Goal: Task Accomplishment & Management: Manage account settings

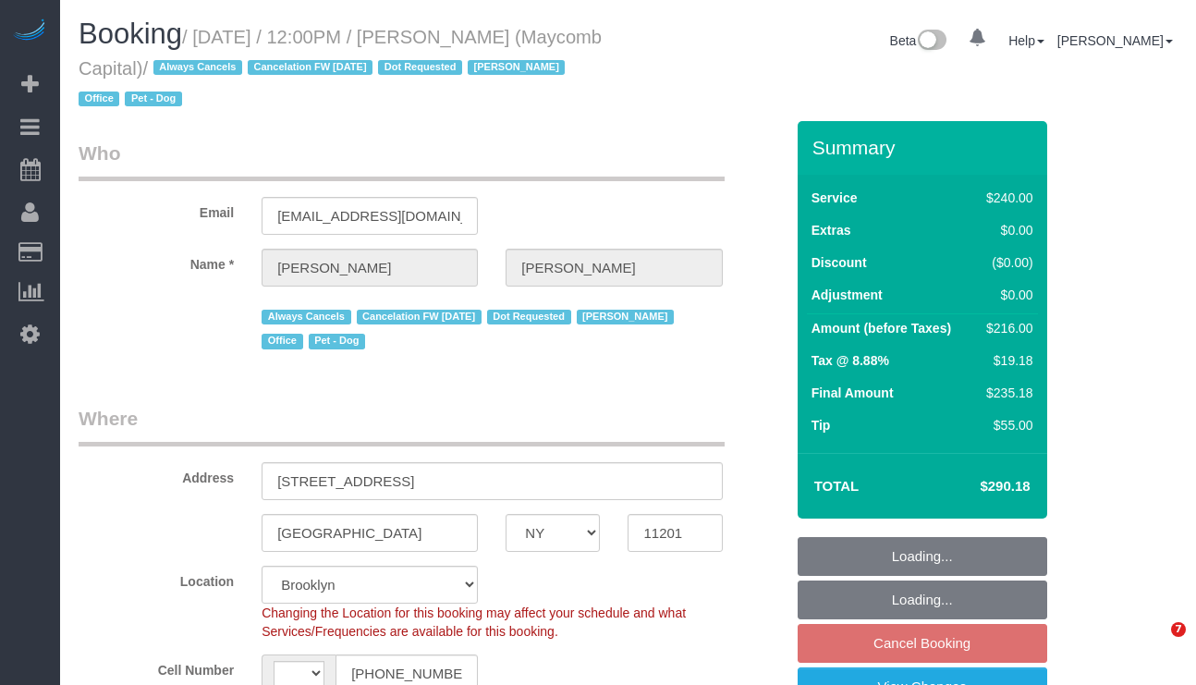
select select "NY"
select select "number:89"
select select "number:90"
select select "number:15"
select select "number:5"
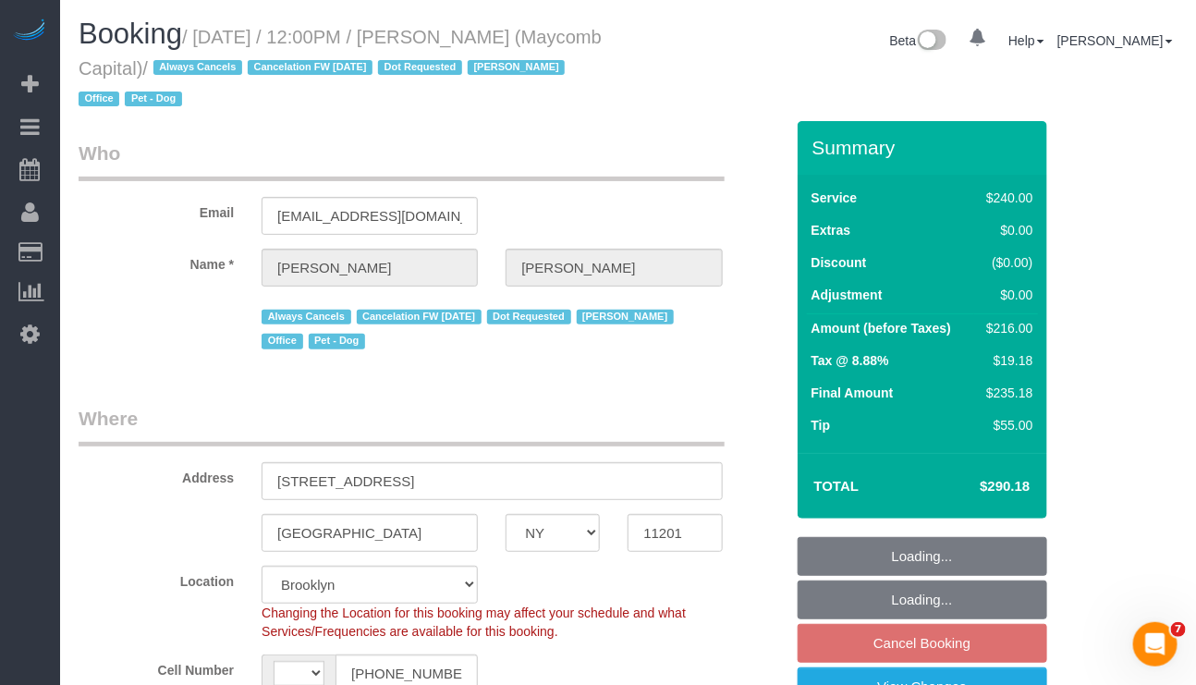
select select "string:[GEOGRAPHIC_DATA]"
select select "object:1068"
select select "180"
select select "object:1077"
select select "string:stripe-pm_1Q7LTo4VGloSiKo7wRy0pITf"
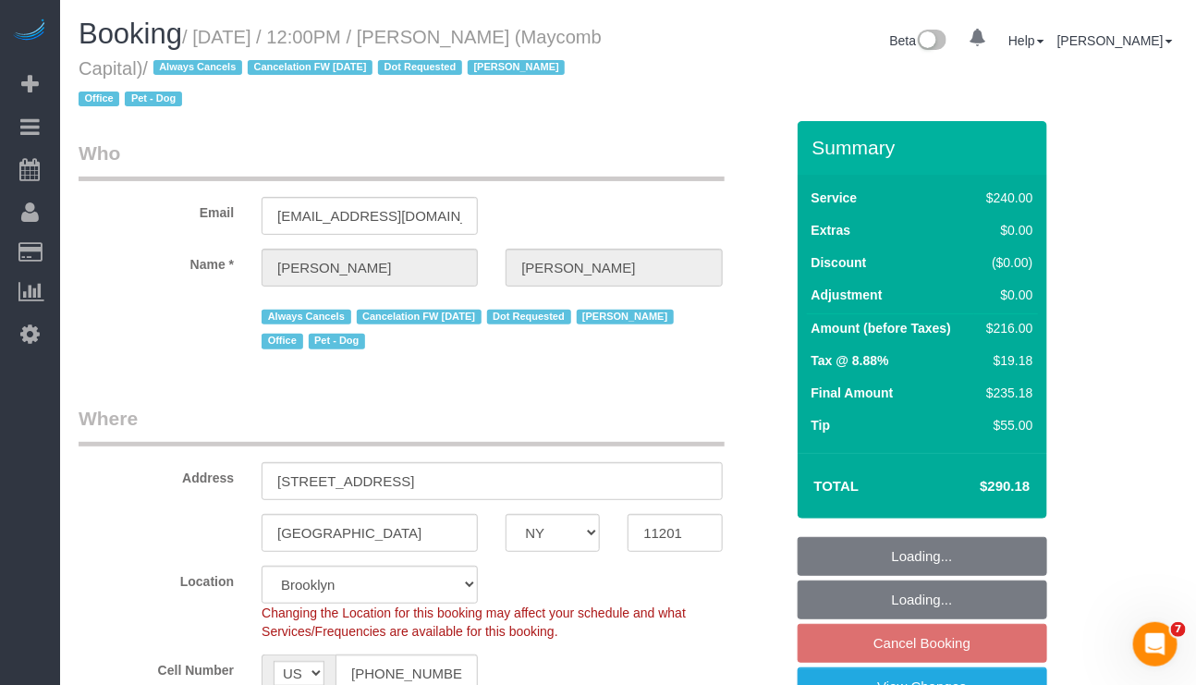
select select "spot5"
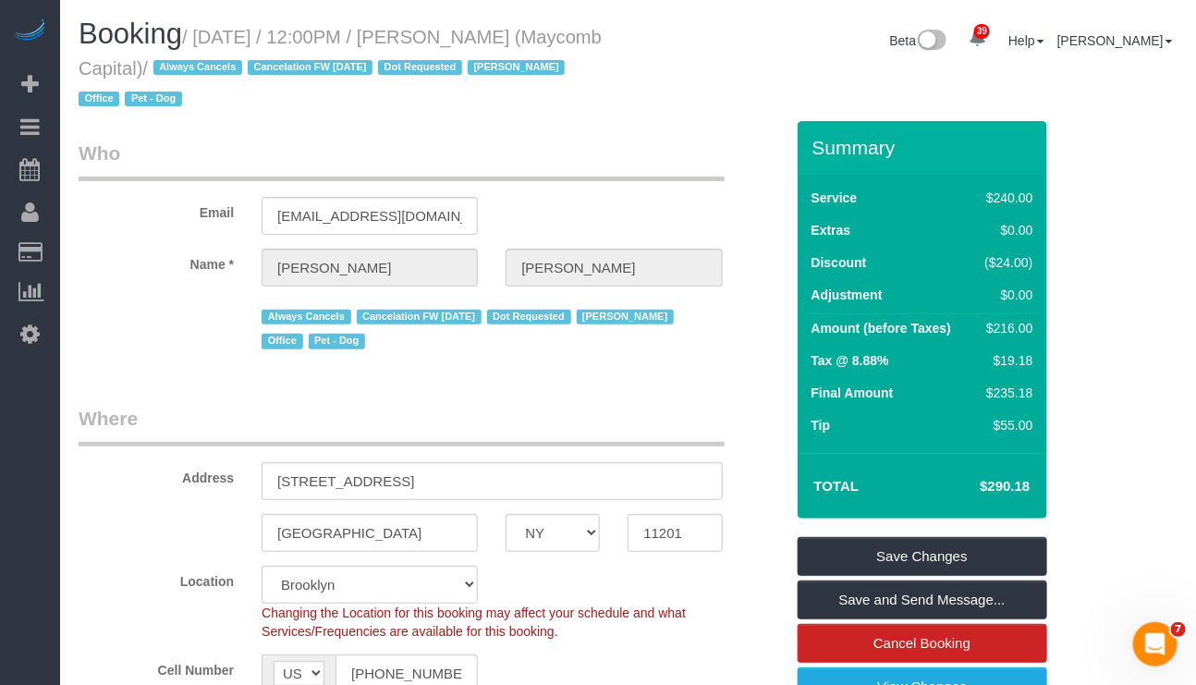
click at [676, 42] on div "Beta 39 Your Notifications You have 0 alerts × You have 5 to charge for 10/13/2…" at bounding box center [910, 42] width 564 height 49
drag, startPoint x: 696, startPoint y: 644, endPoint x: 657, endPoint y: 586, distance: 70.0
click at [694, 644] on sui-booking-location "Location Manhattan Austin Boston Bronx Brooklyn Charlotte Denver New Jersey Por…" at bounding box center [431, 646] width 705 height 161
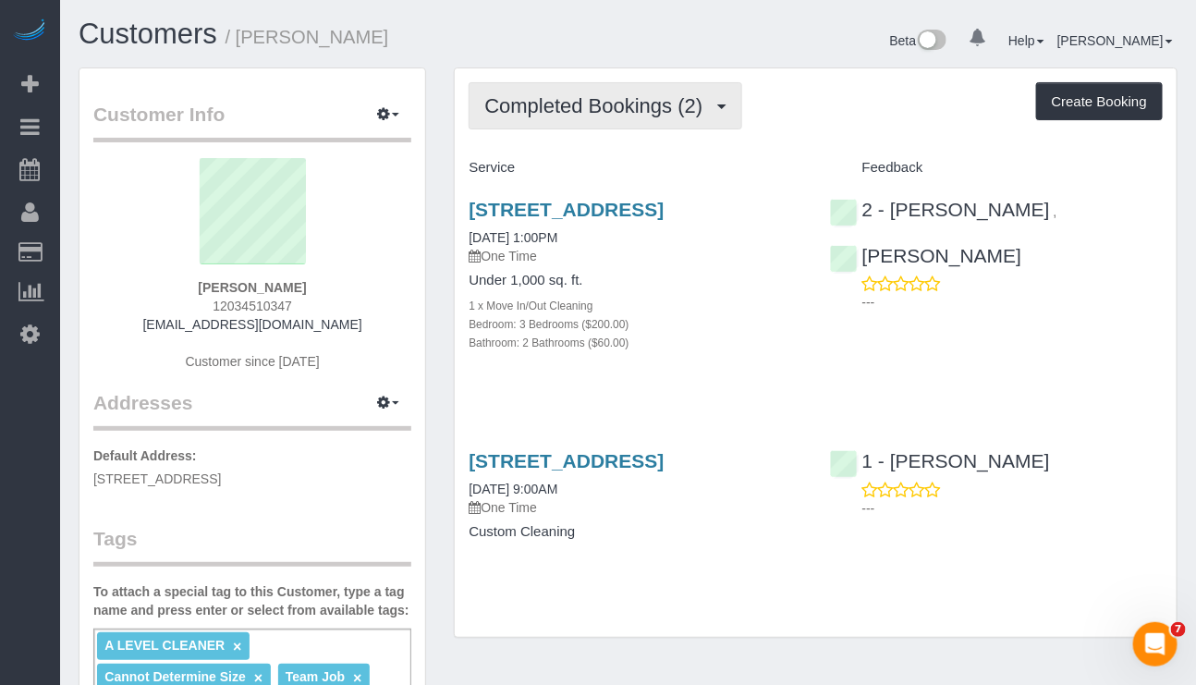
click at [675, 106] on span "Completed Bookings (2)" at bounding box center [597, 105] width 227 height 23
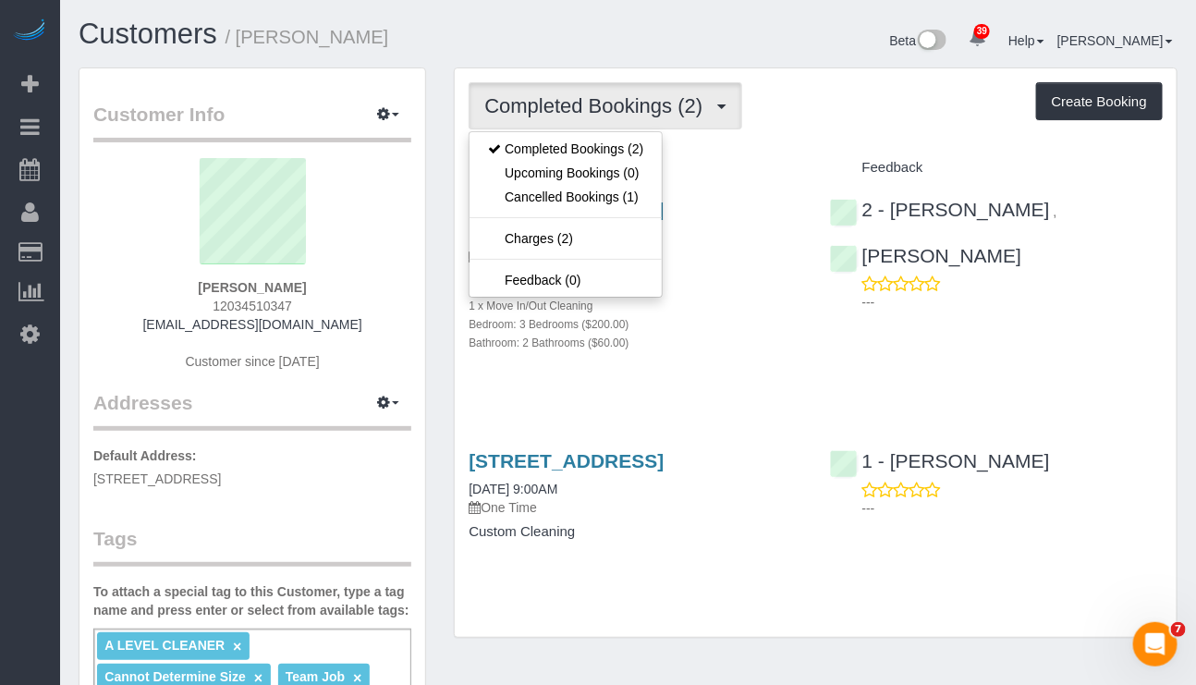
click at [755, 137] on div "Completed Bookings (2) Completed Bookings (2) Upcoming Bookings (0) Cancelled B…" at bounding box center [816, 352] width 722 height 568
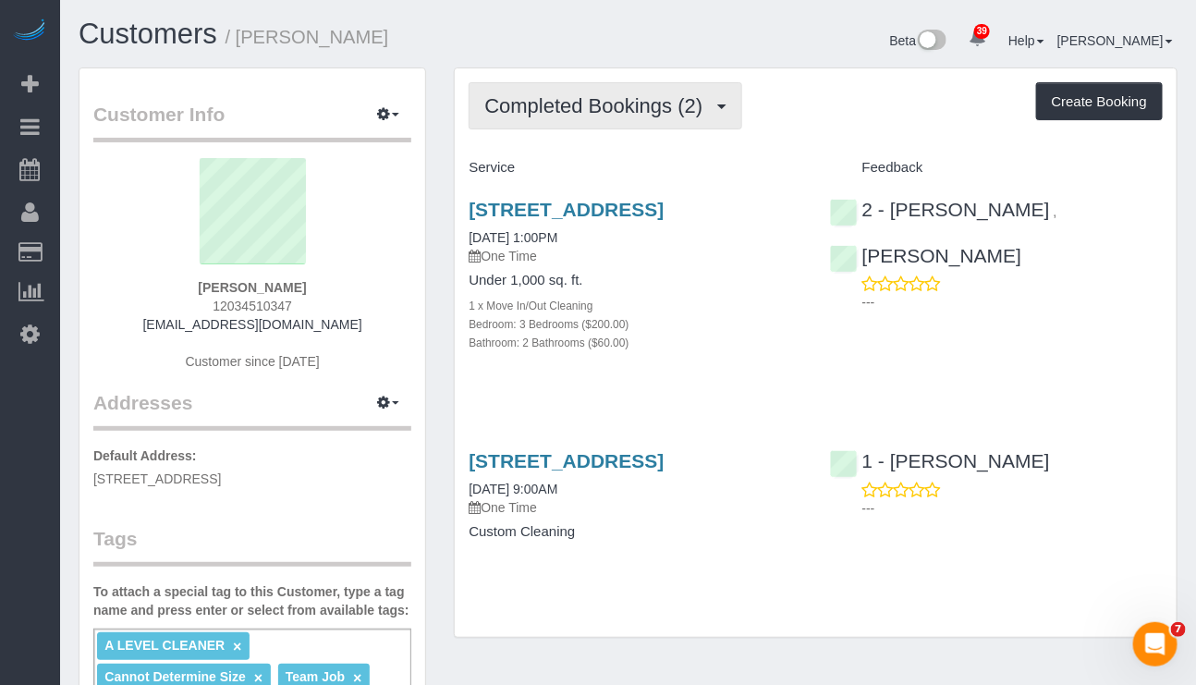
drag, startPoint x: 597, startPoint y: 104, endPoint x: 600, endPoint y: 131, distance: 27.9
click at [597, 104] on span "Completed Bookings (2)" at bounding box center [597, 105] width 227 height 23
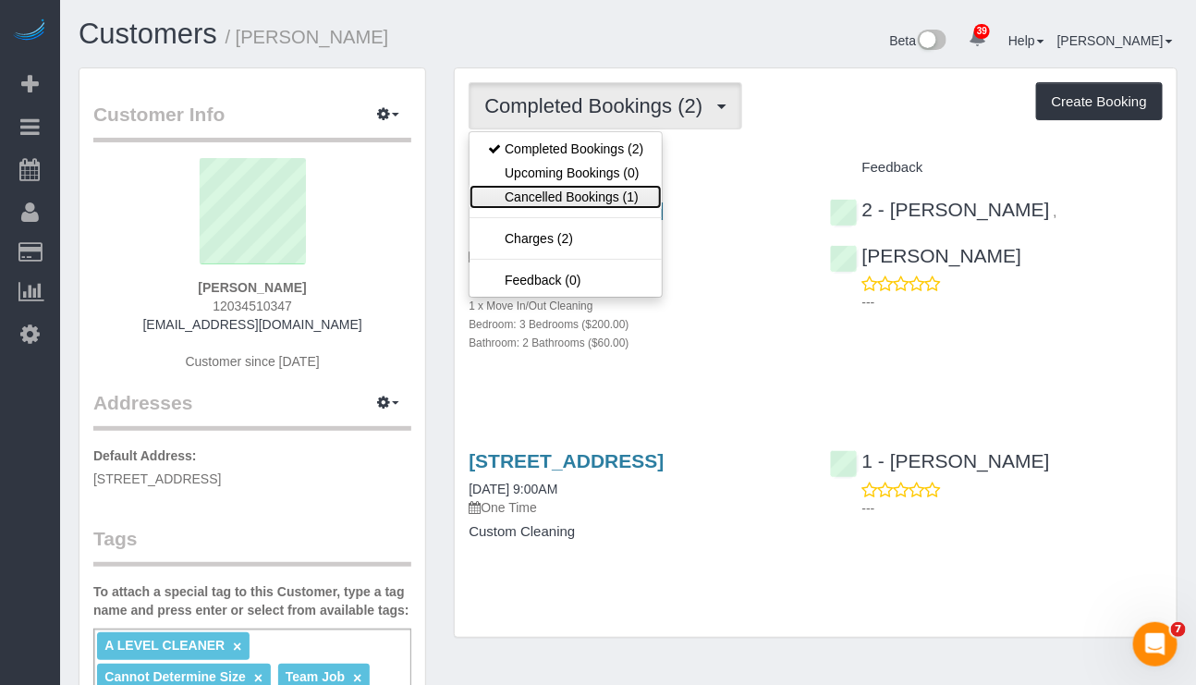
click at [582, 187] on link "Cancelled Bookings (1)" at bounding box center [565, 197] width 192 height 24
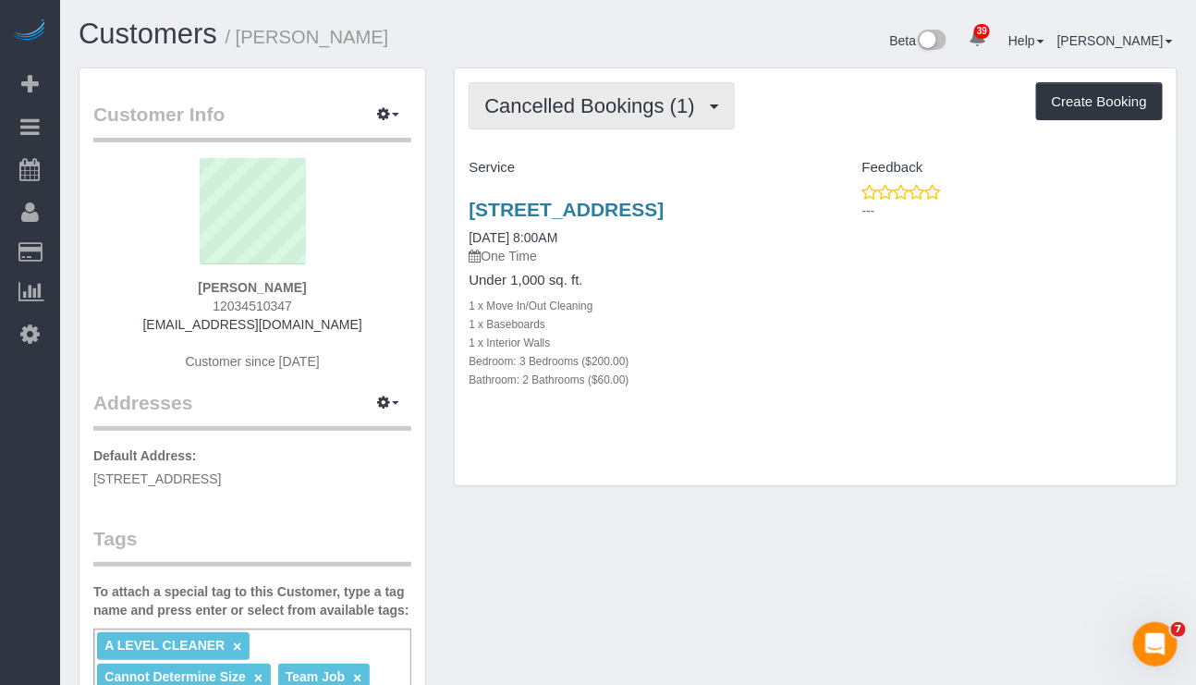
click at [624, 109] on span "Cancelled Bookings (1)" at bounding box center [593, 105] width 219 height 23
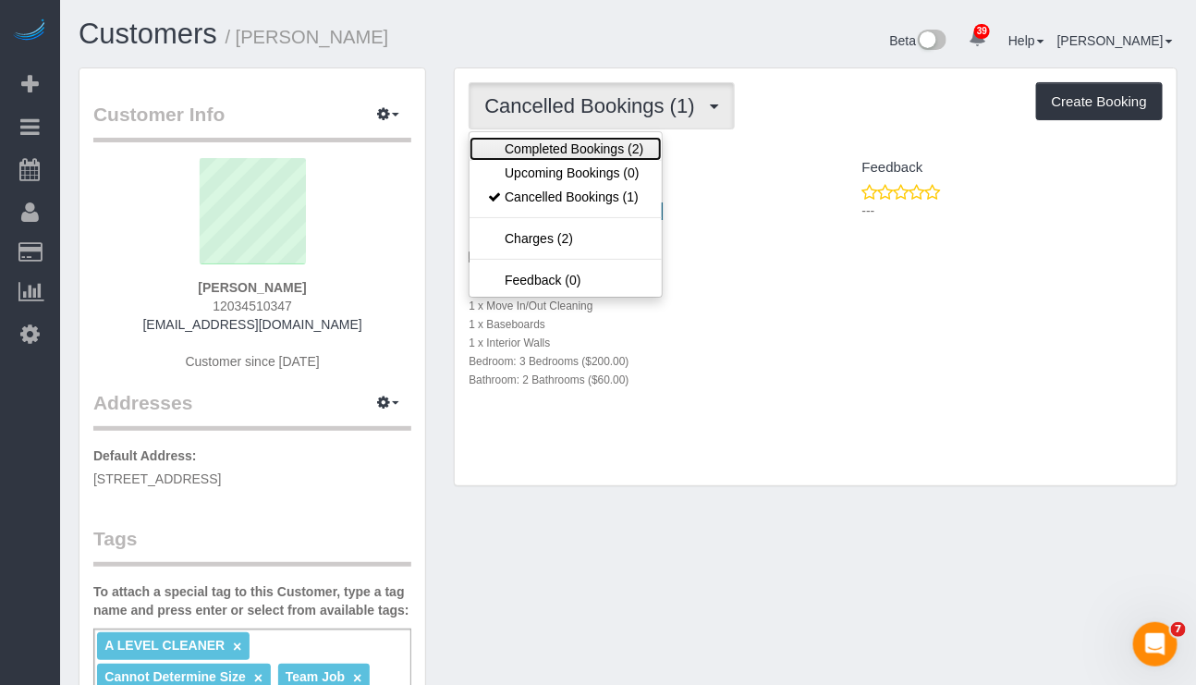
click at [579, 144] on link "Completed Bookings (2)" at bounding box center [565, 149] width 192 height 24
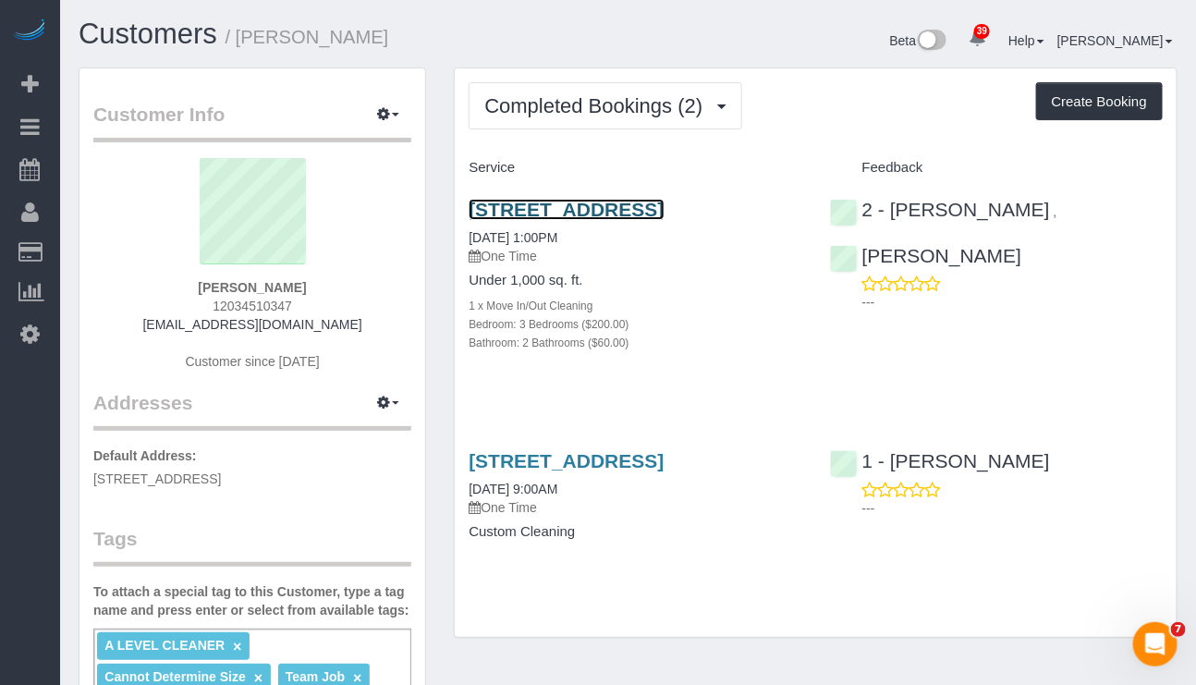
click at [594, 214] on link "964 Madison Street, Apt. 3, Brooklyn, NY 11221" at bounding box center [566, 209] width 195 height 21
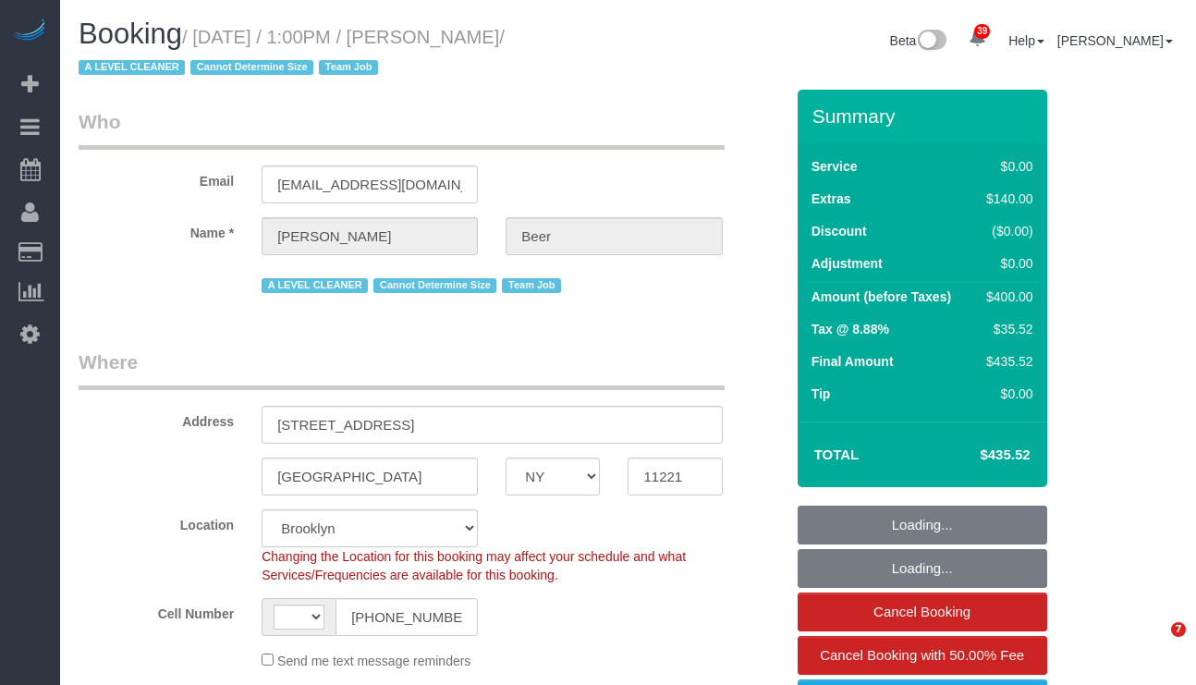
select select "NY"
select select "object:842"
select select "string:[GEOGRAPHIC_DATA]"
select select "spot1"
select select "3"
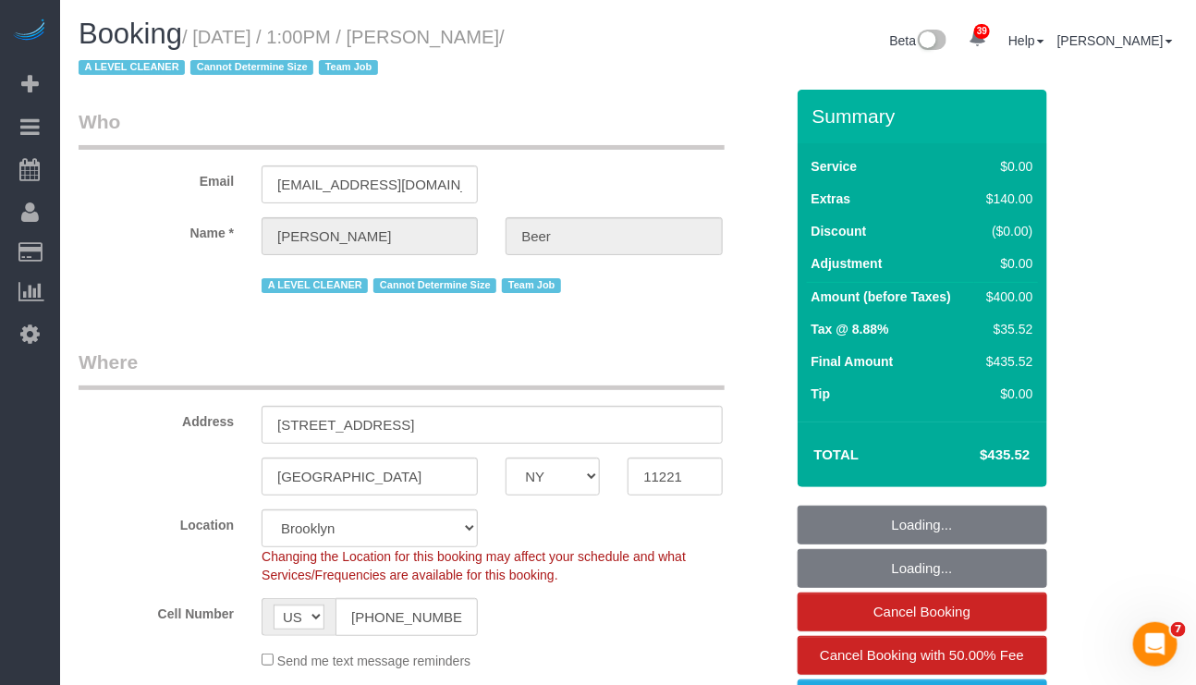
select select "2"
select select "number:89"
select select "number:90"
select select "number:15"
select select "number:7"
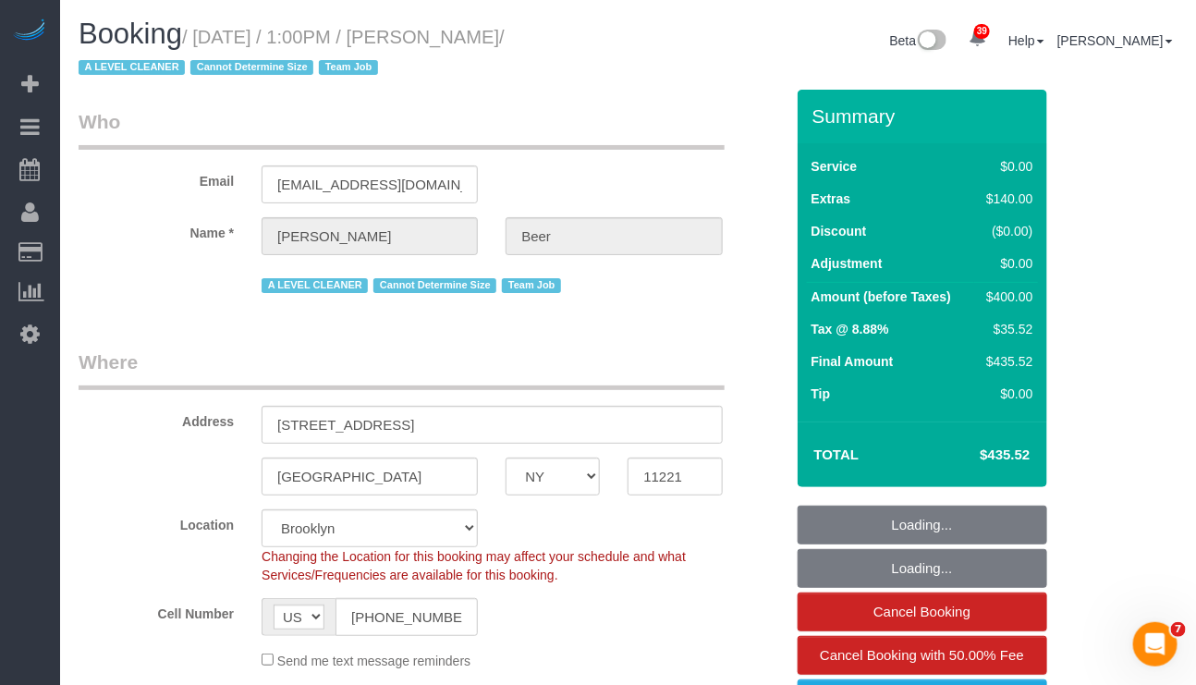
select select "string:stripe-pm_1GIgYn4VGloSiKo7t8n8j8me"
select select "3"
select select "2"
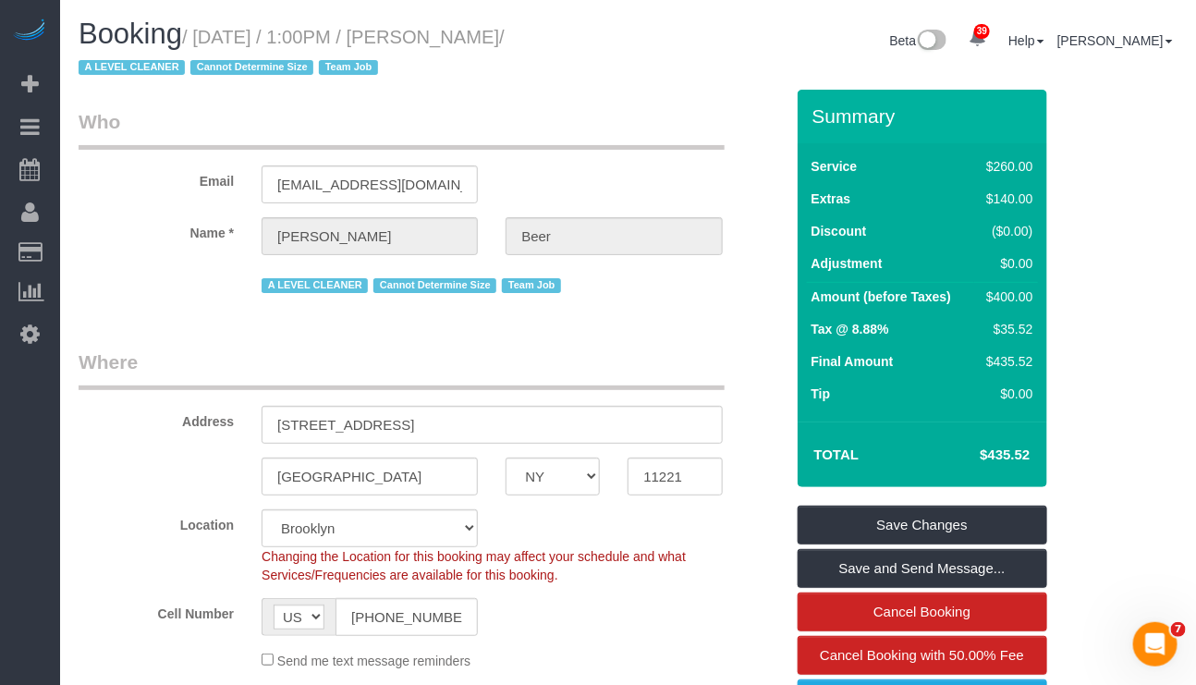
drag, startPoint x: 200, startPoint y: 28, endPoint x: 503, endPoint y: 29, distance: 303.1
click at [503, 29] on small "/ April 20, 2022 / 1:00PM / Peter Beer / A LEVEL CLEANER Cannot Determine Size …" at bounding box center [292, 53] width 426 height 52
copy small "April 20, 2022 / 1:00PM / Peter Beer"
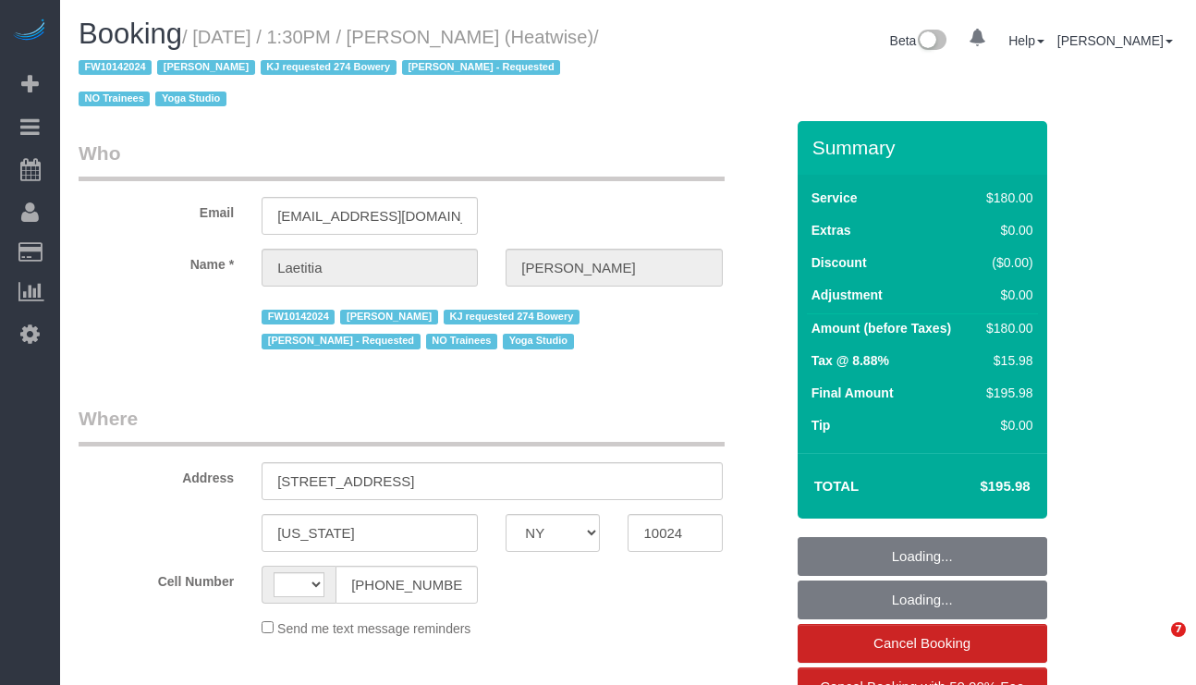
select select "NY"
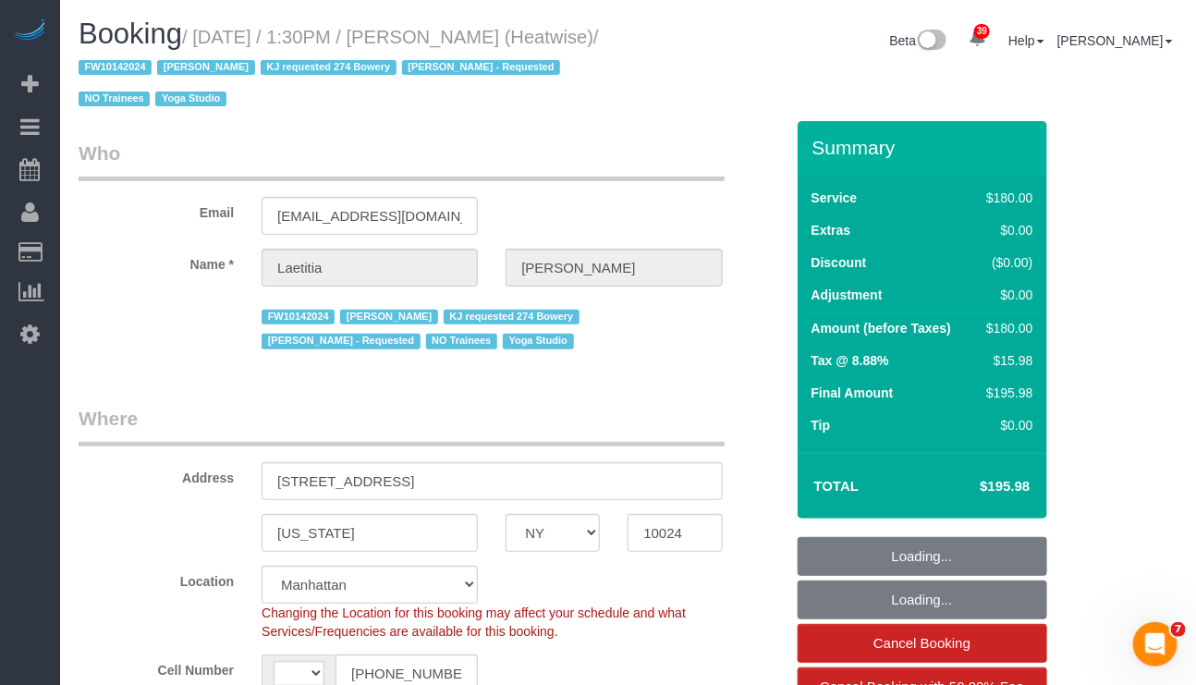
select select "string:[GEOGRAPHIC_DATA]"
select select "string:stripe-pm_1RaIPN4VGloSiKo7a9kdhFlp"
select select "object:845"
select select "number:89"
select select "number:90"
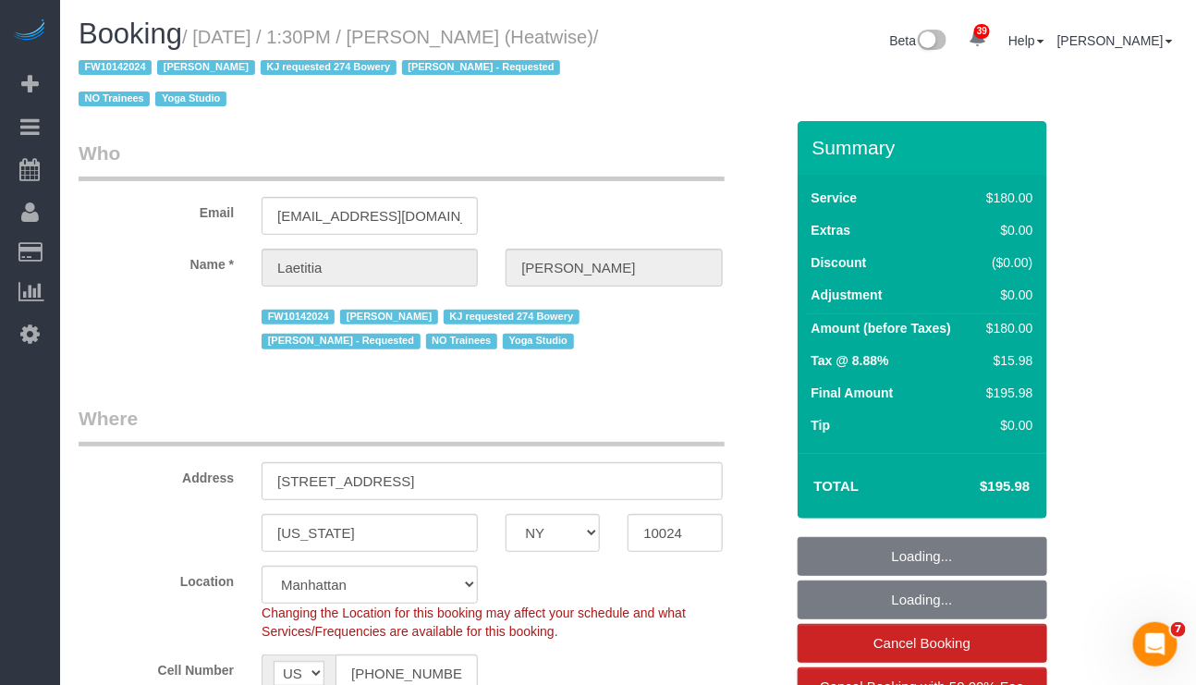
select select "number:15"
select select "number:7"
select select "180"
select select "object:1757"
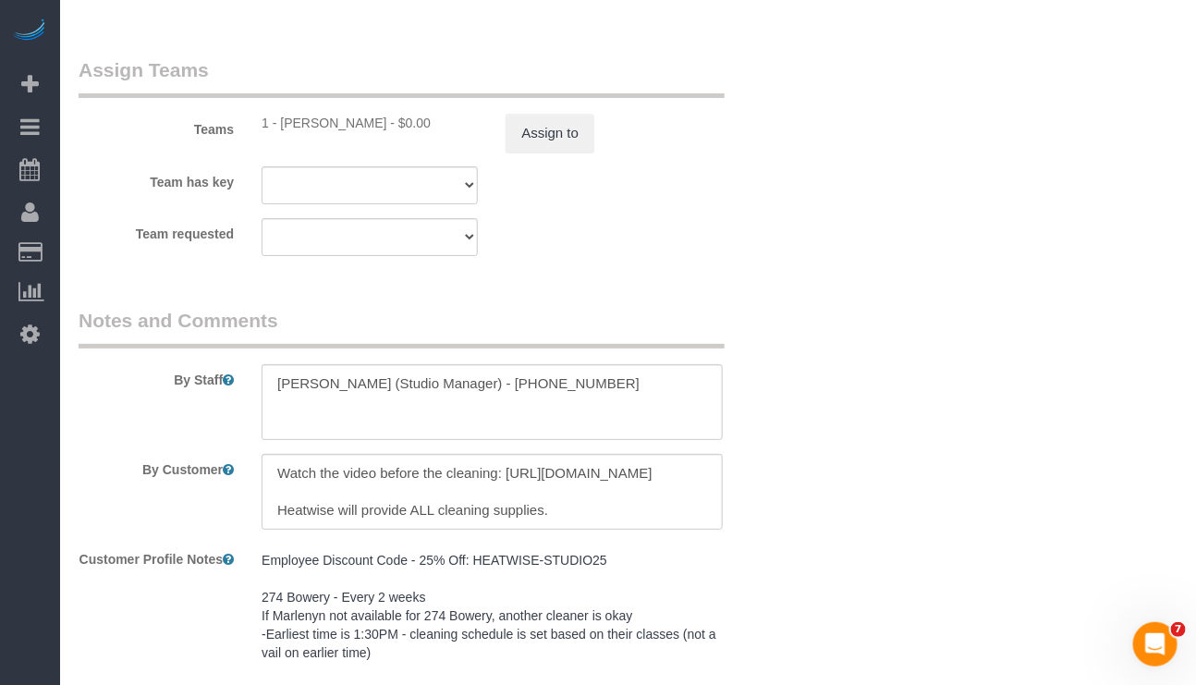
scroll to position [2356, 0]
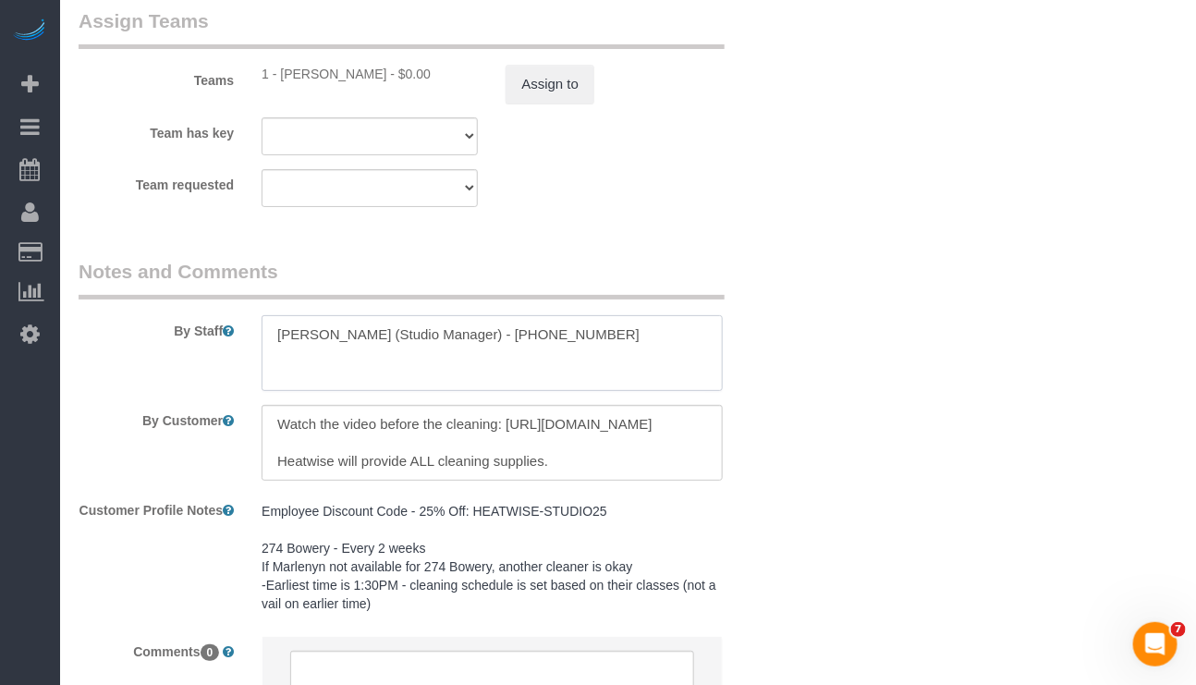
drag, startPoint x: 649, startPoint y: 342, endPoint x: 530, endPoint y: 347, distance: 118.4
click at [530, 347] on textarea at bounding box center [492, 353] width 460 height 76
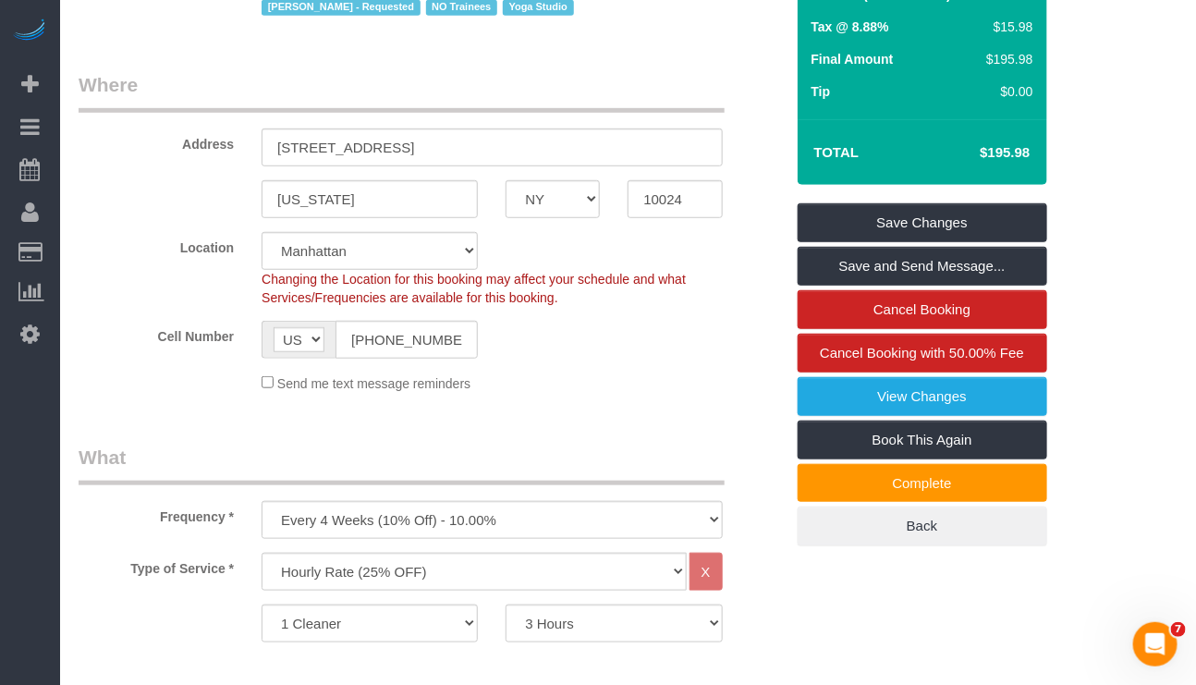
scroll to position [277, 0]
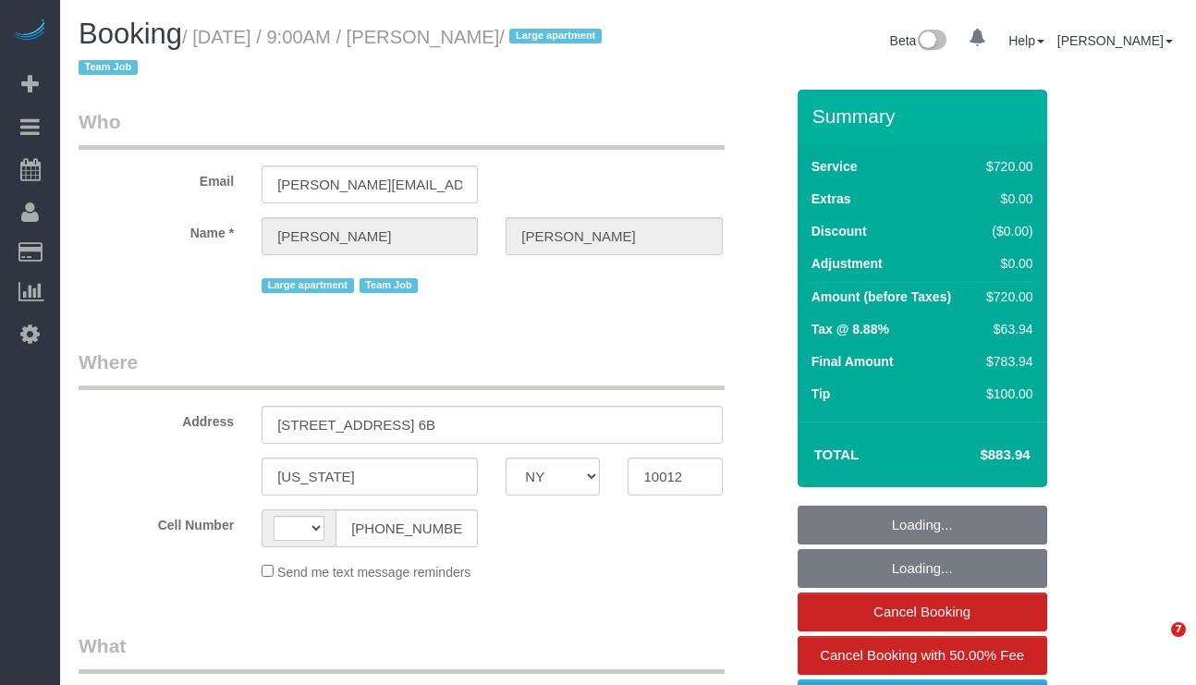
select select "NY"
select select "string:stripe-pm_1S6Gzo4VGloSiKo7bUrrxfkt"
select select "string:[GEOGRAPHIC_DATA]"
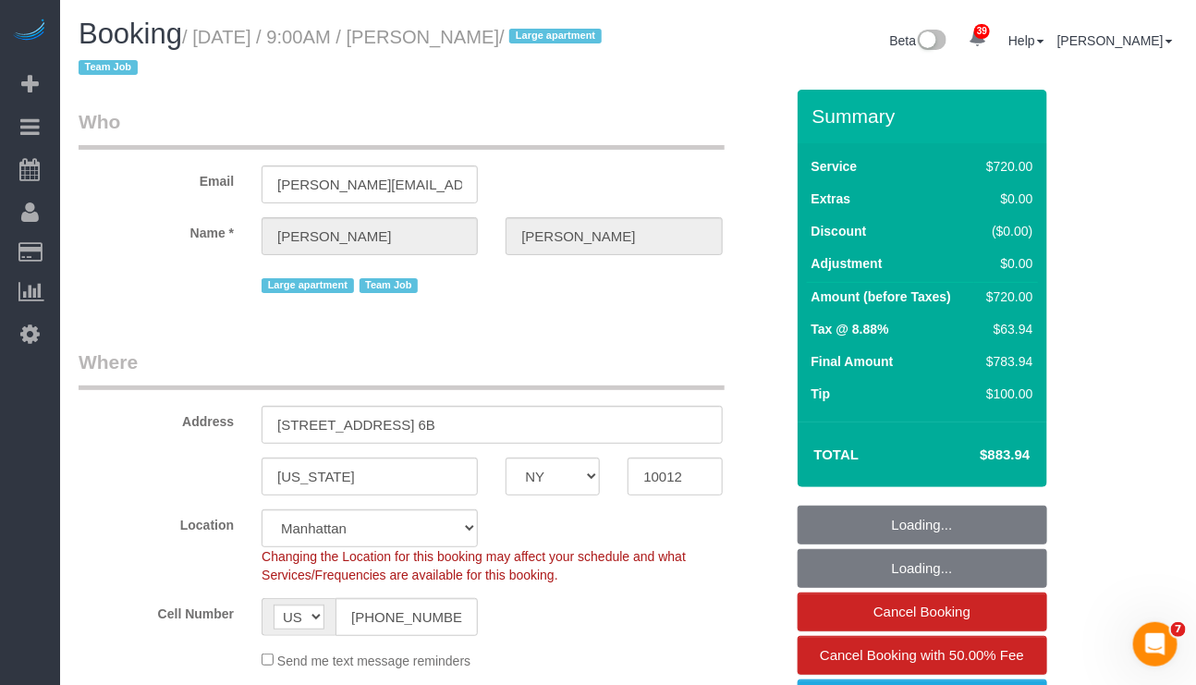
select select "270"
select select "spot1"
select select "number:56"
select select "number:70"
select select "number:15"
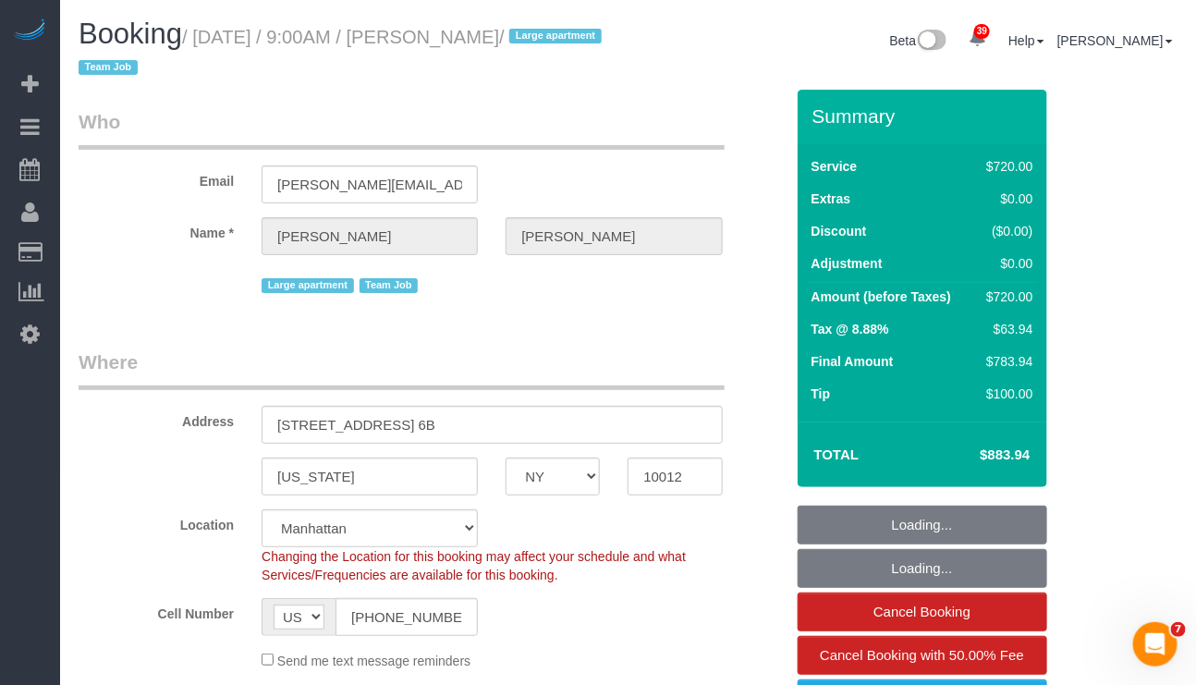
select select "number:6"
select select "object:1509"
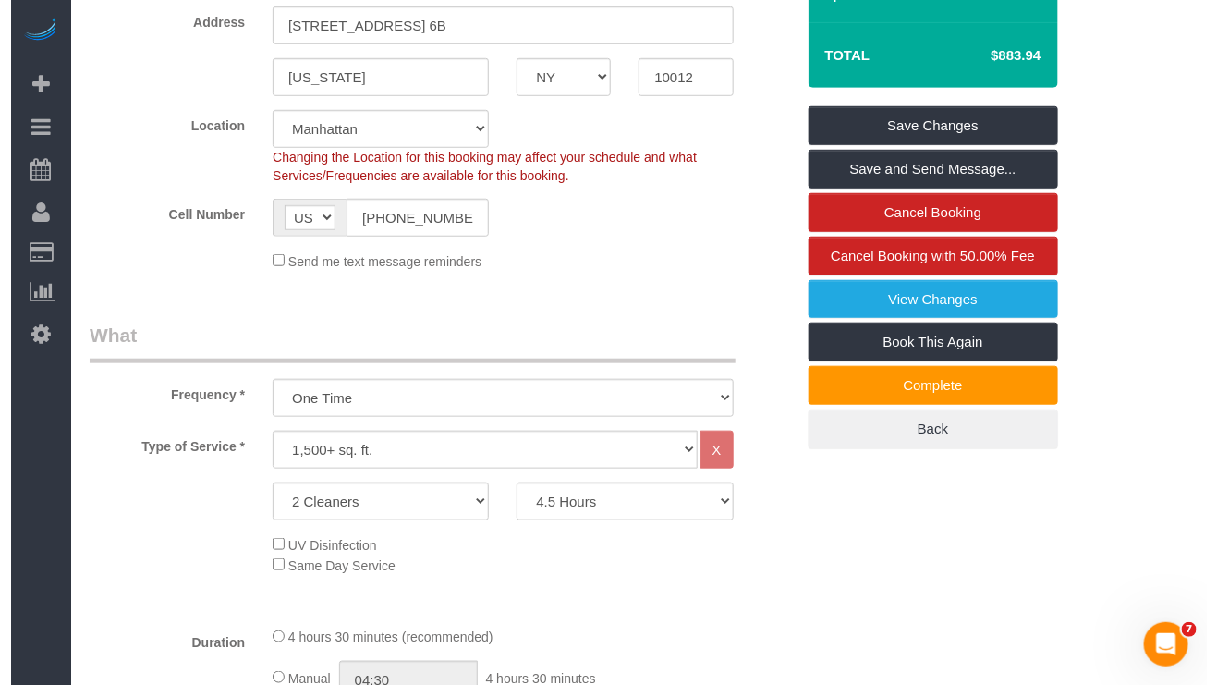
scroll to position [416, 0]
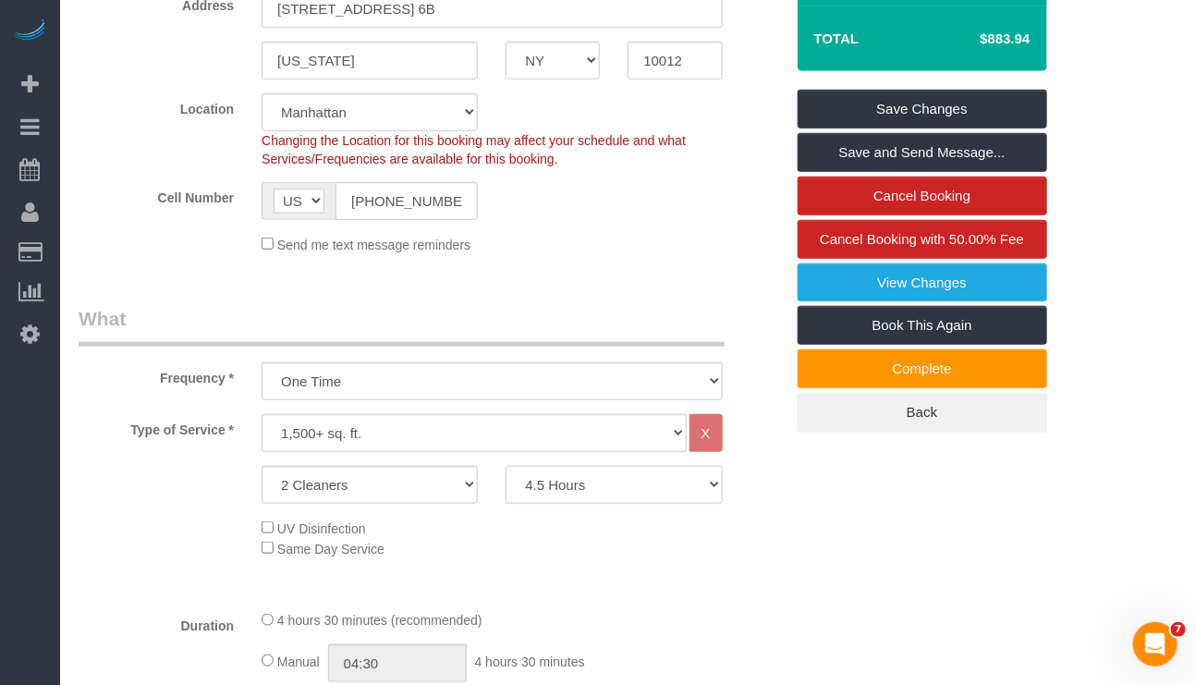
click at [605, 488] on select "2 Hours 2.5 Hours 3 Hours 3.5 Hours 4 Hours 4.5 Hours 5 Hours 5.5 Hours 6 Hours…" at bounding box center [613, 485] width 216 height 38
click at [896, 294] on link "View Changes" at bounding box center [923, 282] width 250 height 39
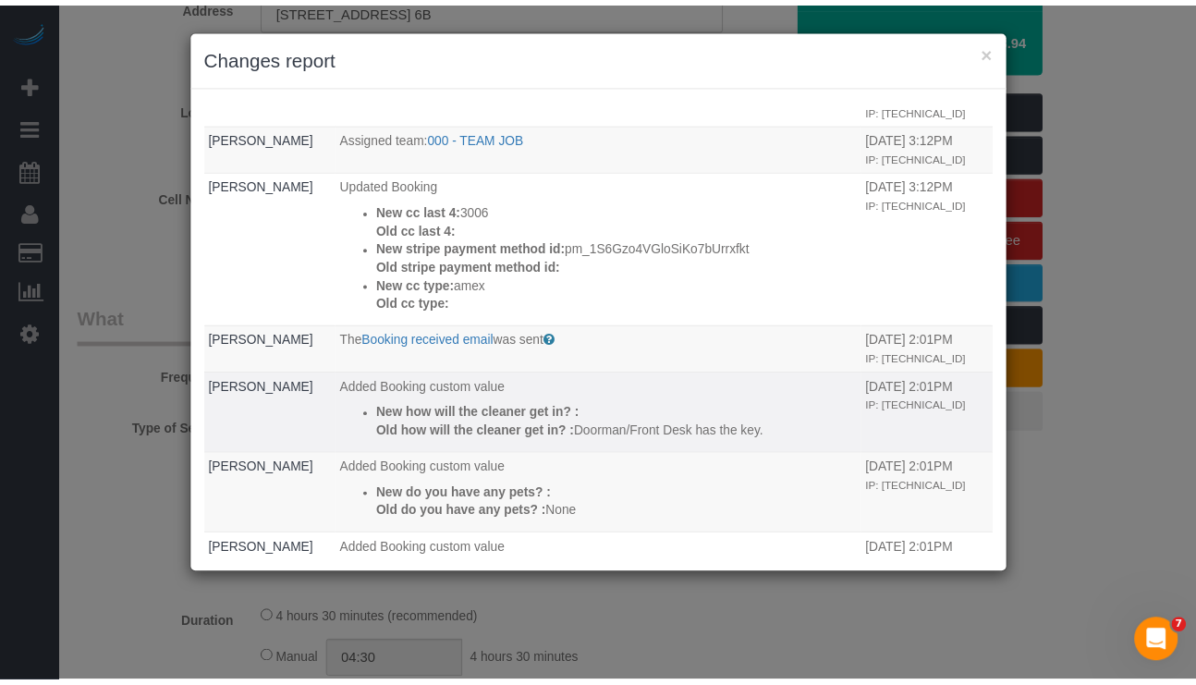
scroll to position [0, 0]
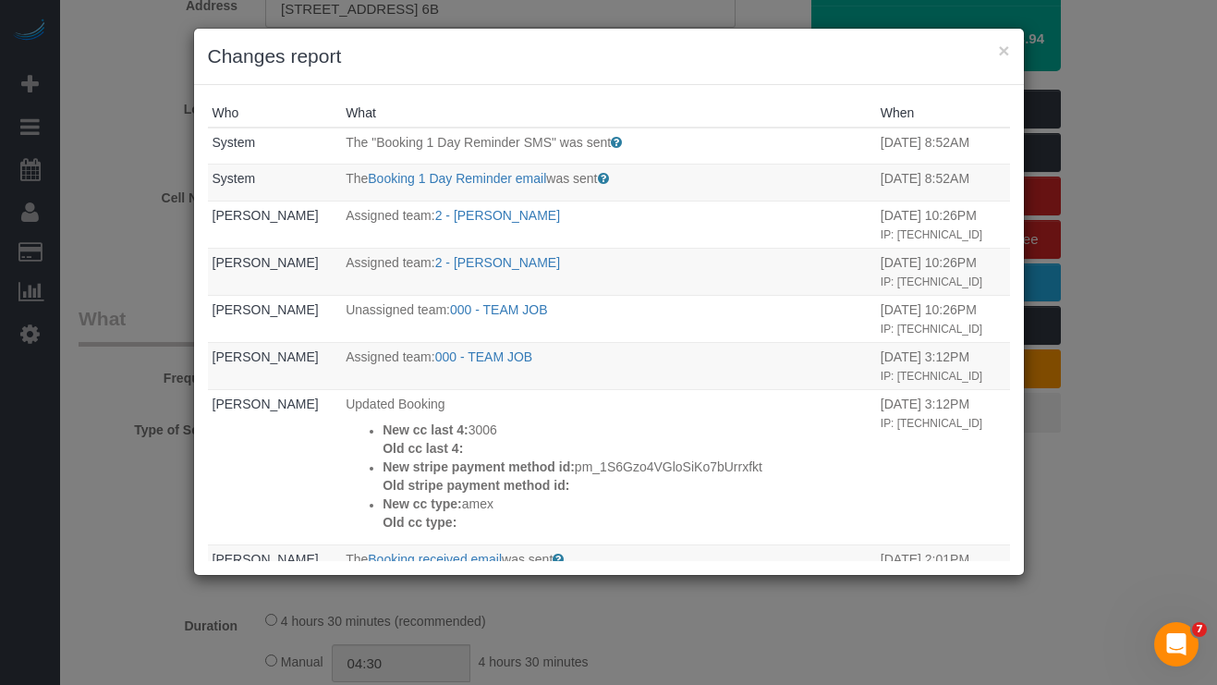
drag, startPoint x: 70, startPoint y: 471, endPoint x: 136, endPoint y: 455, distance: 67.7
click at [69, 471] on div "× Changes report Who What When System The "Booking 1 Day Reminder SMS" was sent…" at bounding box center [608, 342] width 1217 height 685
click at [1007, 53] on button "×" at bounding box center [1003, 50] width 11 height 19
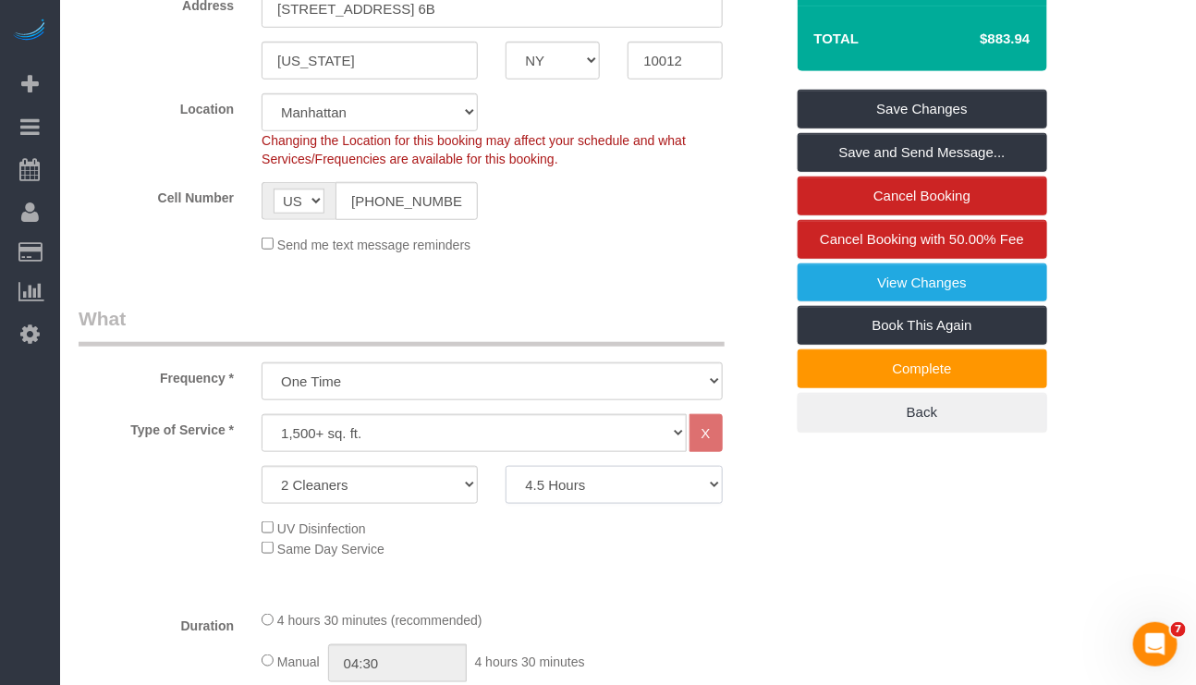
click at [679, 485] on select "2 Hours 2.5 Hours 3 Hours 3.5 Hours 4 Hours 4.5 Hours 5 Hours 5.5 Hours 6 Hours…" at bounding box center [613, 485] width 216 height 38
select select "300"
click at [505, 469] on select "2 Hours 2.5 Hours 3 Hours 3.5 Hours 4 Hours 4.5 Hours 5 Hours 5.5 Hours 6 Hours…" at bounding box center [613, 485] width 216 height 38
click at [846, 108] on link "Save Changes" at bounding box center [923, 109] width 250 height 39
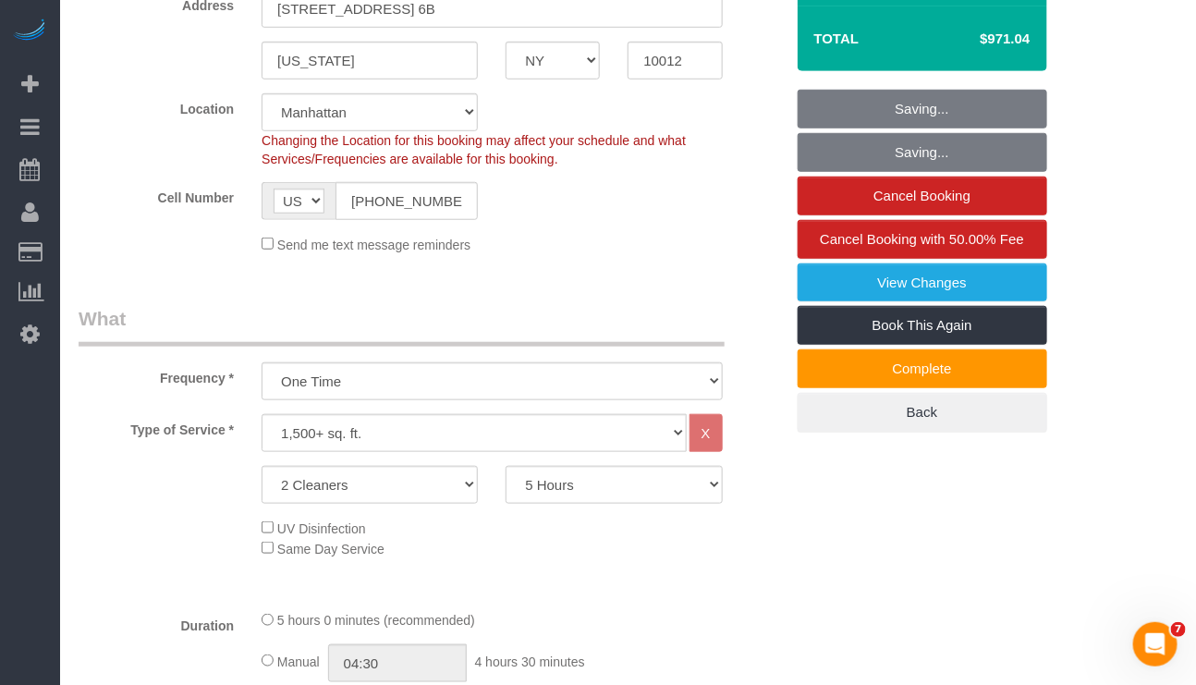
select select "spot41"
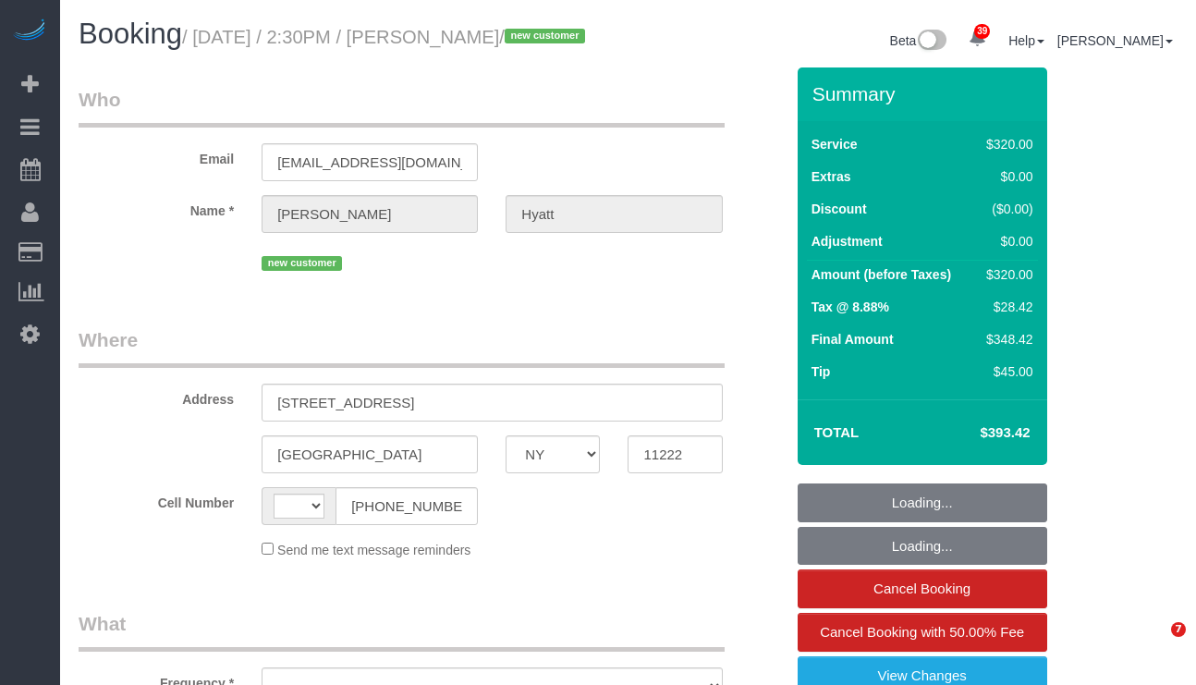
select select "NY"
select select "string:stripe-pm_1SHxq24VGloSiKo7L6grGwdl"
select select "number:57"
select select "number:72"
select select "number:15"
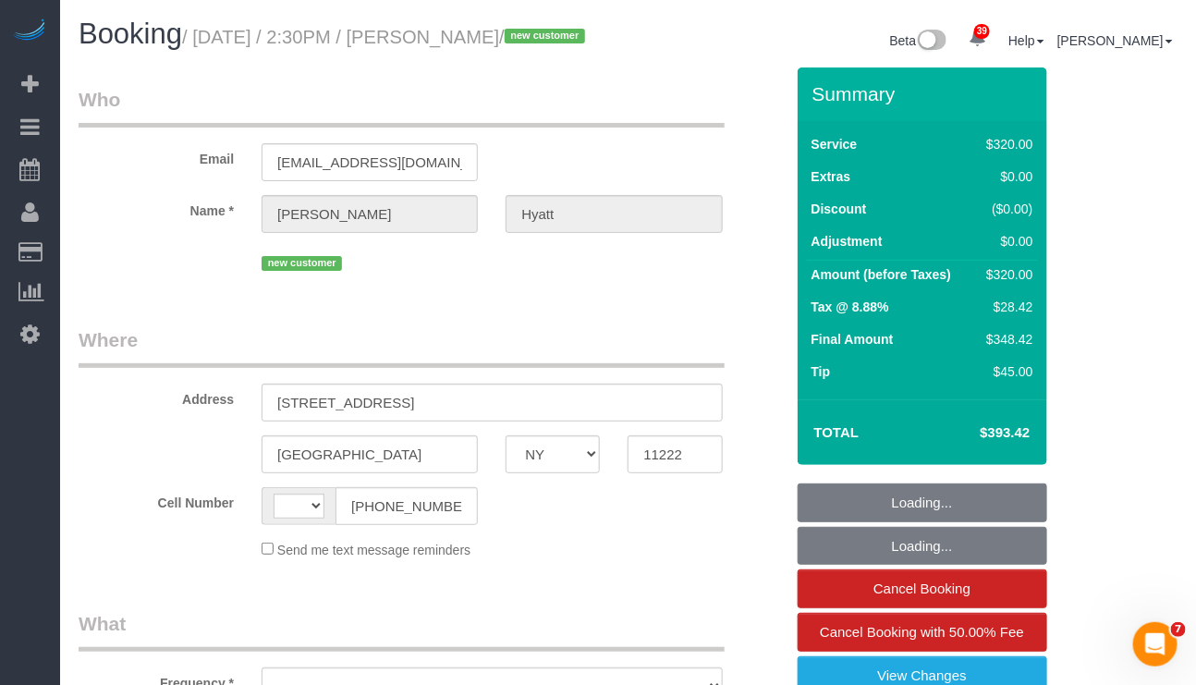
select select "number:5"
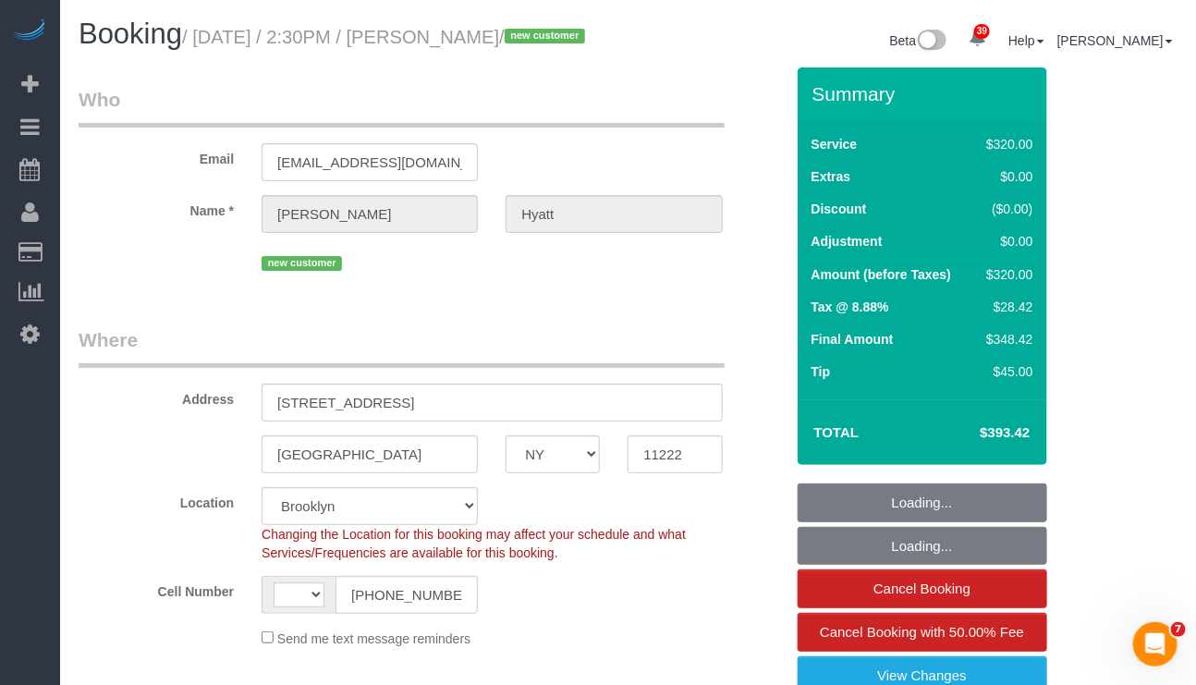
select select "string:US"
select select "object:1444"
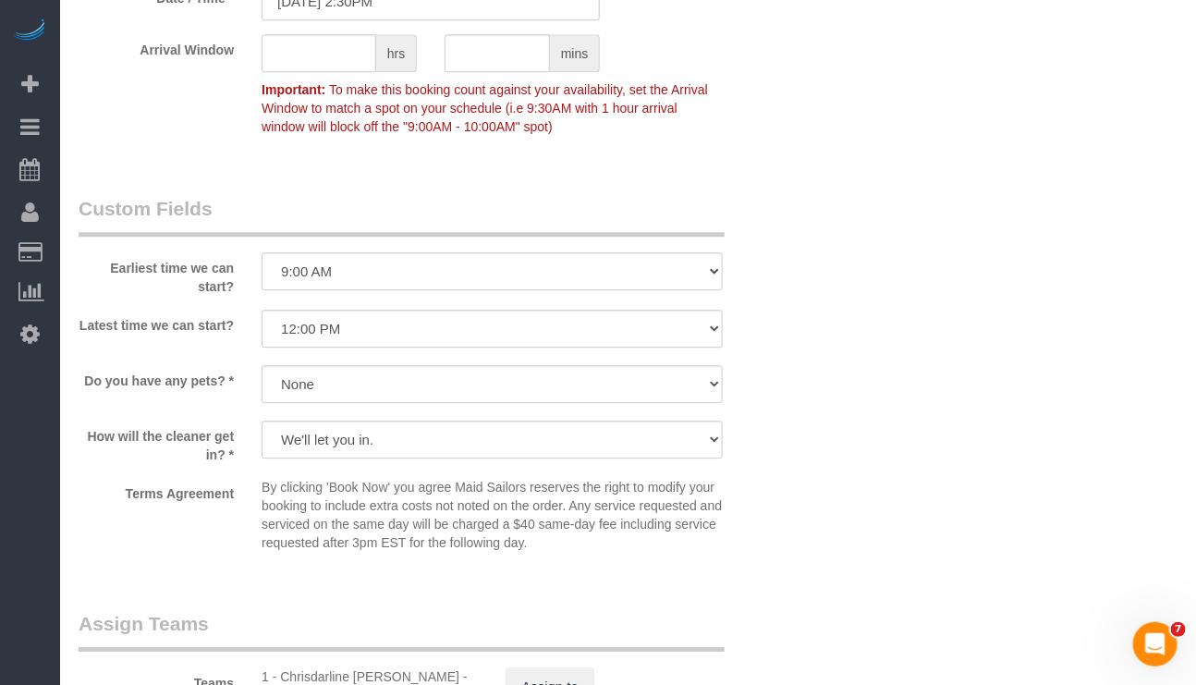
scroll to position [1663, 0]
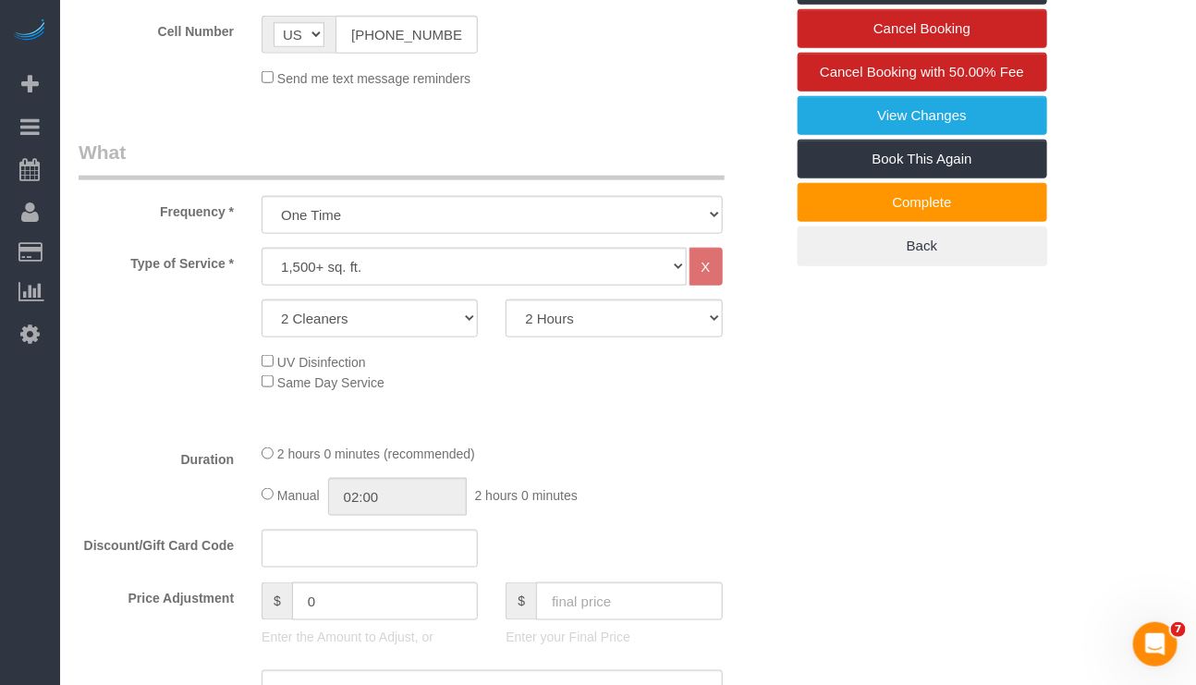
scroll to position [139, 0]
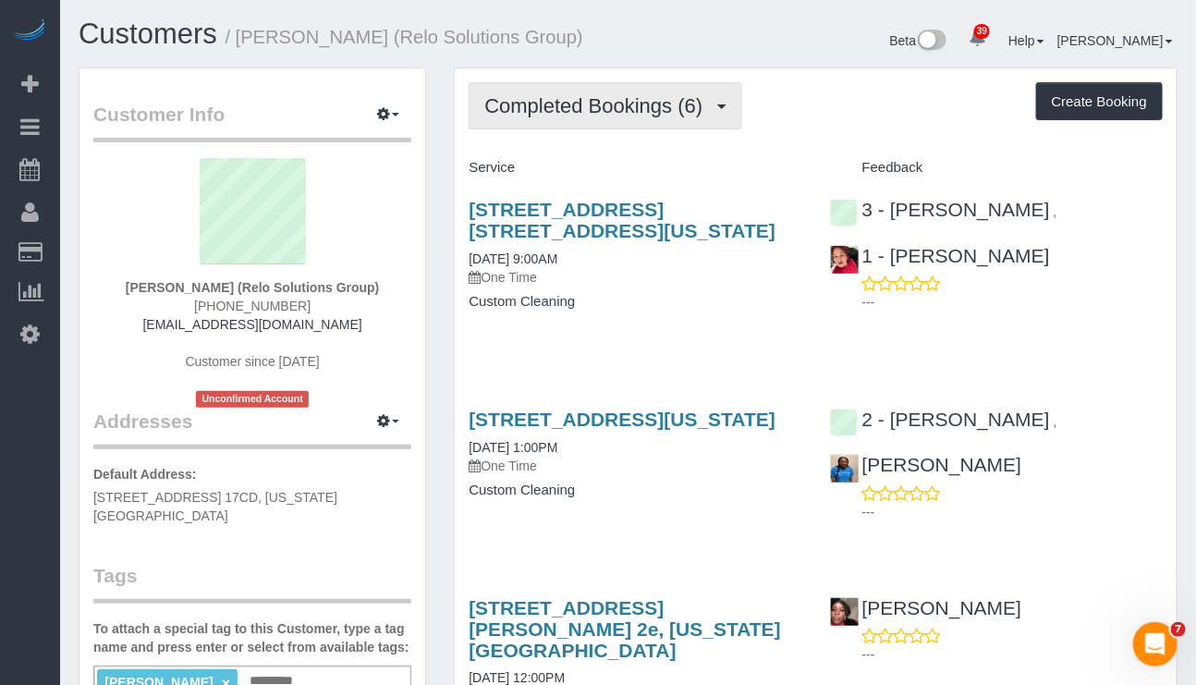
click at [579, 109] on span "Completed Bookings (6)" at bounding box center [597, 105] width 227 height 23
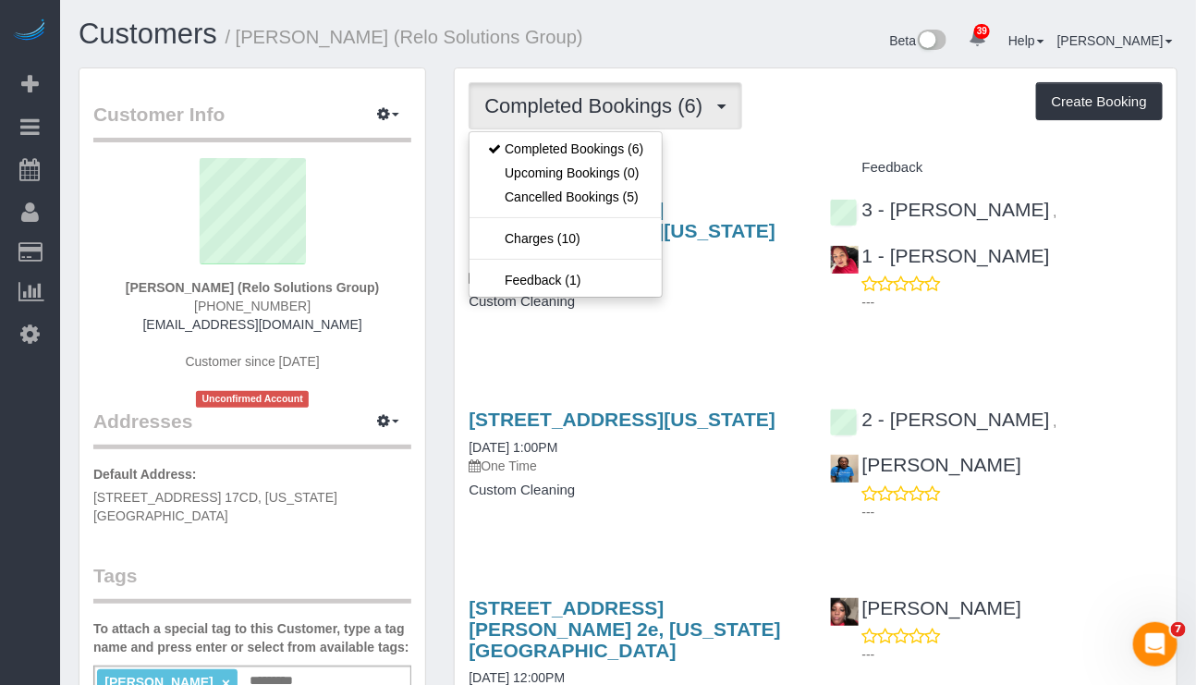
click at [791, 159] on div "Service" at bounding box center [635, 167] width 360 height 31
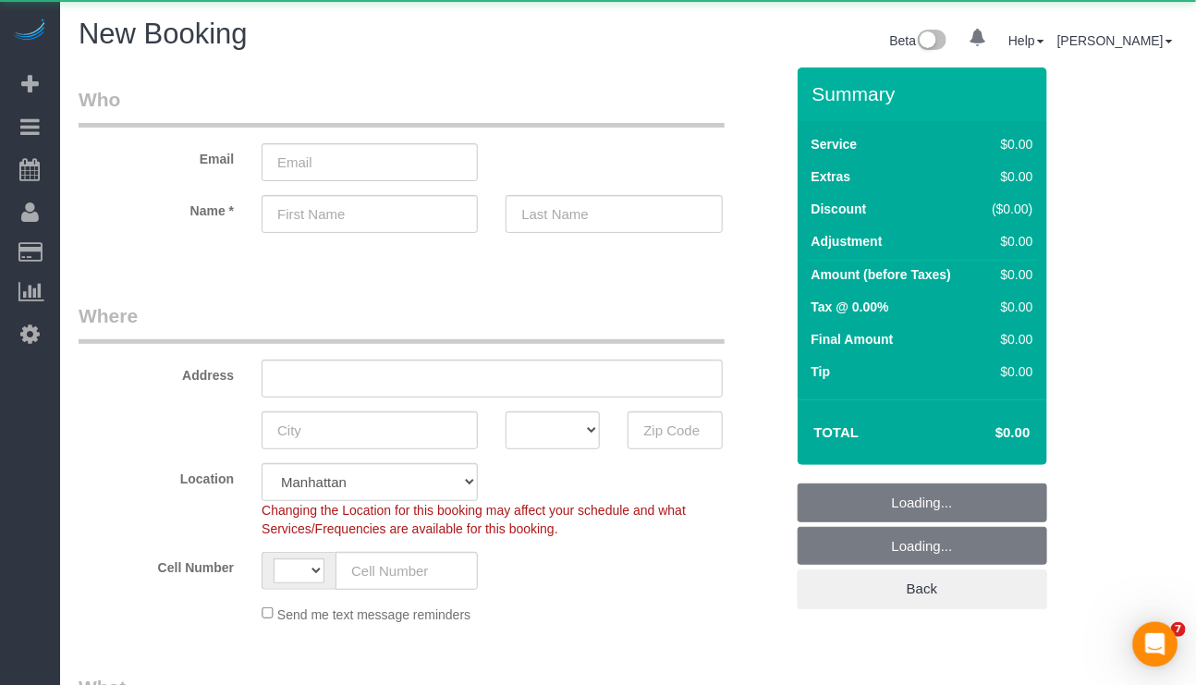
select select "string:[GEOGRAPHIC_DATA]"
select select "number:89"
select select "number:90"
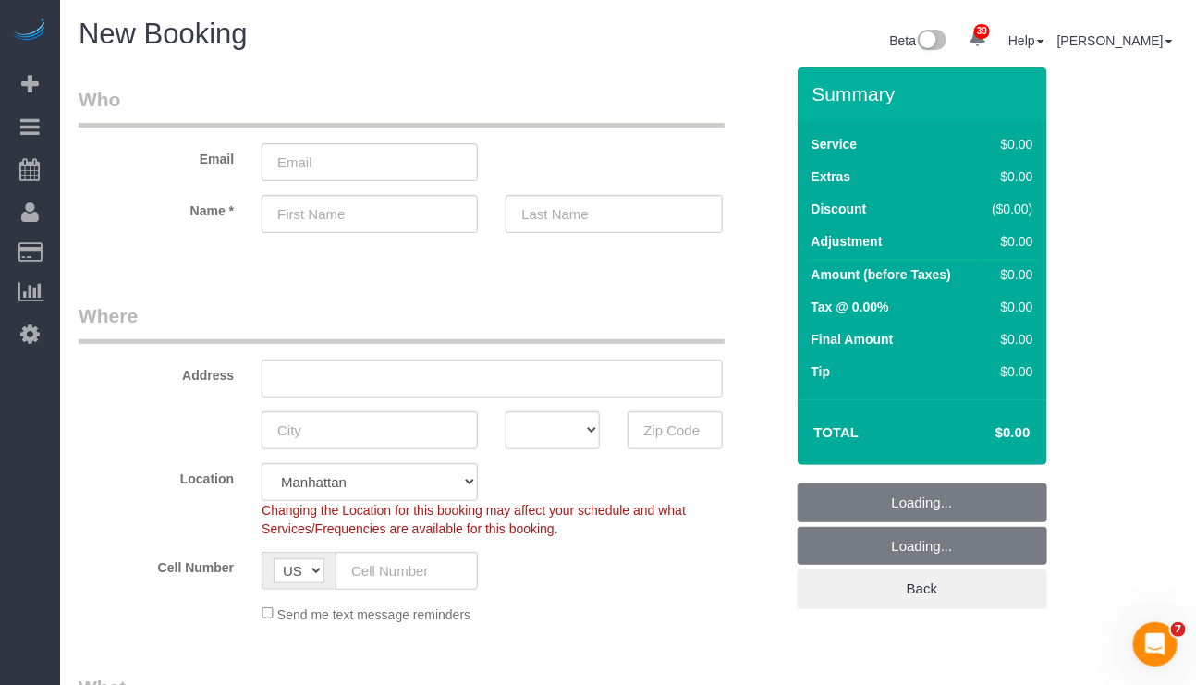
select select "object:1495"
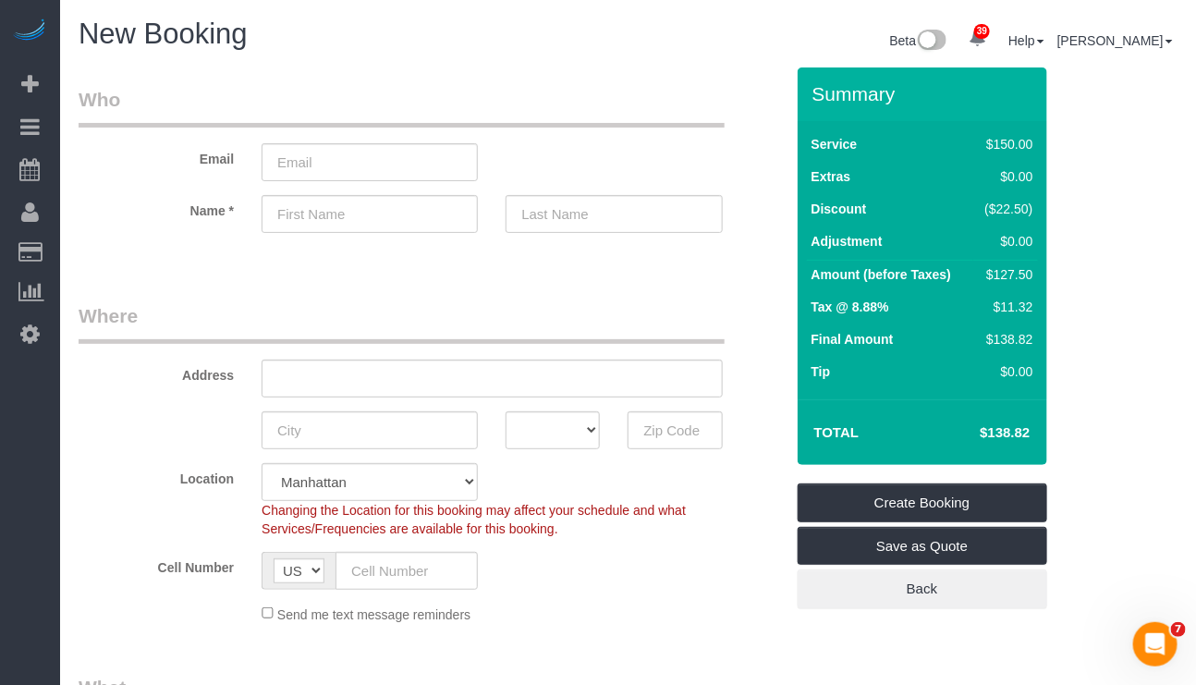
click at [602, 610] on div "Send me text message reminders" at bounding box center [492, 613] width 488 height 20
click at [599, 94] on legend "Who" at bounding box center [402, 107] width 646 height 42
click at [580, 316] on legend "Where" at bounding box center [402, 323] width 646 height 42
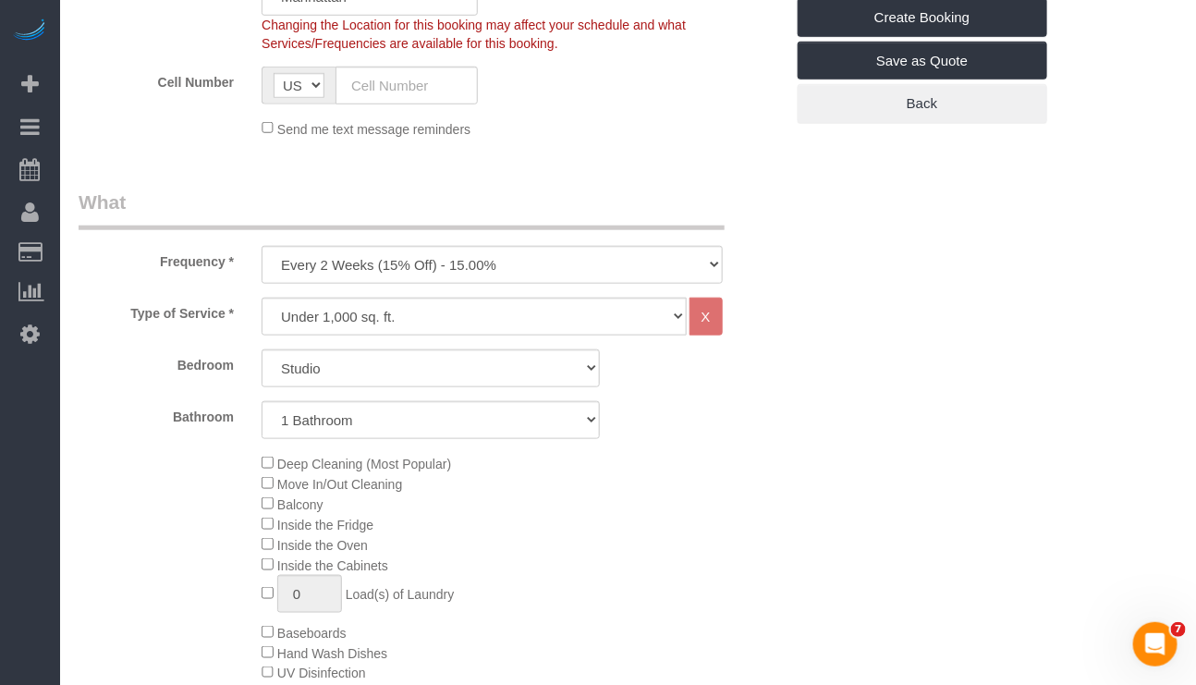
scroll to position [554, 0]
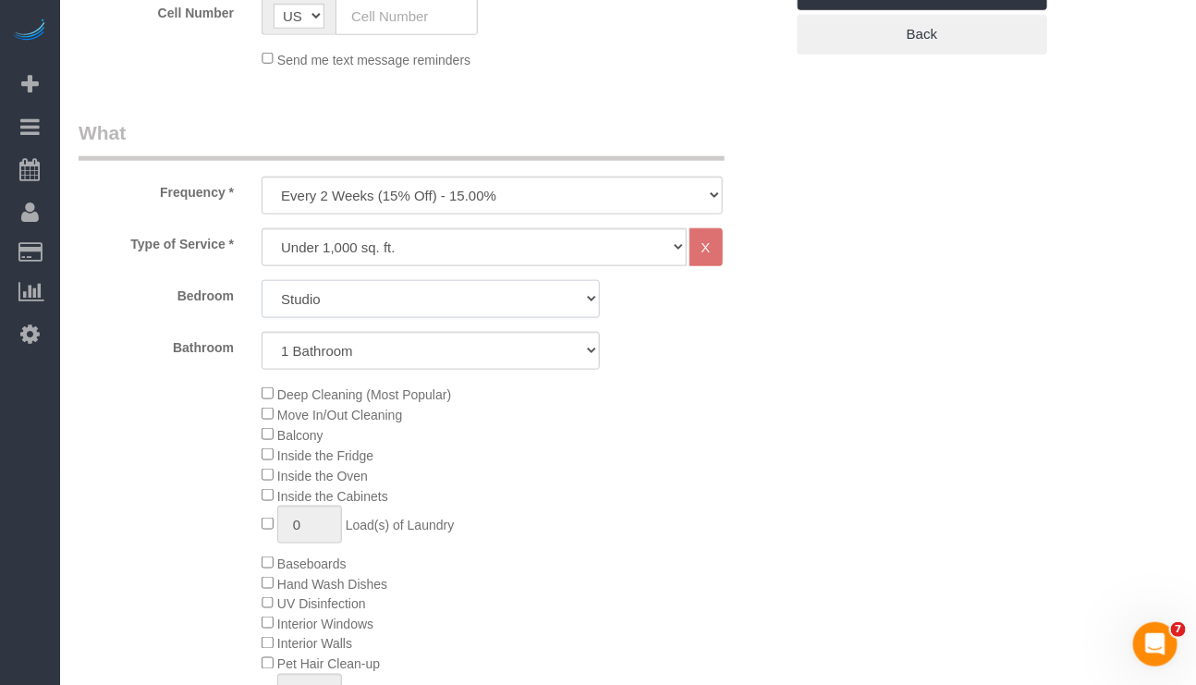
click at [535, 311] on select "Studio 1 Bedroom 2 Bedrooms 3 Bedrooms" at bounding box center [431, 299] width 338 height 38
select select "3"
click at [262, 282] on select "Studio 1 Bedroom 2 Bedrooms 3 Bedrooms" at bounding box center [431, 299] width 338 height 38
click at [516, 347] on select "1 Bathroom 2 Bathrooms" at bounding box center [431, 351] width 338 height 38
click at [532, 344] on select "1 Bathroom 2 Bathrooms" at bounding box center [431, 351] width 338 height 38
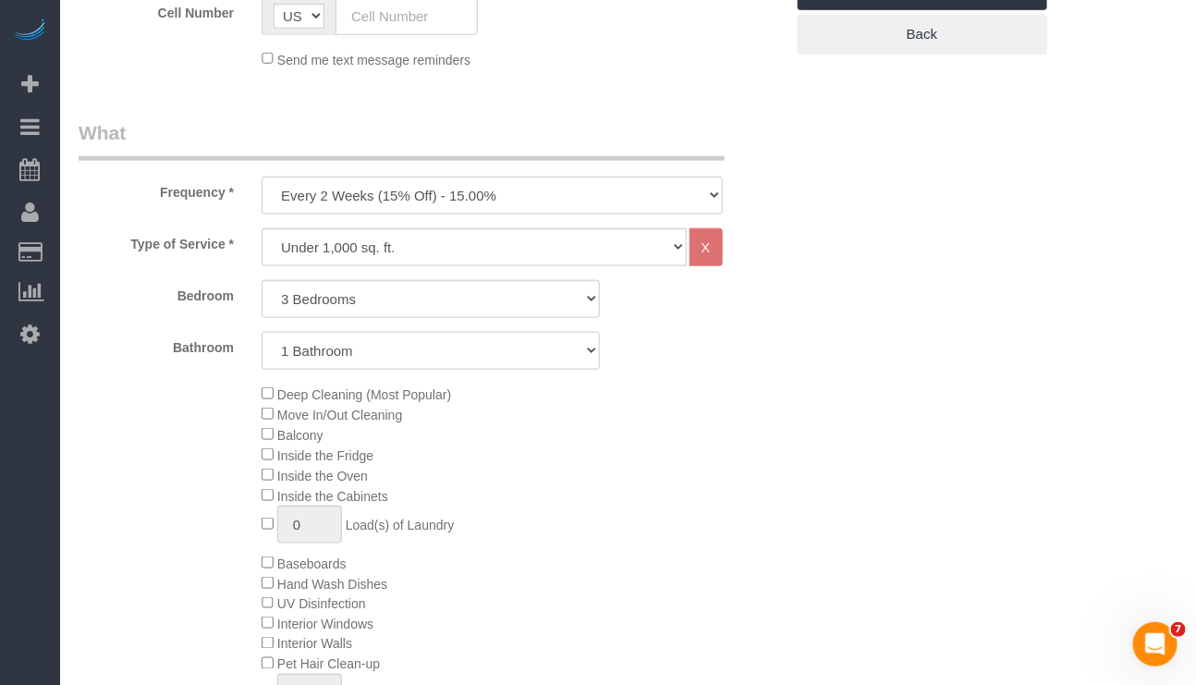
select select "2"
click at [262, 334] on select "1 Bathroom 2 Bathrooms" at bounding box center [431, 351] width 338 height 38
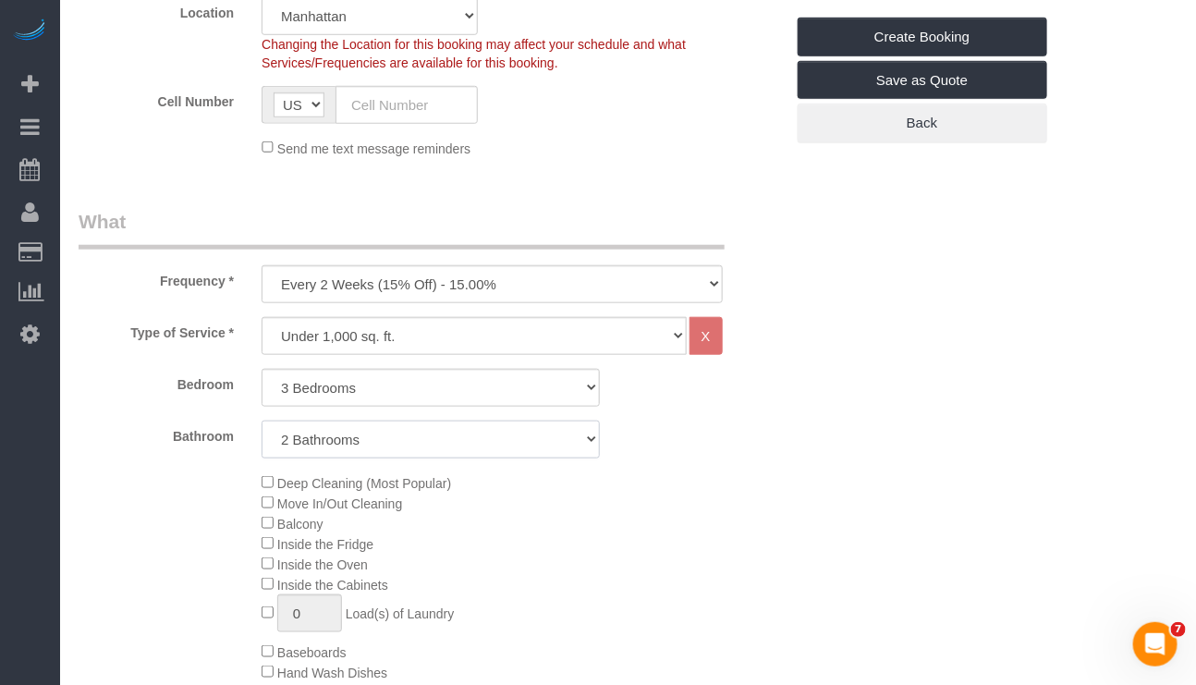
scroll to position [416, 0]
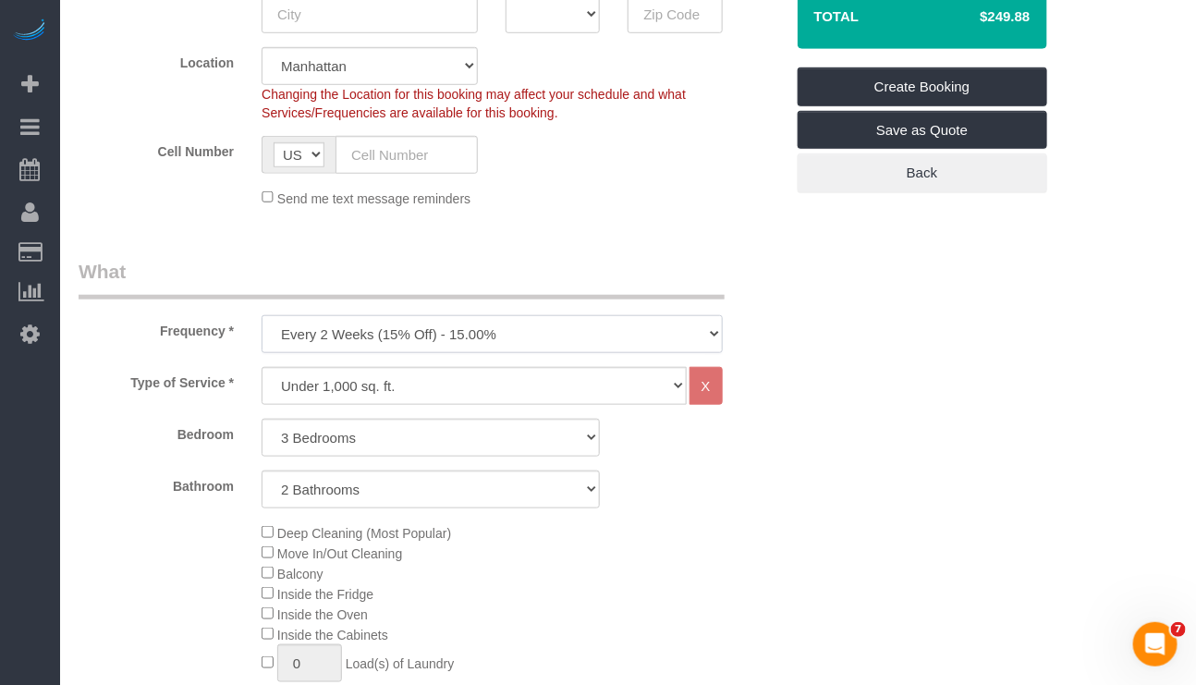
click at [528, 334] on select "One Time Weekly (20% Off) - 20.00% Every 2 Weeks (15% Off) - 15.00% Every 4 Wee…" at bounding box center [492, 334] width 460 height 38
select select "object:1496"
click at [262, 316] on select "One Time Weekly (20% Off) - 20.00% Every 2 Weeks (15% Off) - 15.00% Every 4 Wee…" at bounding box center [492, 334] width 460 height 38
click at [508, 375] on select "Under 1,000 sq. ft. 1,001 - 1,500 sq. ft. 1,500+ sq. ft. Custom Cleaning Office…" at bounding box center [474, 386] width 424 height 38
select select "308"
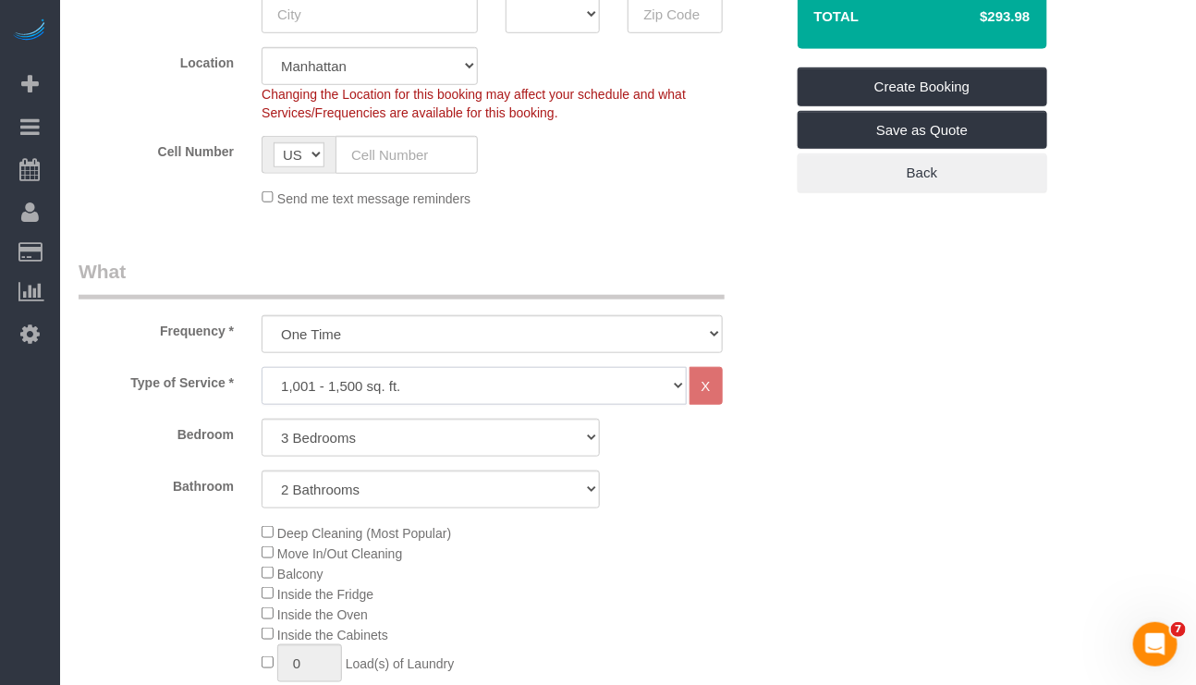
click at [262, 368] on select "Under 1,000 sq. ft. 1,001 - 1,500 sq. ft. 1,500+ sq. ft. Custom Cleaning Office…" at bounding box center [474, 386] width 424 height 38
select select "1"
select select "120"
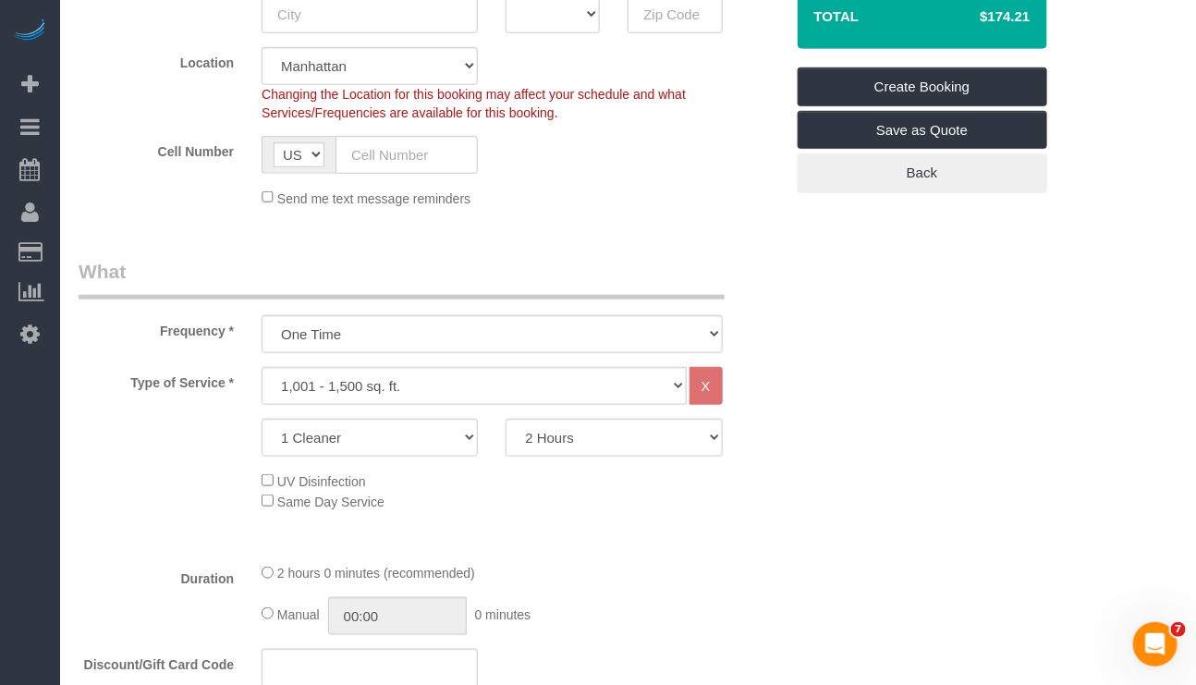
click at [173, 619] on div "Duration 2 hours 0 minutes (recommended) Manual 00:00 0 minutes" at bounding box center [431, 599] width 733 height 72
click at [424, 442] on select "1 Cleaner 2 Cleaners 3 Cleaners 4 Cleaners 5 Cleaners" at bounding box center [370, 438] width 216 height 38
select select "2"
click at [262, 420] on select "1 Cleaner 2 Cleaners 3 Cleaners 4 Cleaners 5 Cleaners" at bounding box center [370, 438] width 216 height 38
click at [579, 441] on select "2 Hours 2.5 Hours 3 Hours 3.5 Hours 4 Hours 4.5 Hours 5 Hours 5.5 Hours 6 Hours…" at bounding box center [613, 438] width 216 height 38
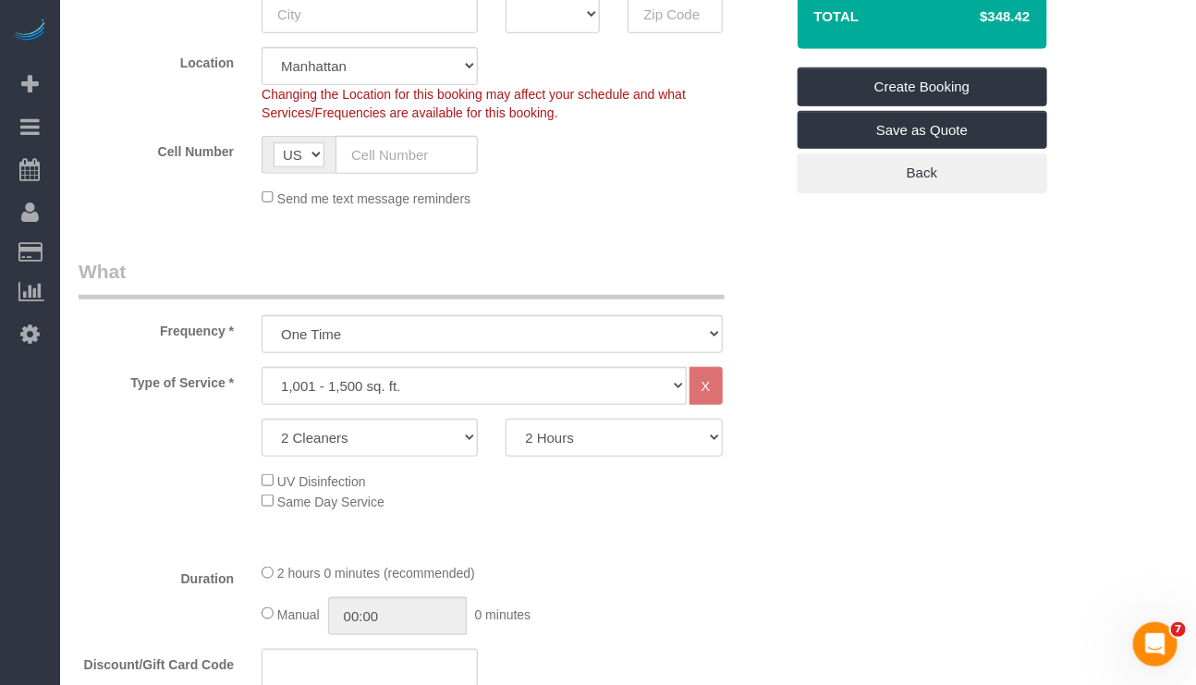
select select "240"
click at [505, 420] on select "2 Hours 2.5 Hours 3 Hours 3.5 Hours 4 Hours 4.5 Hours 5 Hours 5.5 Hours 6 Hours…" at bounding box center [613, 438] width 216 height 38
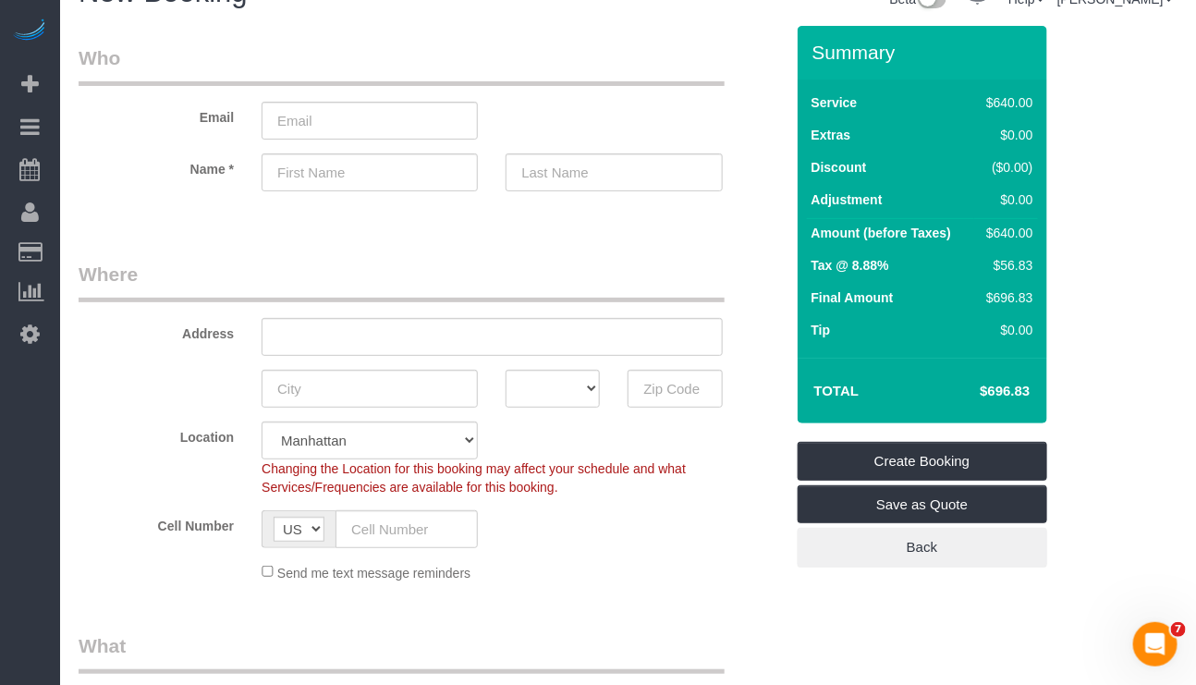
scroll to position [0, 0]
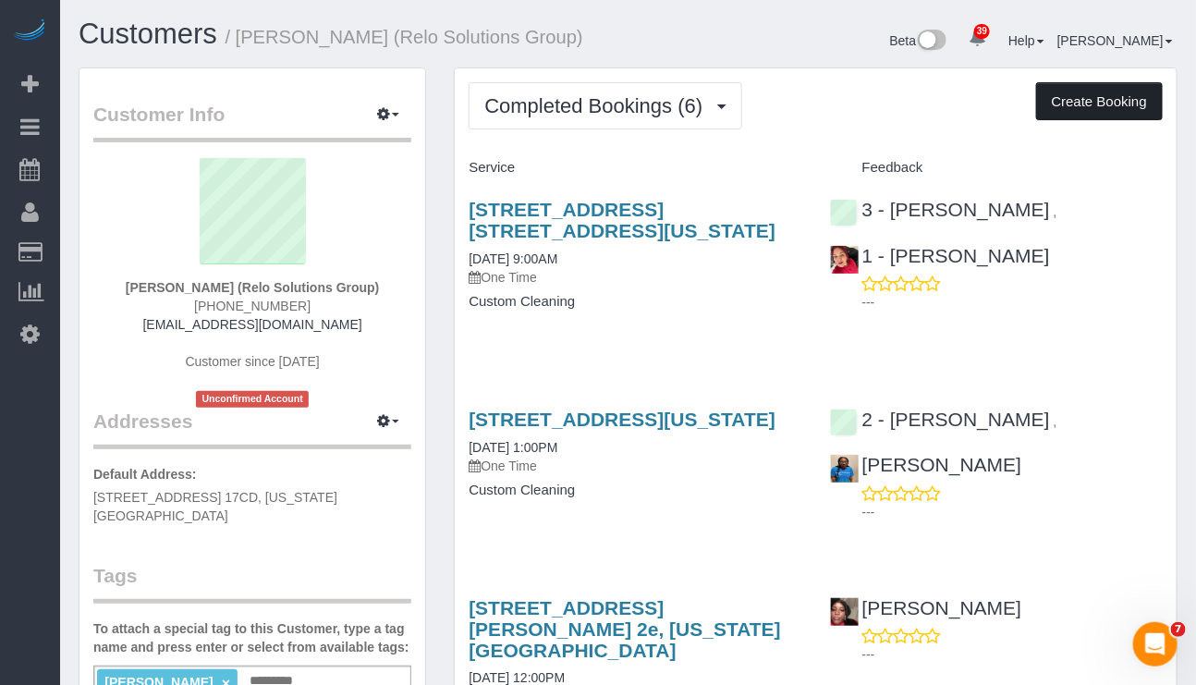
click at [1101, 101] on button "Create Booking" at bounding box center [1099, 101] width 127 height 39
select select "NY"
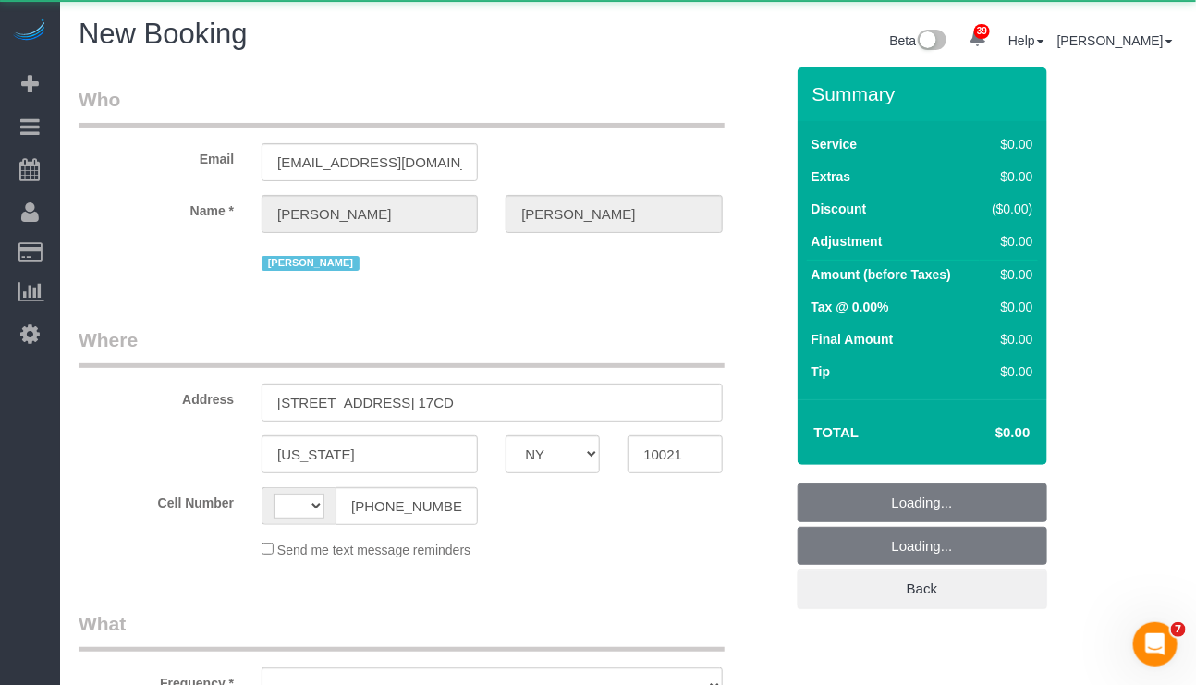
select select "string:US"
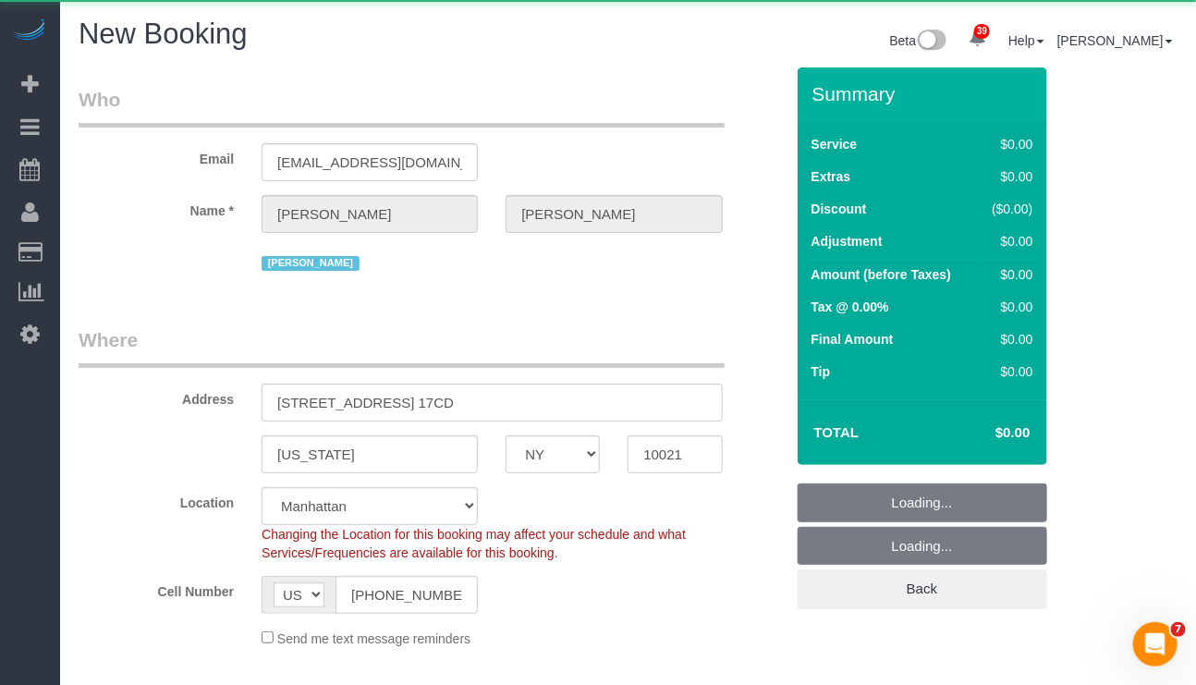
select select "object:1208"
select select "string:stripe-pm_1RHUYN4VGloSiKo7Kqht3ftH"
select select "object:1357"
select select "number:89"
select select "number:90"
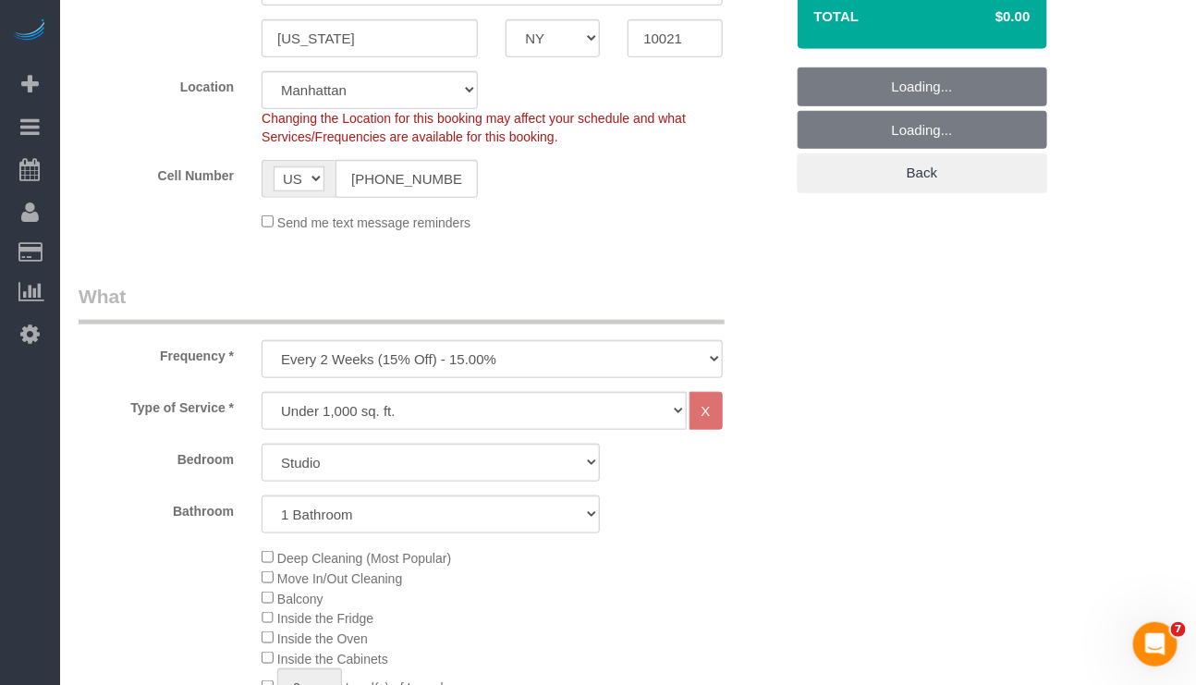
select select "object:1931"
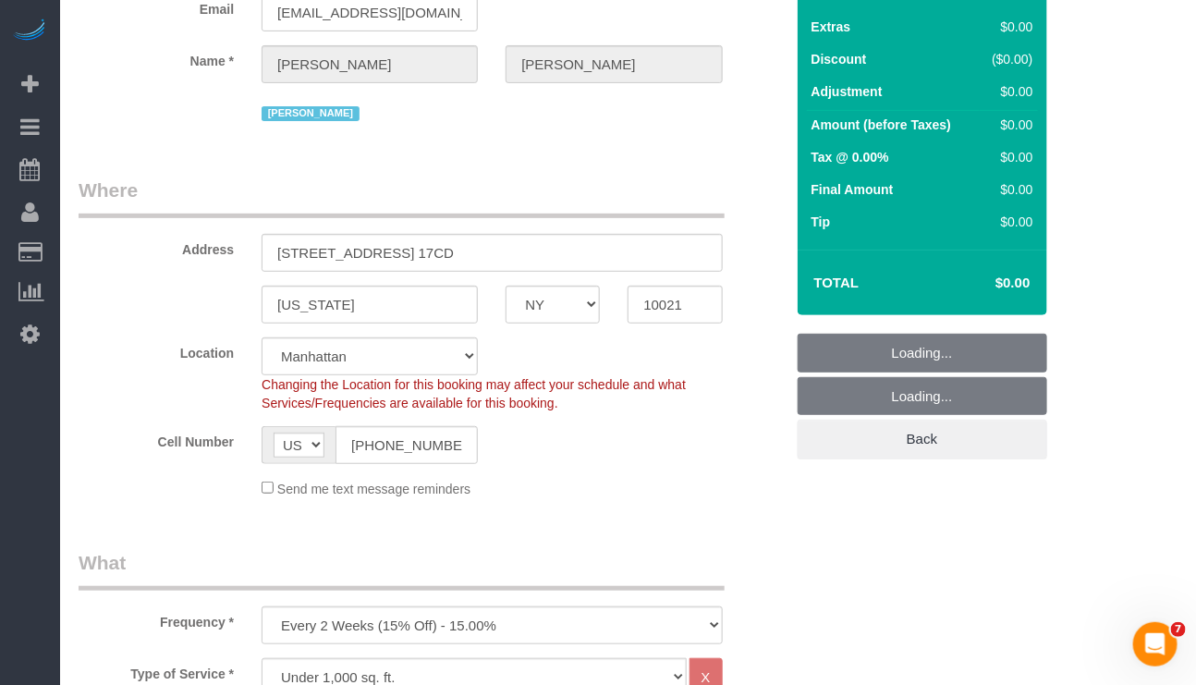
scroll to position [139, 0]
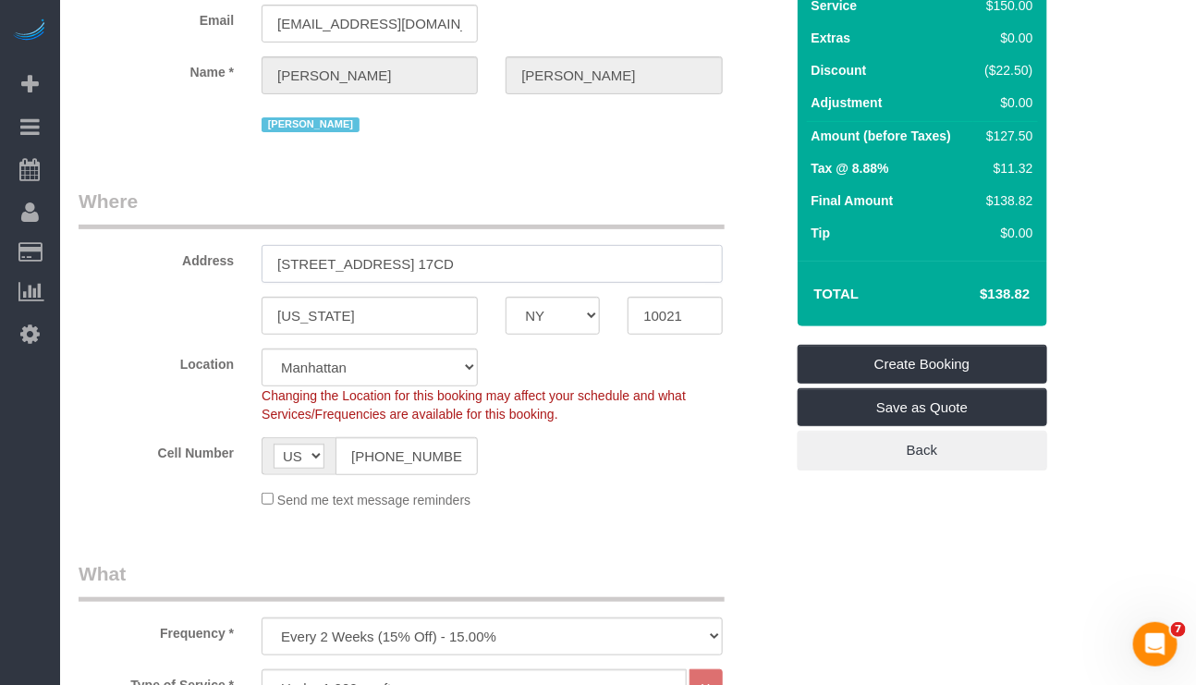
drag, startPoint x: 475, startPoint y: 267, endPoint x: 109, endPoint y: 261, distance: 366.0
click at [105, 263] on div "Address 923 5th Ave, Apt. 17CD" at bounding box center [431, 235] width 733 height 95
click at [416, 269] on input "text" at bounding box center [492, 264] width 460 height 38
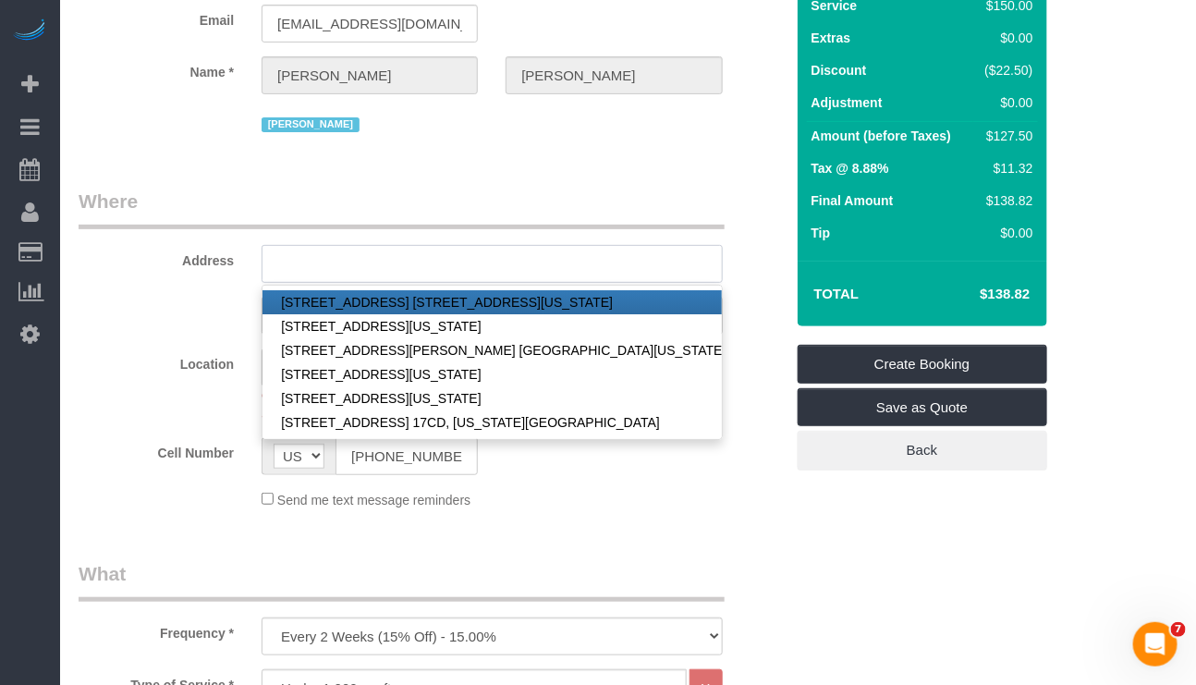
paste input "243 West 28th Street"
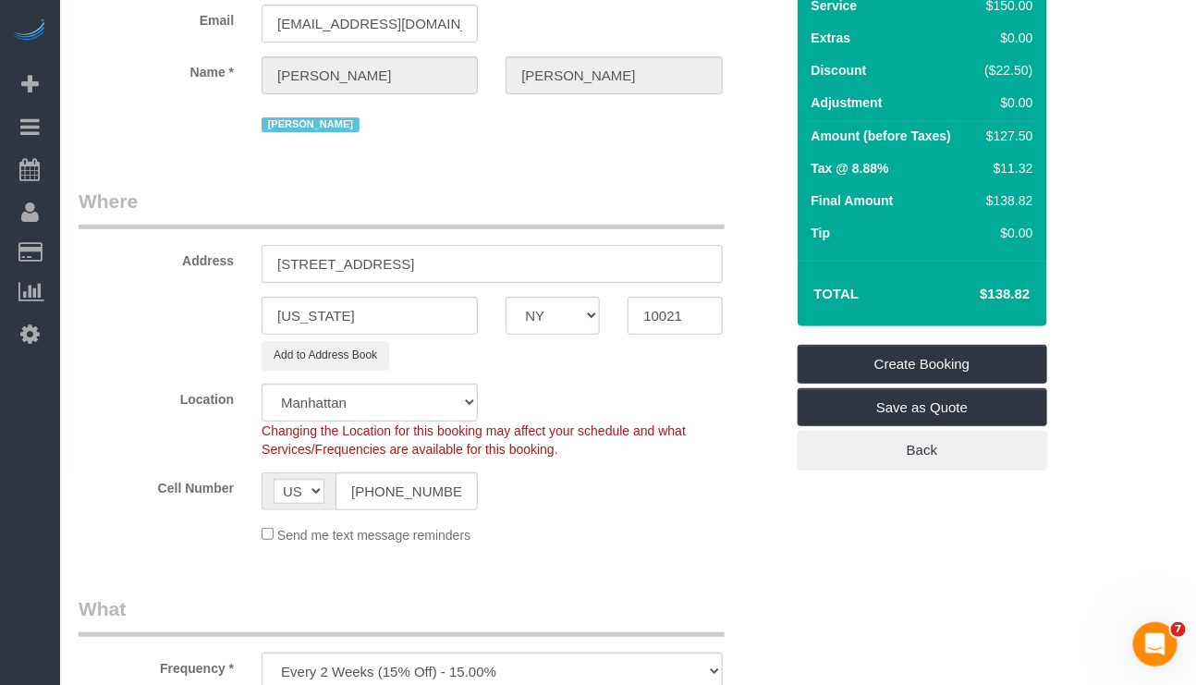
drag, startPoint x: 493, startPoint y: 263, endPoint x: 518, endPoint y: 263, distance: 25.0
click at [493, 263] on input "243 West 28th Street" at bounding box center [492, 264] width 460 height 38
click at [469, 255] on input "243 West 28th Street" at bounding box center [492, 264] width 460 height 38
type input "243 West 28th Street Apt 22A"
click at [644, 306] on input "10021" at bounding box center [674, 316] width 94 height 38
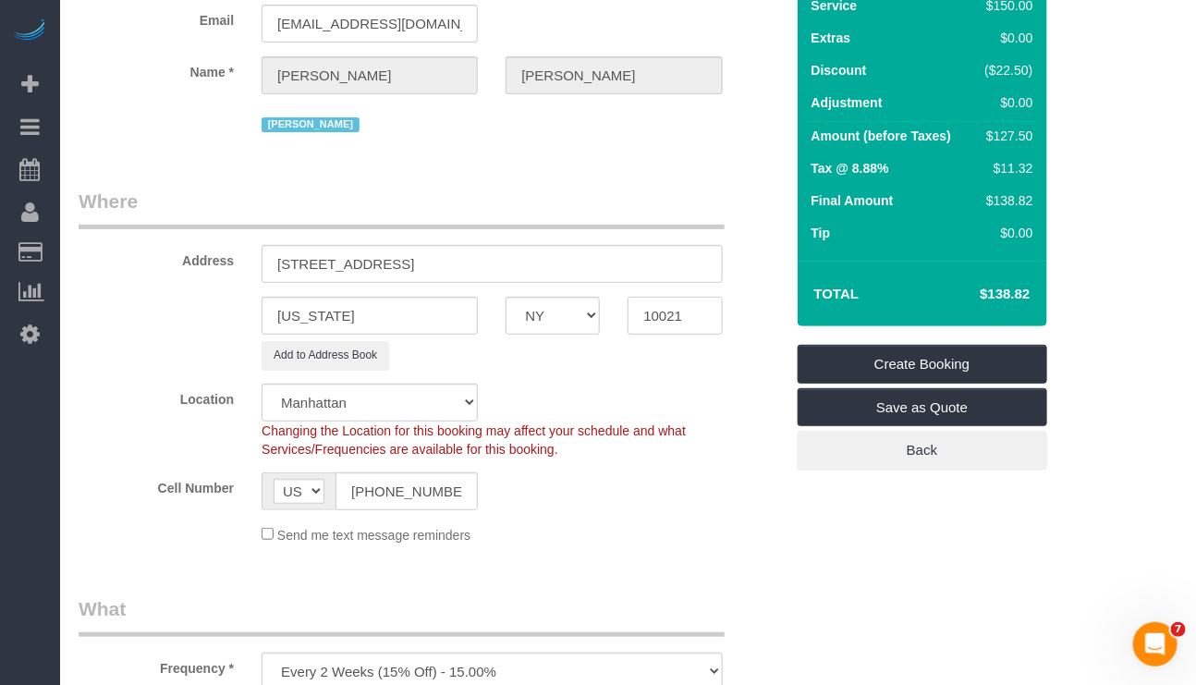
click at [644, 306] on input "10021" at bounding box center [674, 316] width 94 height 38
type input "0"
type input "10001"
click at [646, 375] on fieldset "Where Address 243 West 28th Street Apt 22A New York AK AL AR AZ CA CO CT DC DE …" at bounding box center [431, 373] width 705 height 371
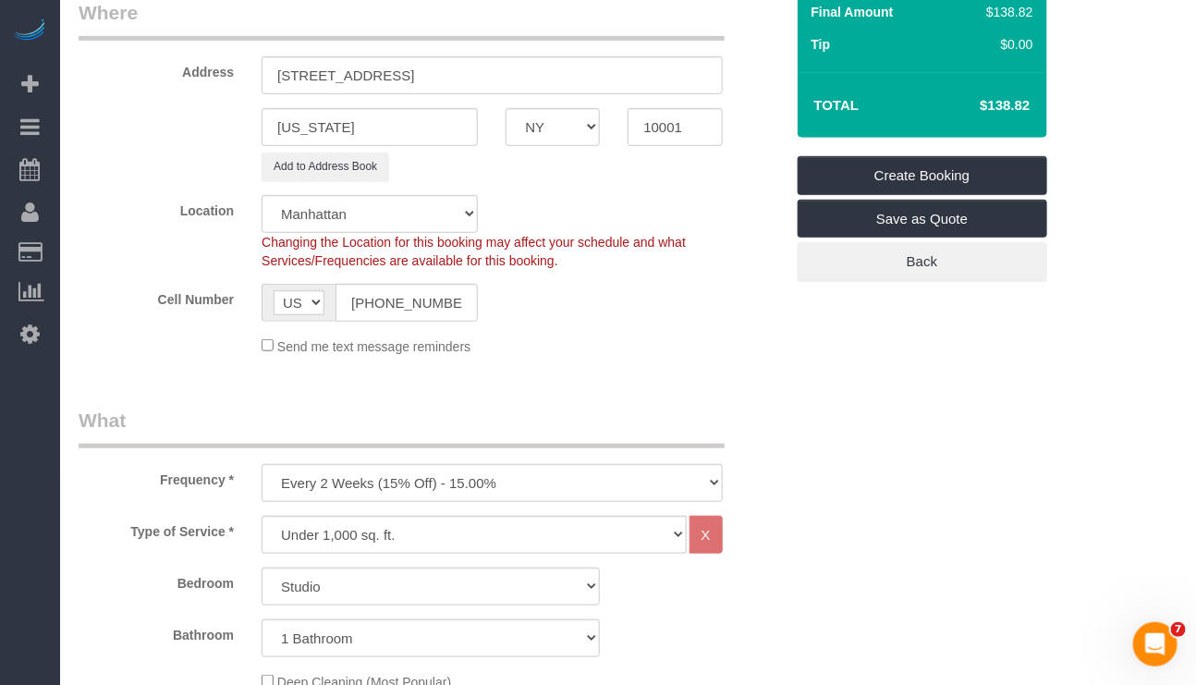
scroll to position [693, 0]
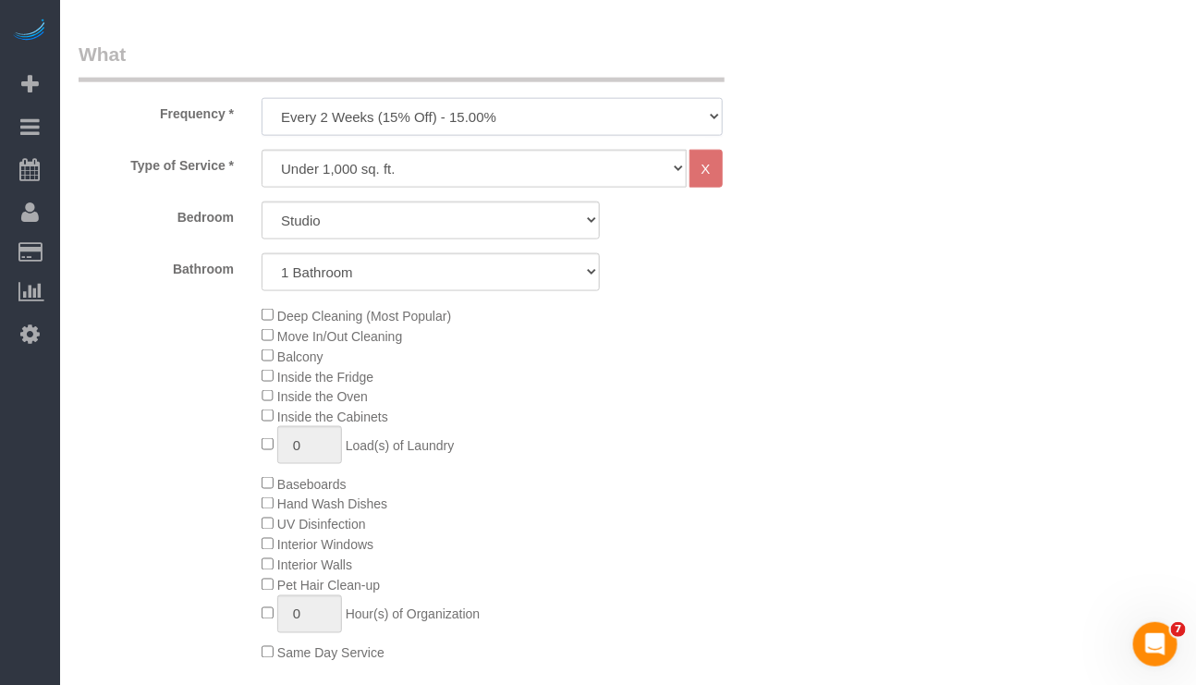
click at [647, 117] on select "One Time Weekly (20% Off) - 20.00% Every 2 Weeks (15% Off) - 15.00% Every 4 Wee…" at bounding box center [492, 117] width 460 height 38
select select "object:1932"
click at [262, 101] on select "One Time Weekly (20% Off) - 20.00% Every 2 Weeks (15% Off) - 15.00% Every 4 Wee…" at bounding box center [492, 117] width 460 height 38
click at [541, 176] on select "Under 1,000 sq. ft. 1,001 - 1,500 sq. ft. 1,500+ sq. ft. Custom Cleaning Office…" at bounding box center [474, 169] width 424 height 38
select select "308"
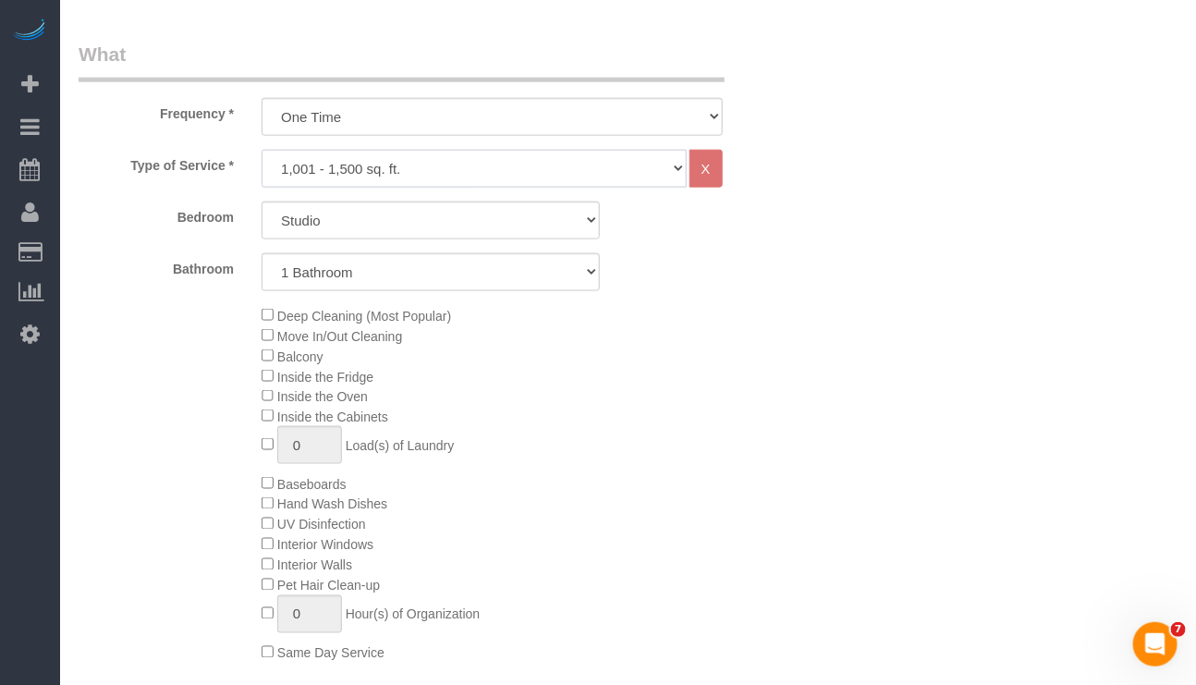
click at [262, 152] on select "Under 1,000 sq. ft. 1,001 - 1,500 sq. ft. 1,500+ sq. ft. Custom Cleaning Office…" at bounding box center [474, 169] width 424 height 38
select select "1"
select select "120"
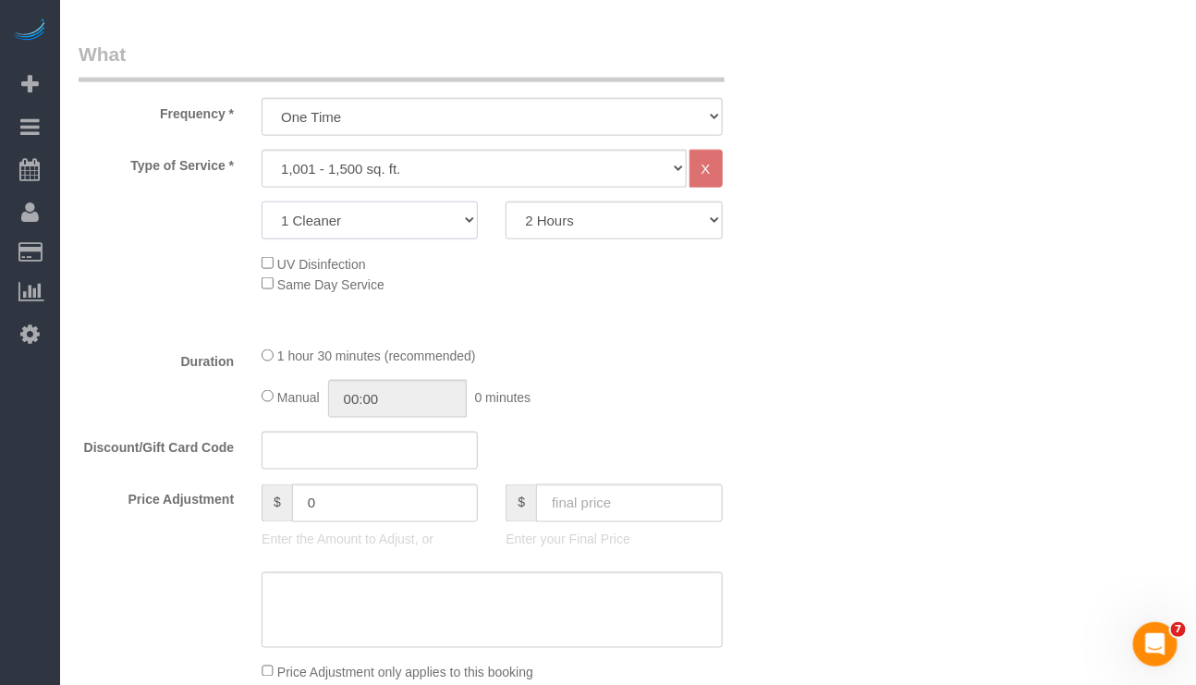
click at [466, 227] on select "1 Cleaner 2 Cleaners 3 Cleaners 4 Cleaners 5 Cleaners" at bounding box center [370, 220] width 216 height 38
select select "2"
click at [262, 205] on select "1 Cleaner 2 Cleaners 3 Cleaners 4 Cleaners 5 Cleaners" at bounding box center [370, 220] width 216 height 38
click at [527, 233] on select "2 Hours 2.5 Hours 3 Hours 3.5 Hours 4 Hours 4.5 Hours 5 Hours 5.5 Hours 6 Hours…" at bounding box center [613, 220] width 216 height 38
select select "240"
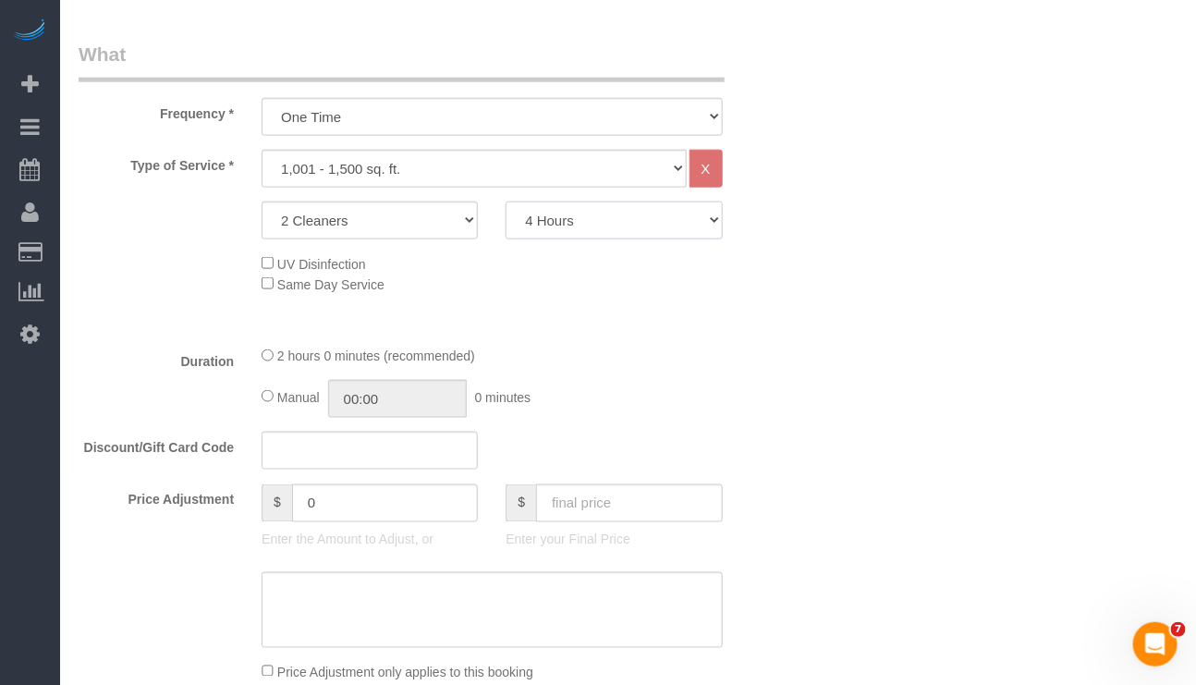
click at [505, 205] on select "2 Hours 2.5 Hours 3 Hours 3.5 Hours 4 Hours 4.5 Hours 5 Hours 5.5 Hours 6 Hours…" at bounding box center [613, 220] width 216 height 38
click at [651, 361] on div "2 hours 0 minutes (recommended)" at bounding box center [492, 356] width 460 height 20
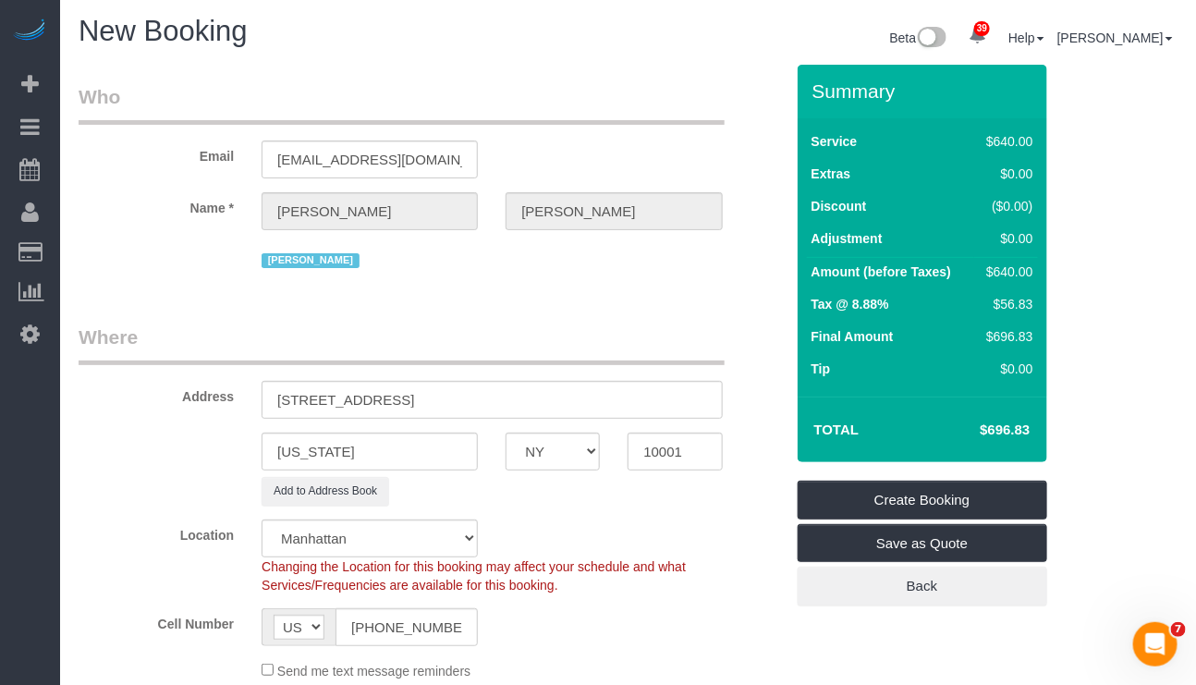
scroll to position [0, 0]
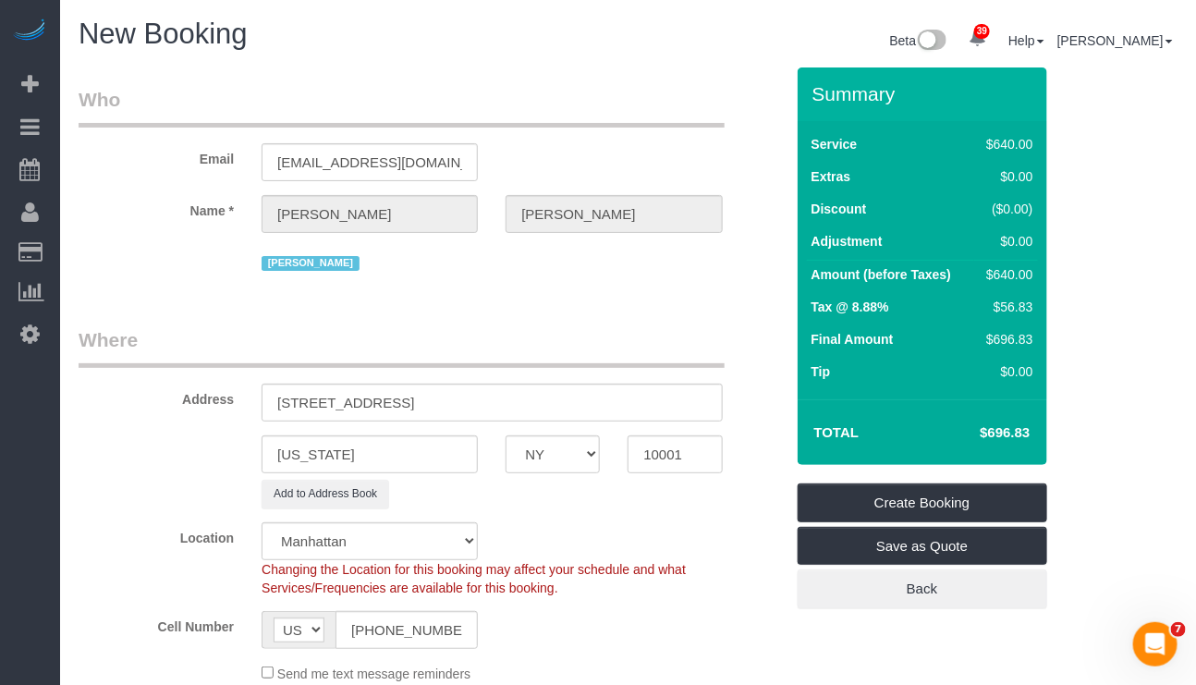
drag, startPoint x: 494, startPoint y: 323, endPoint x: 324, endPoint y: 299, distance: 171.6
drag, startPoint x: 324, startPoint y: 299, endPoint x: 255, endPoint y: 344, distance: 82.3
click at [255, 344] on legend "Where" at bounding box center [402, 347] width 646 height 42
click at [458, 399] on input "243 West 28th Street Apt 22A" at bounding box center [492, 403] width 460 height 38
click at [456, 397] on input "243 West 28th Street Apt 22A" at bounding box center [492, 403] width 460 height 38
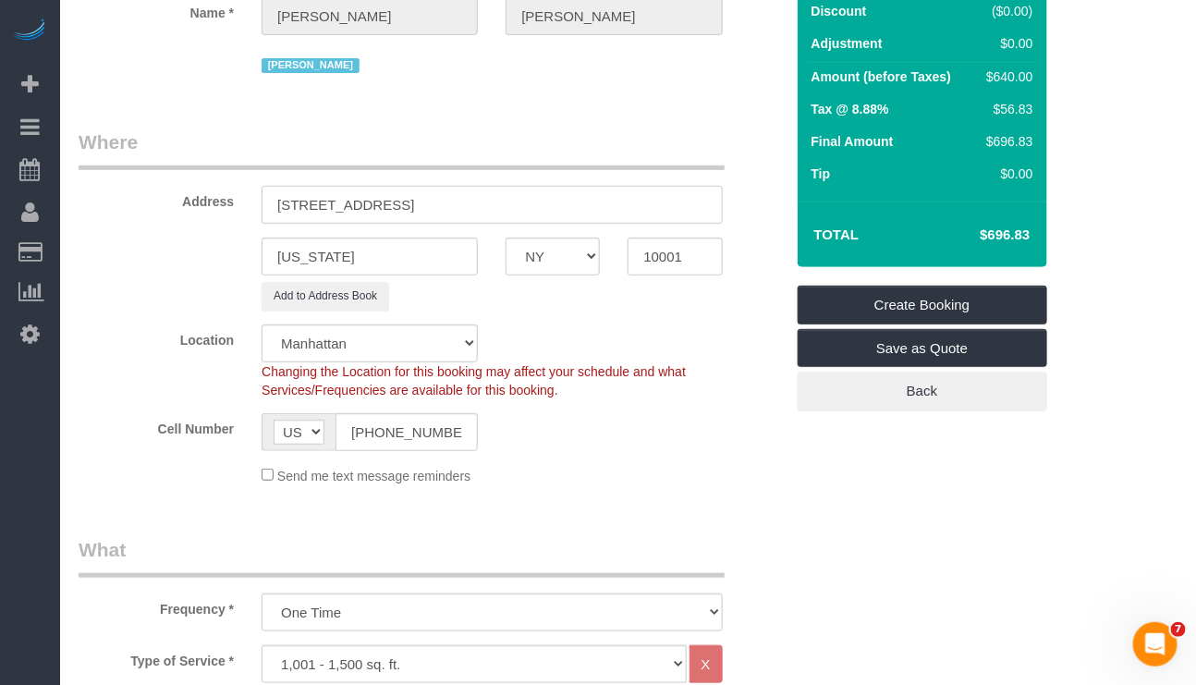
scroll to position [139, 0]
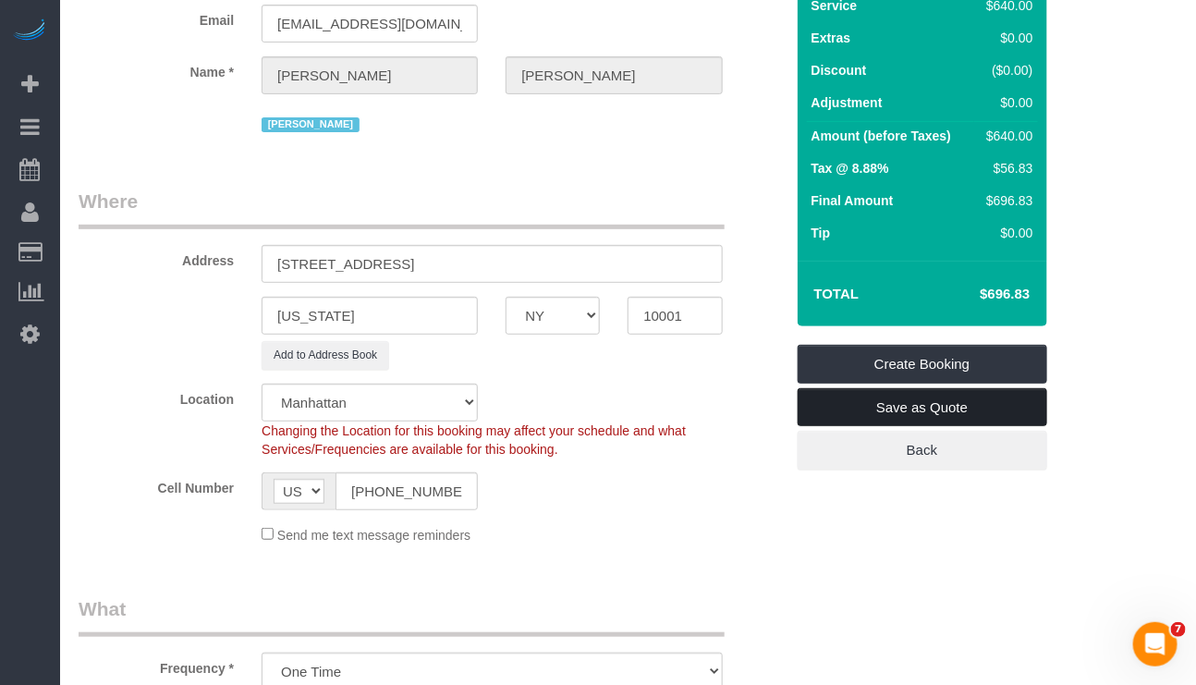
click at [869, 408] on link "Save as Quote" at bounding box center [923, 407] width 250 height 39
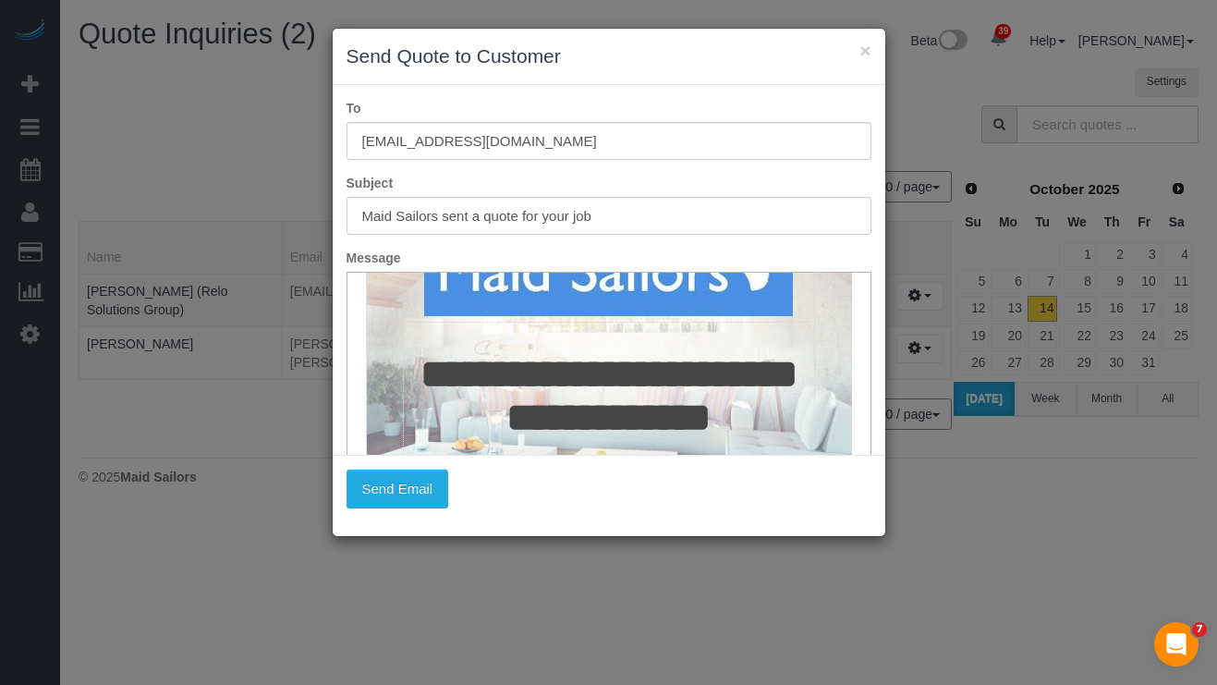
scroll to position [277, 0]
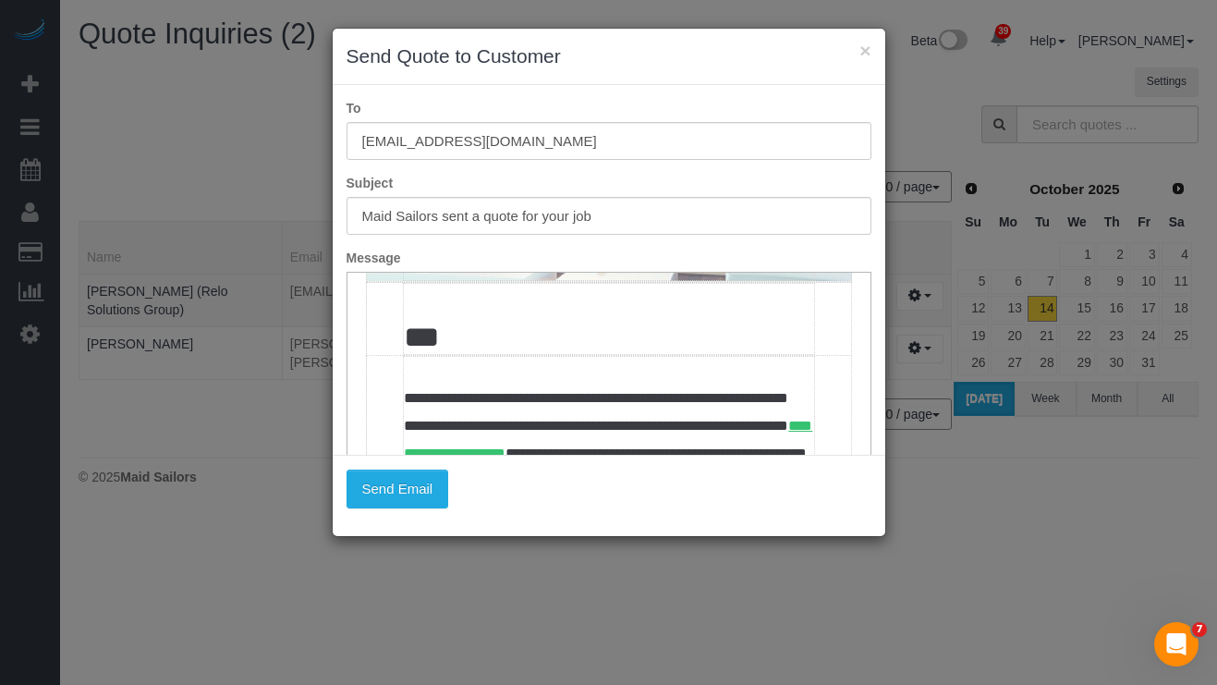
click at [433, 355] on td "***" at bounding box center [608, 319] width 410 height 71
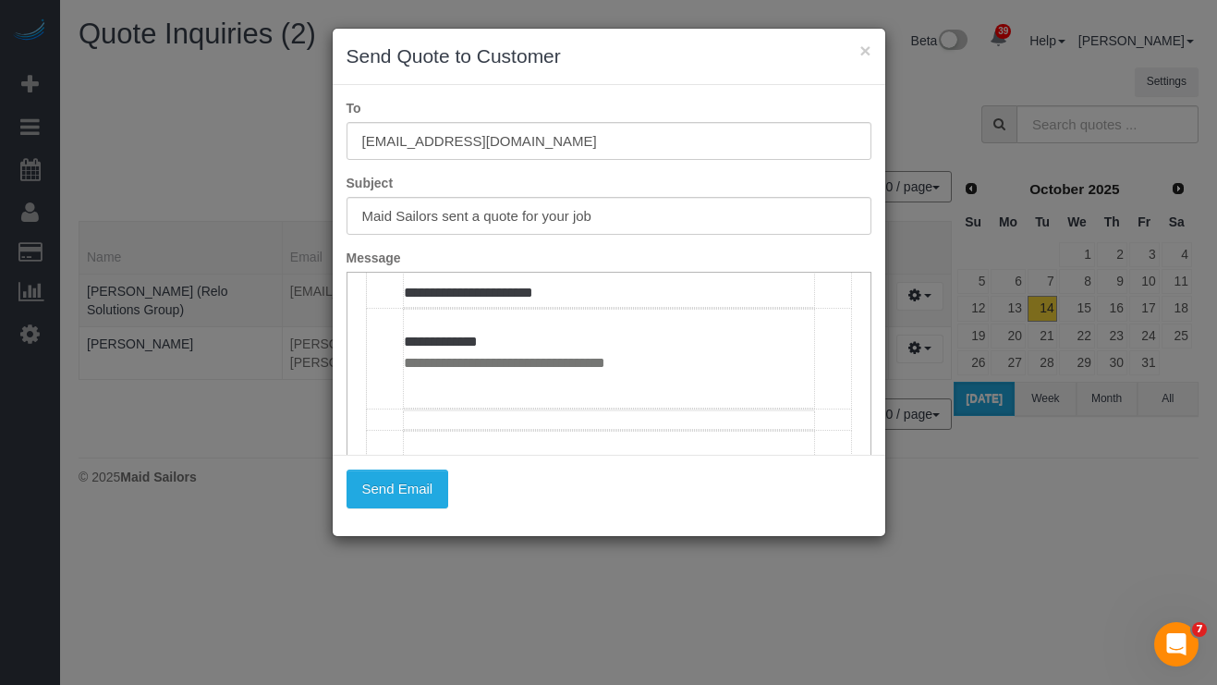
scroll to position [970, 0]
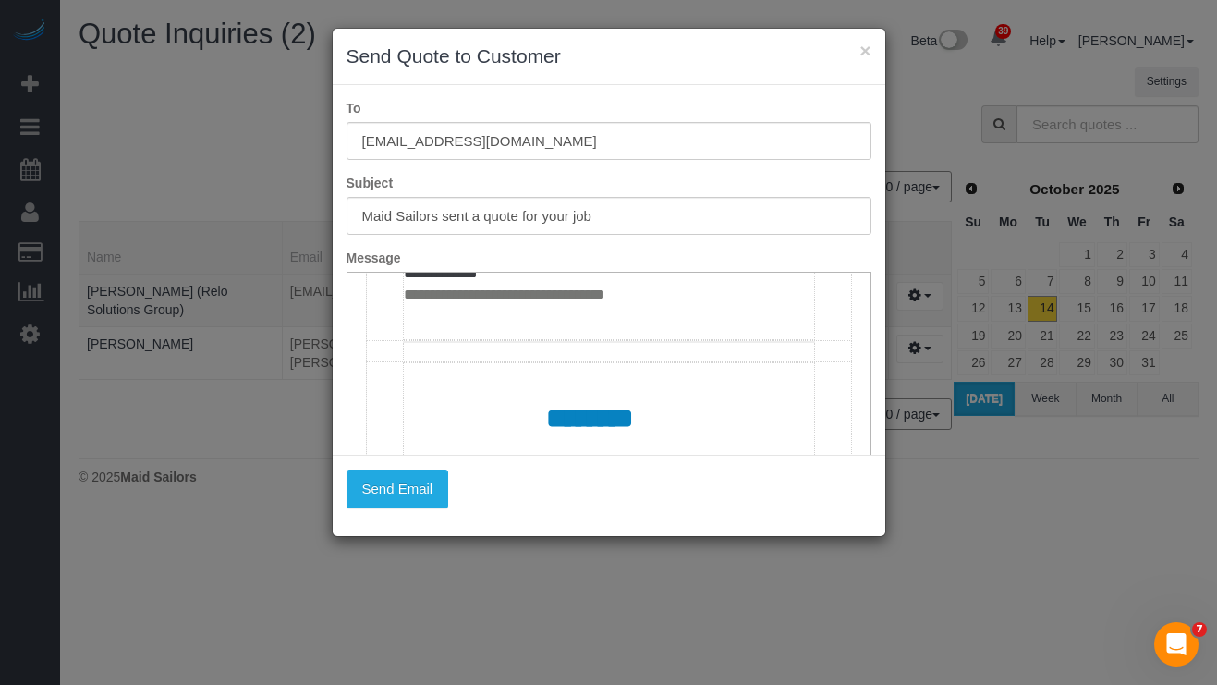
click at [538, 238] on td "**********" at bounding box center [608, 21] width 410 height 434
click at [438, 475] on button "Send Email" at bounding box center [398, 488] width 103 height 39
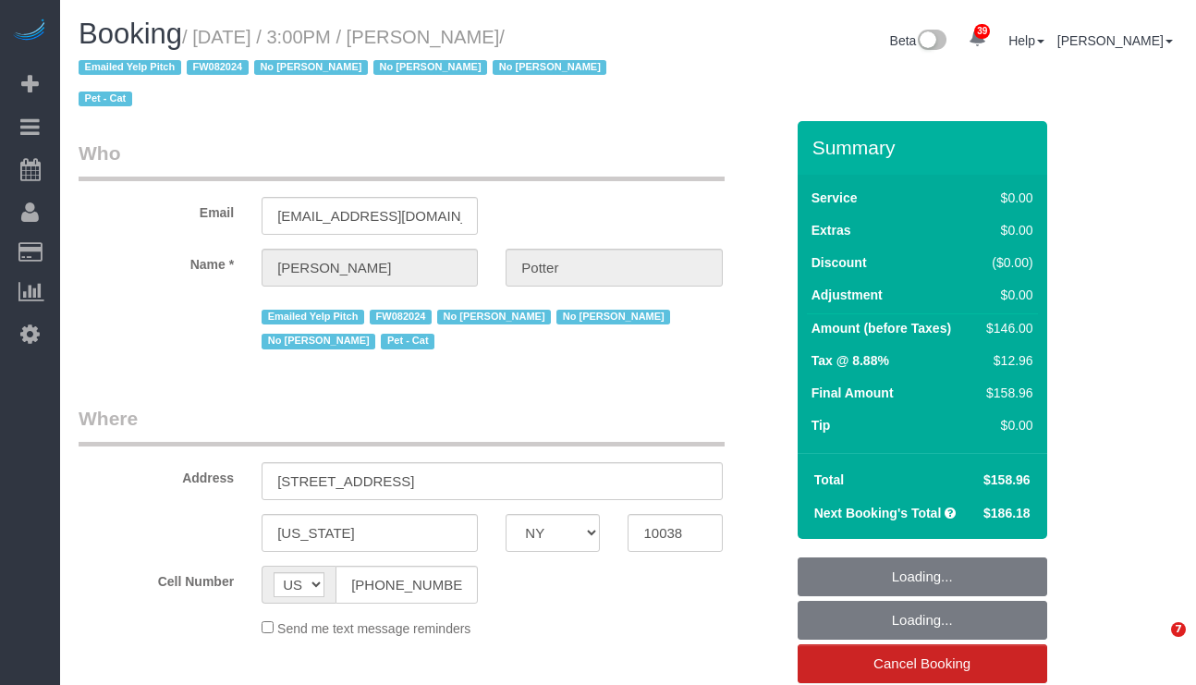
select select "NY"
select select "number:62"
select select "number:75"
select select "number:14"
select select "number:5"
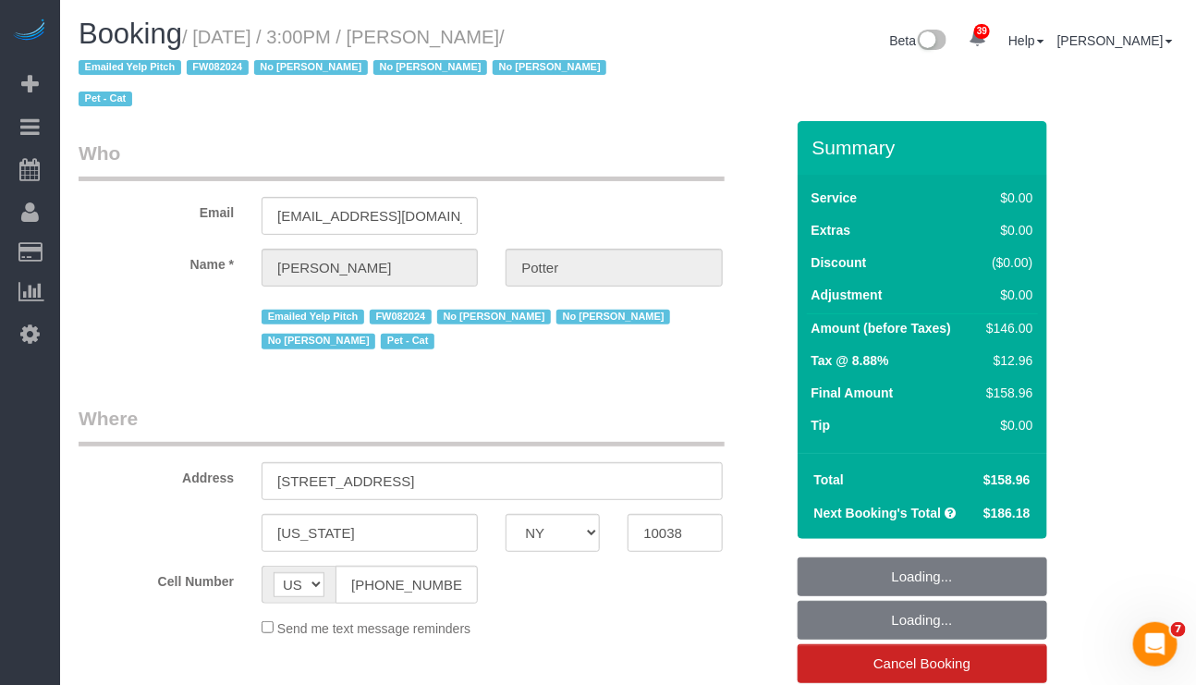
select select "object:991"
select select "string:stripe-pm_1M0pwl4VGloSiKo7e0pYCX8B"
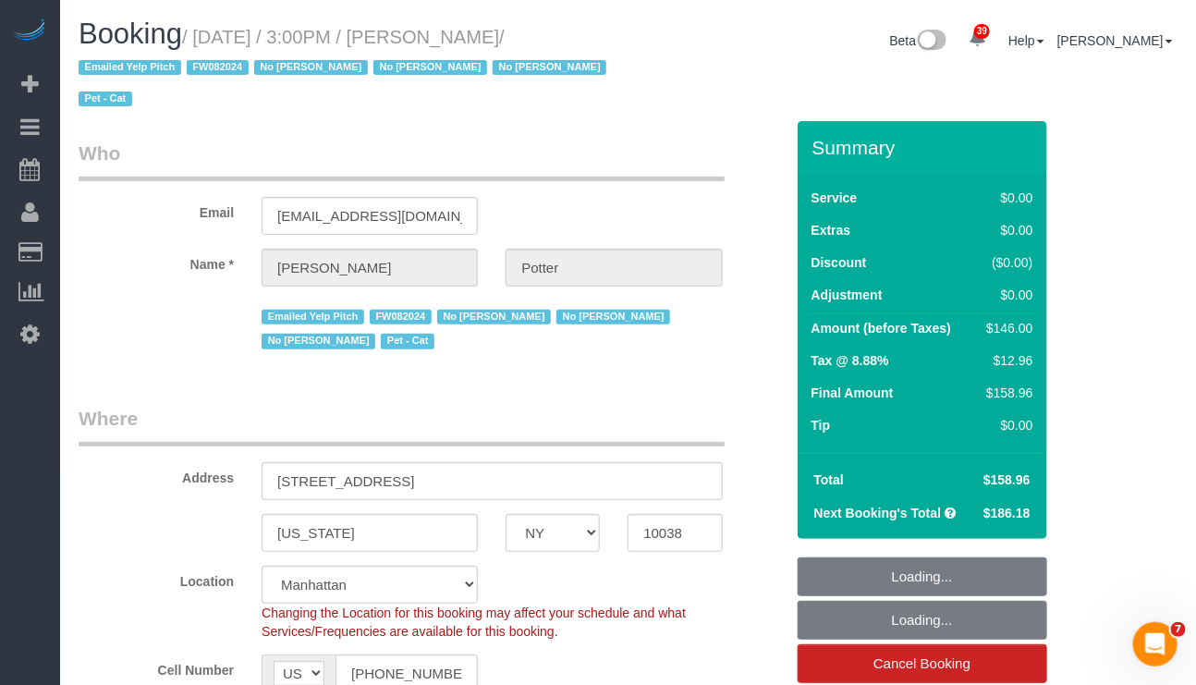
select select "object:1104"
select select "2"
select select "spot1"
select select "2"
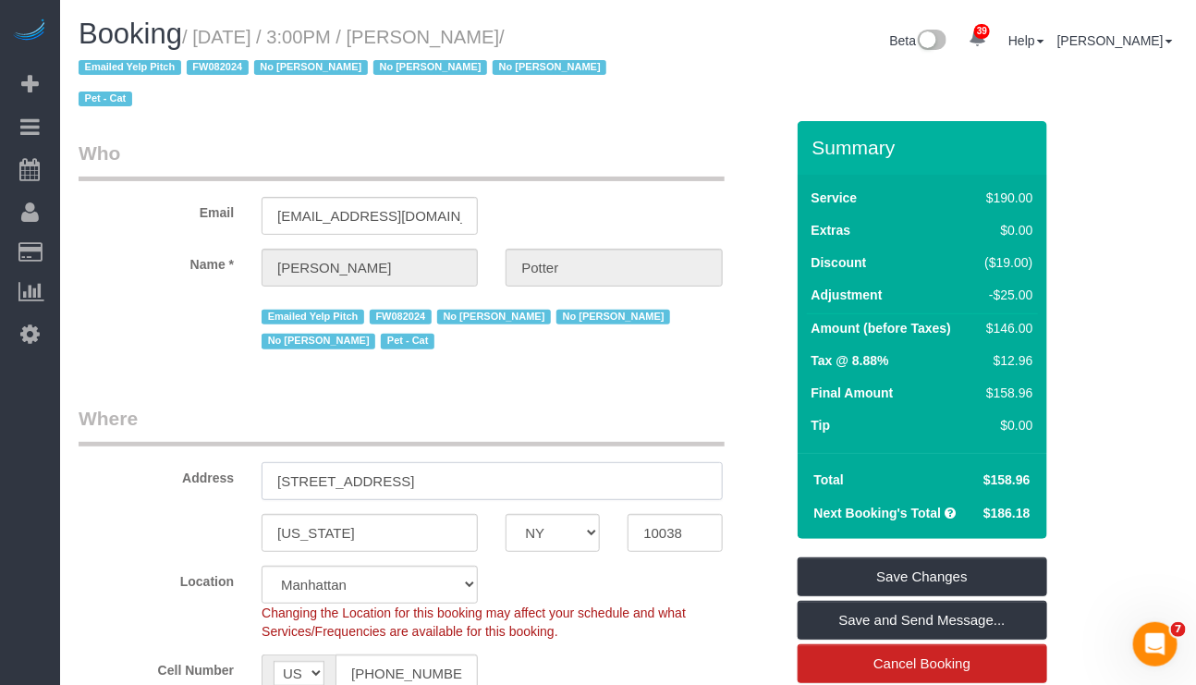
drag, startPoint x: 452, startPoint y: 482, endPoint x: 237, endPoint y: 492, distance: 215.5
click at [237, 492] on div "Address 299 Pearl Street, Apt 3D" at bounding box center [431, 452] width 733 height 95
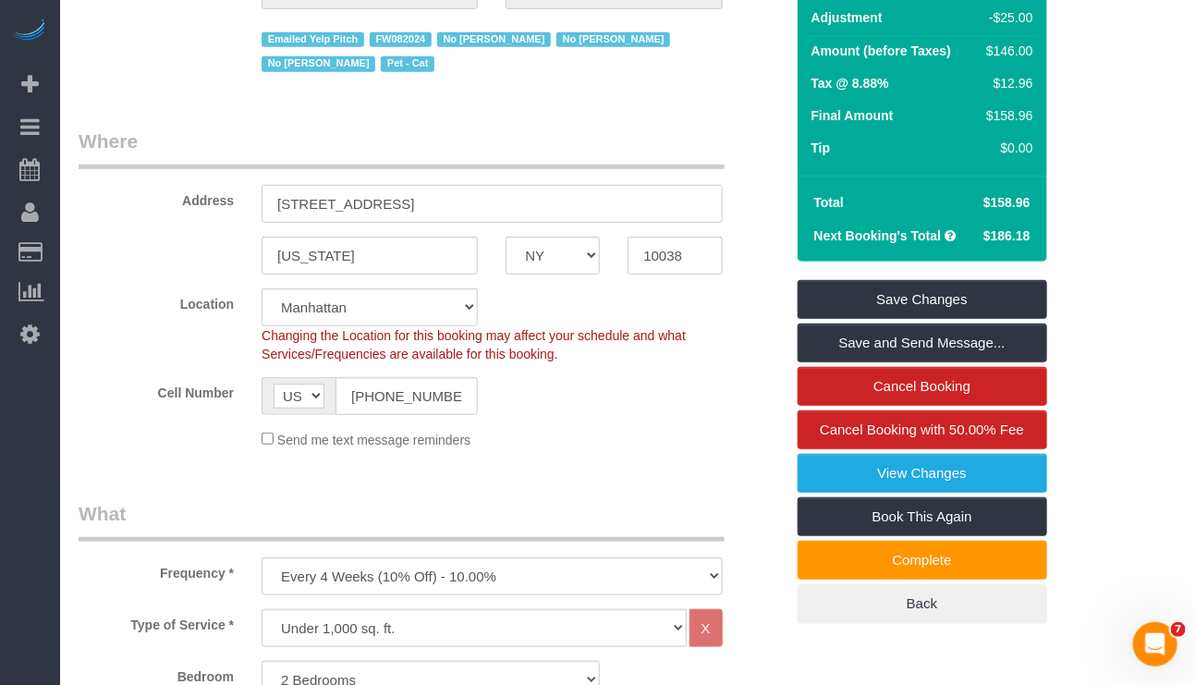
scroll to position [416, 0]
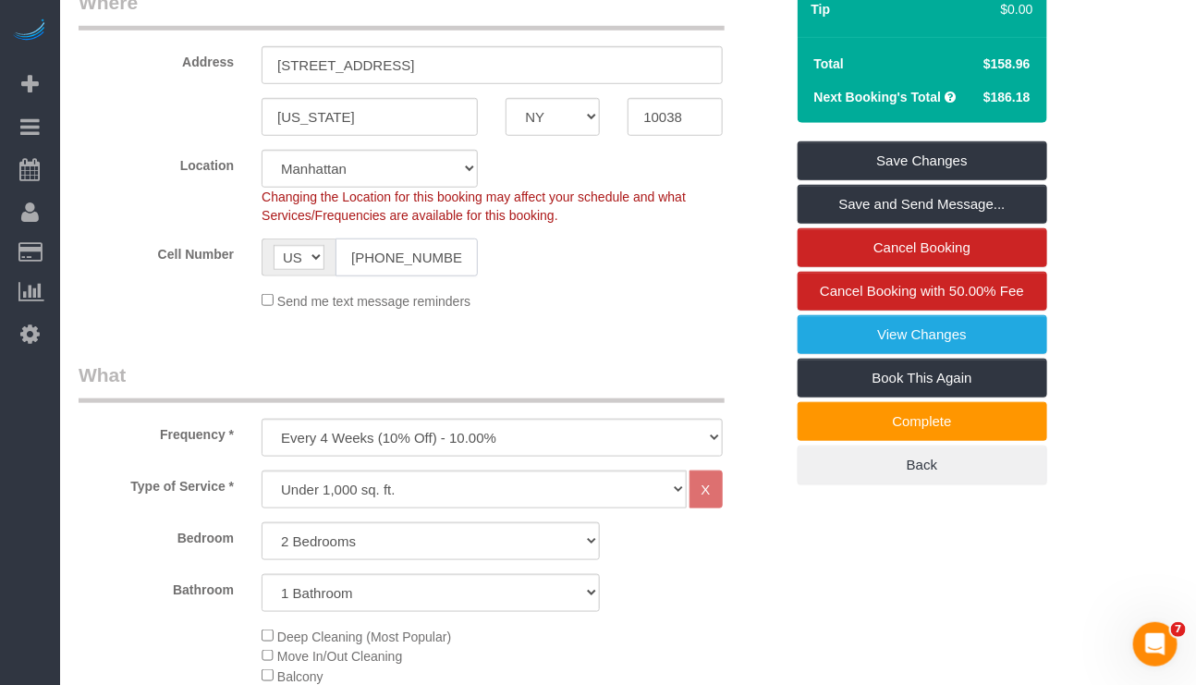
drag, startPoint x: 455, startPoint y: 267, endPoint x: 323, endPoint y: 267, distance: 132.1
click at [323, 267] on div "AF AL DZ AD AO AI AQ AG AR AM AW AU AT AZ BS BH BD BB BY BE BZ BJ BM BT BO BA B…" at bounding box center [370, 257] width 216 height 38
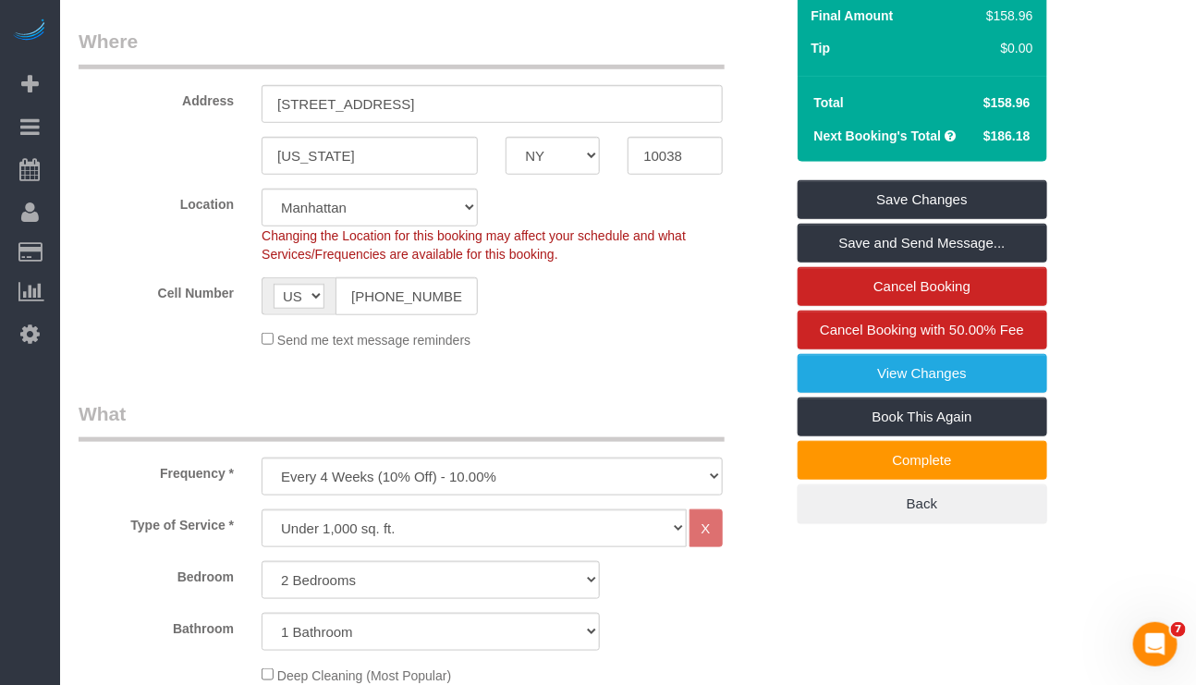
scroll to position [0, 0]
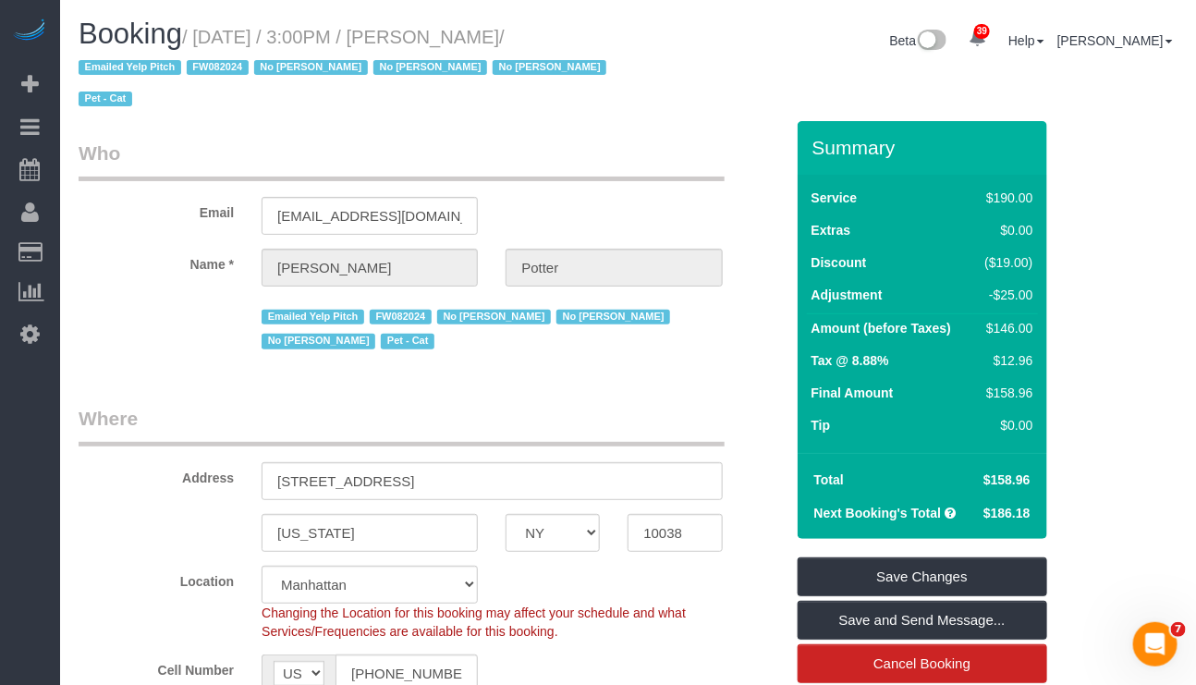
drag, startPoint x: 433, startPoint y: 34, endPoint x: 546, endPoint y: 40, distance: 112.9
click at [546, 40] on small "/ October 14, 2025 / 3:00PM / Anton Potter / Emailed Yelp Pitch FW082024 No Dar…" at bounding box center [345, 68] width 533 height 83
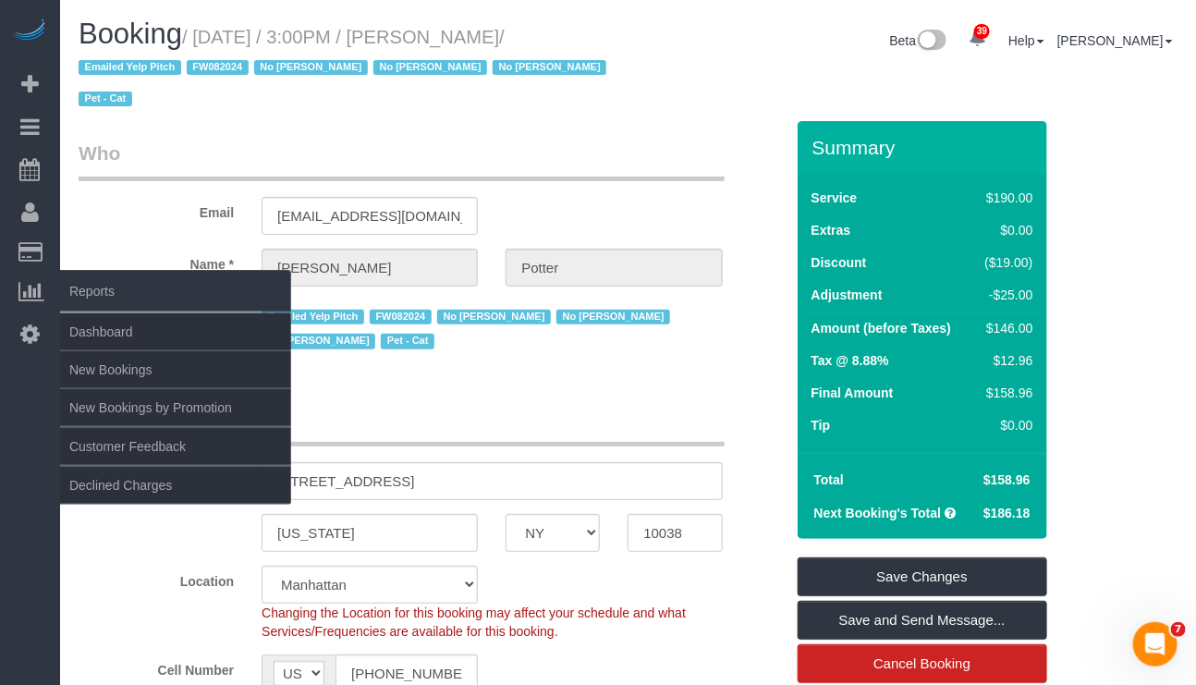
copy small "Anton Potter"
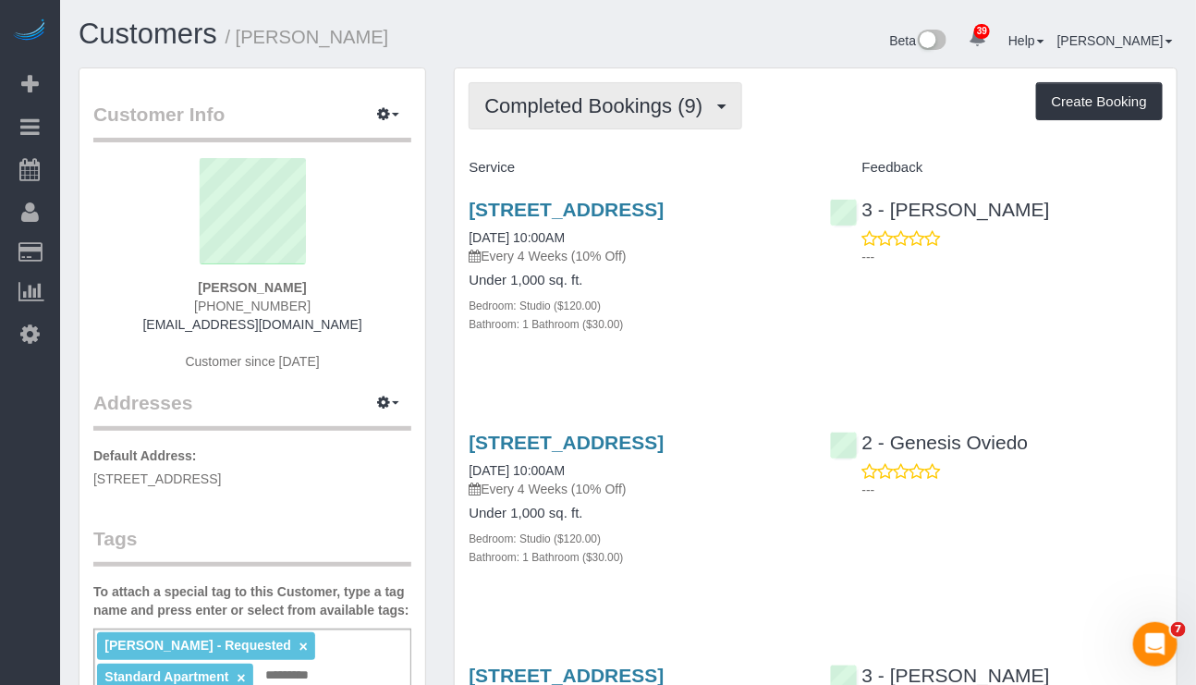
click at [622, 90] on button "Completed Bookings (9)" at bounding box center [606, 105] width 274 height 47
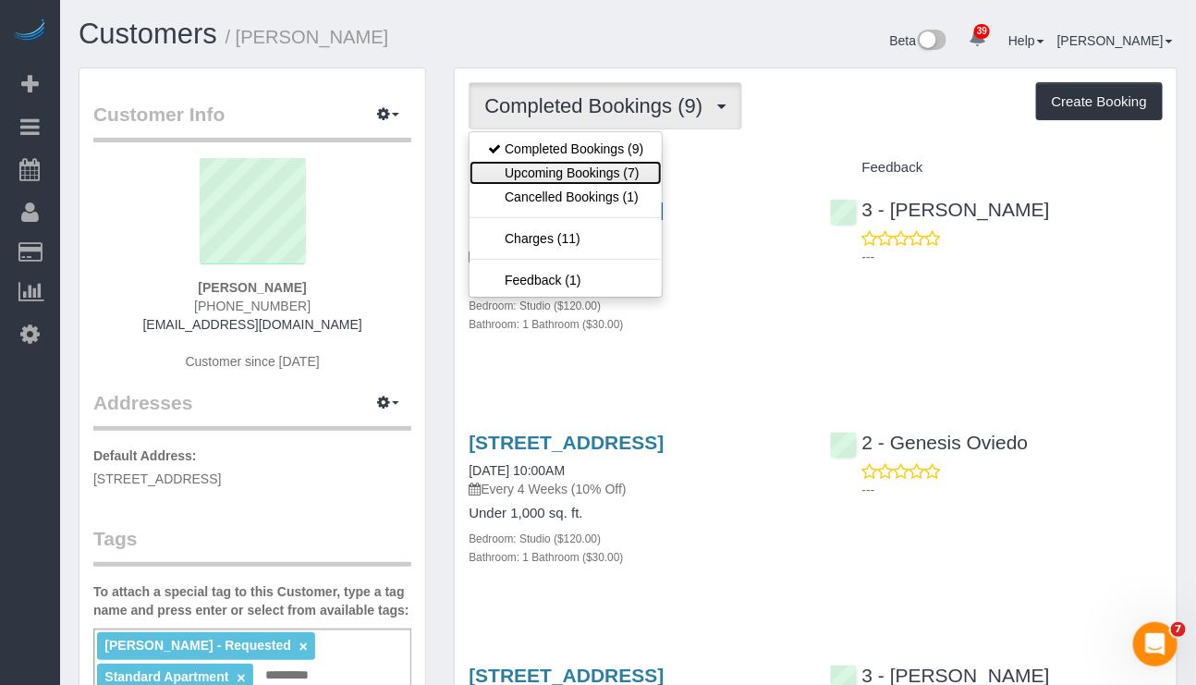
click at [580, 172] on link "Upcoming Bookings (7)" at bounding box center [565, 173] width 192 height 24
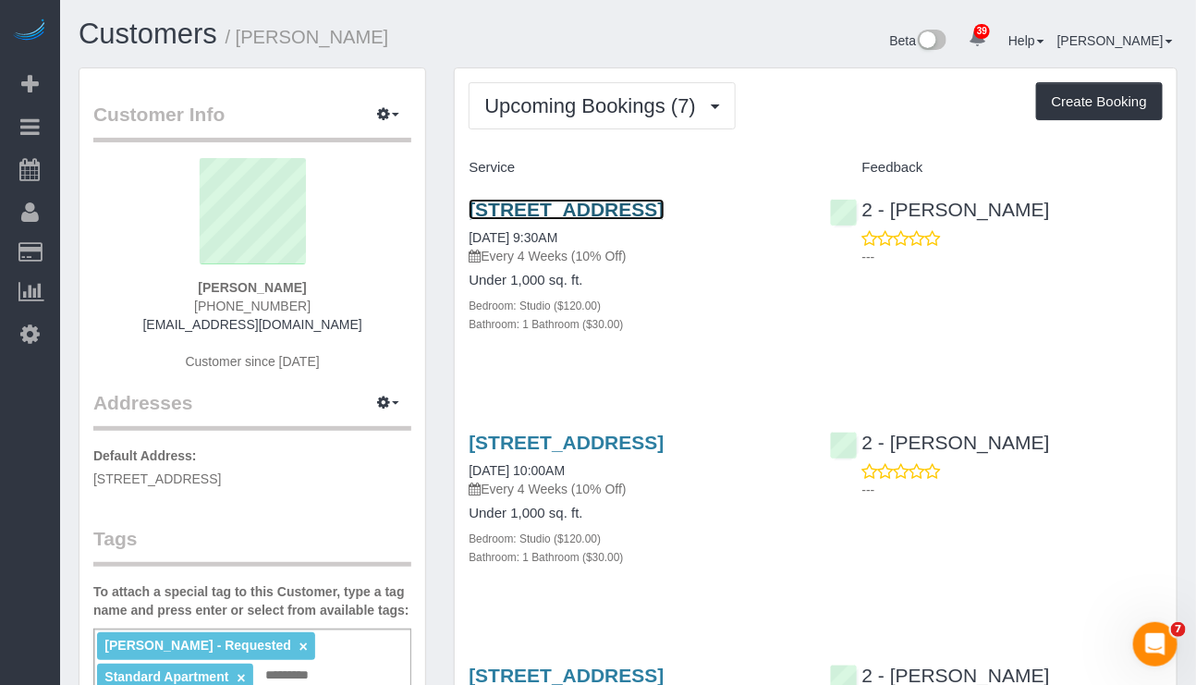
click at [602, 220] on link "[STREET_ADDRESS]" at bounding box center [566, 209] width 195 height 21
click at [613, 211] on link "[STREET_ADDRESS]" at bounding box center [566, 209] width 195 height 21
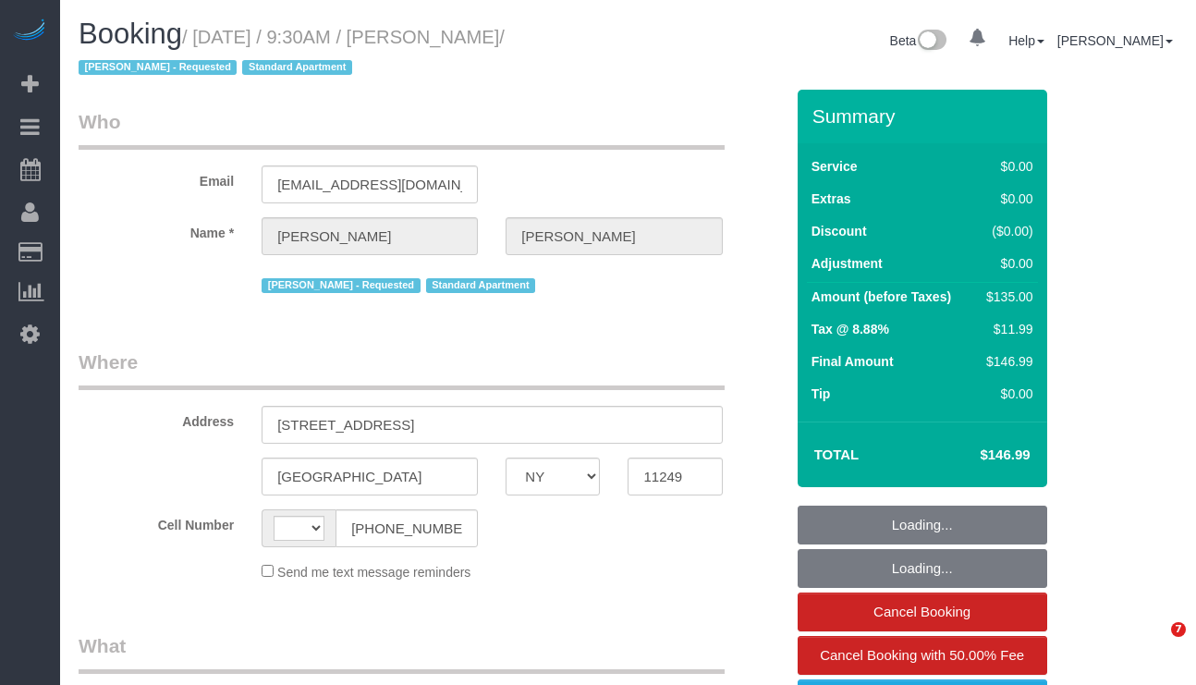
select select "NY"
select select "object:501"
select select "number:58"
select select "number:72"
select select "number:15"
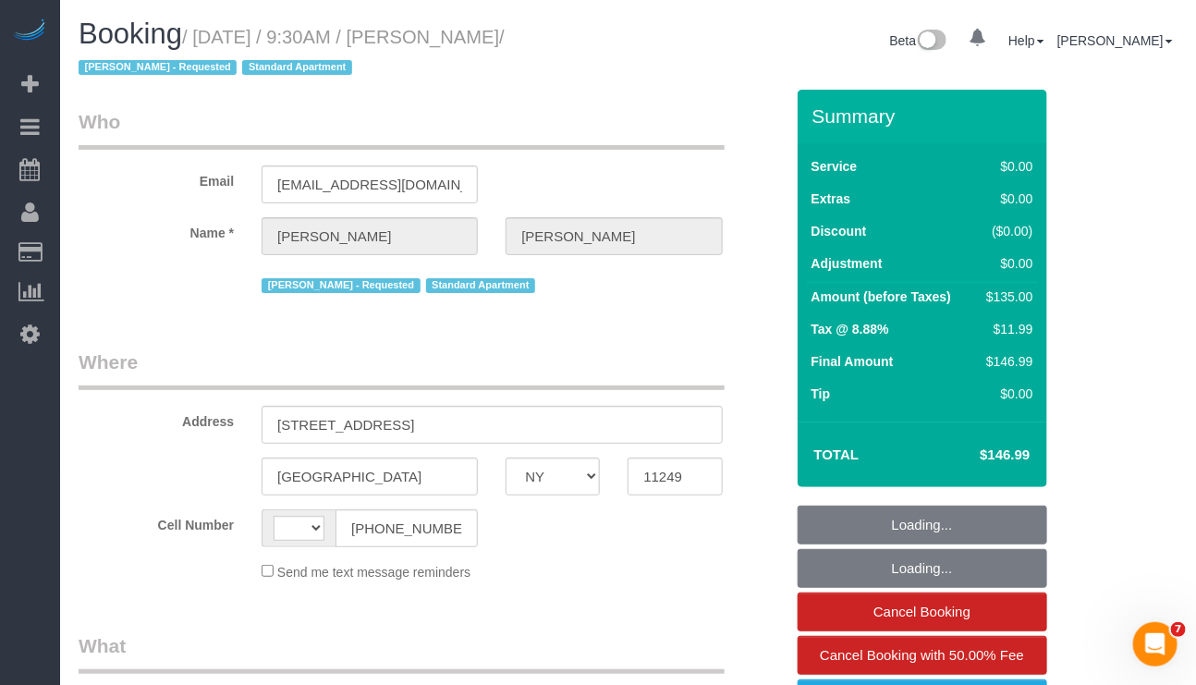
select select "number:5"
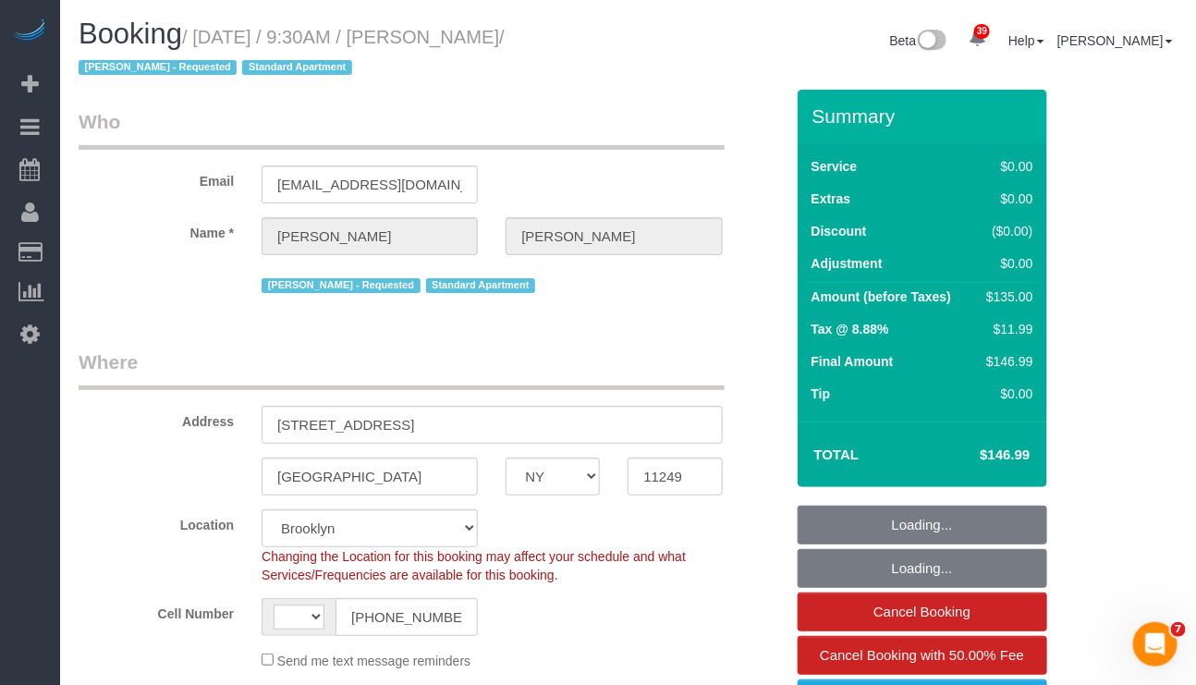
select select "string:stripe-pm_1Rd9yJ4VGloSiKo7NDpFeJum"
select select "string:US"
select select "object:1457"
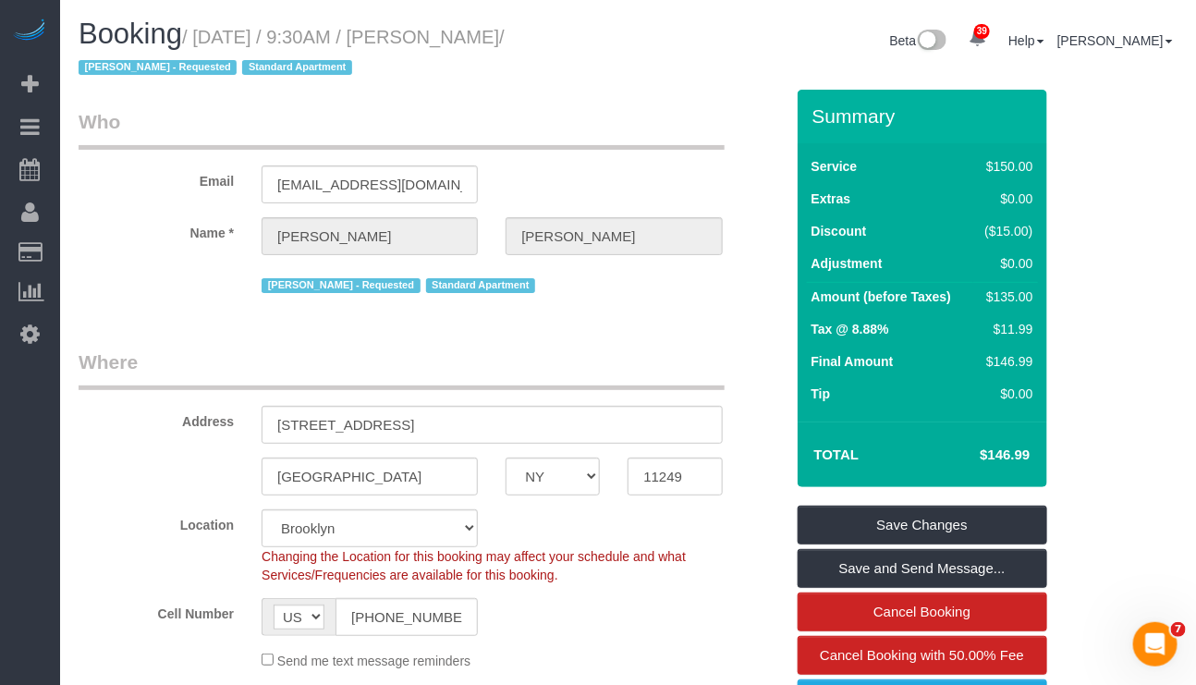
drag, startPoint x: 198, startPoint y: 31, endPoint x: 596, endPoint y: 30, distance: 398.3
click at [505, 30] on small "/ [DATE] / 9:30AM / [PERSON_NAME] / [PERSON_NAME] - Requested Standard Apartment" at bounding box center [292, 53] width 426 height 52
copy small "October 15, 2025 / 9:30AM / Richard Rosenthal"
click at [599, 619] on div "Cell Number AF AL DZ AD AO AI AQ AG AR AM AW AU AT AZ BS BH BD BB BY BE BZ BJ B…" at bounding box center [431, 617] width 733 height 38
click at [541, 651] on div "Send me text message reminders" at bounding box center [492, 660] width 488 height 20
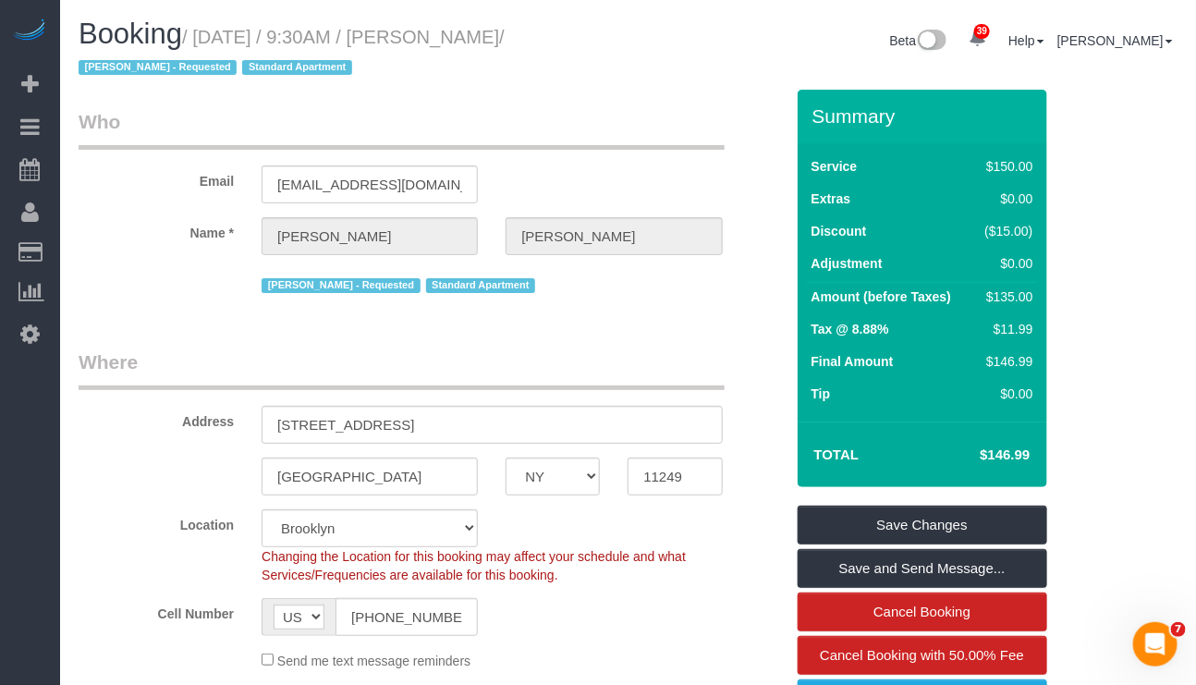
click at [657, 655] on div "Send me text message reminders" at bounding box center [492, 660] width 488 height 20
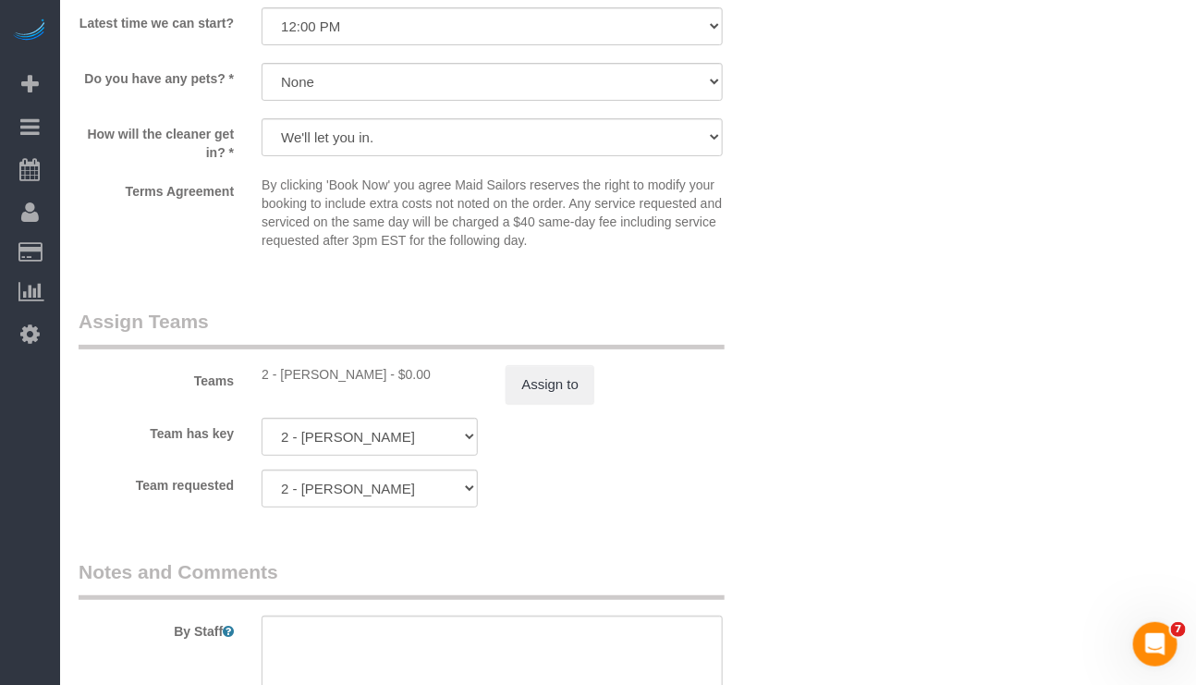
scroll to position [2356, 0]
click at [541, 399] on button "Assign to" at bounding box center [549, 382] width 89 height 39
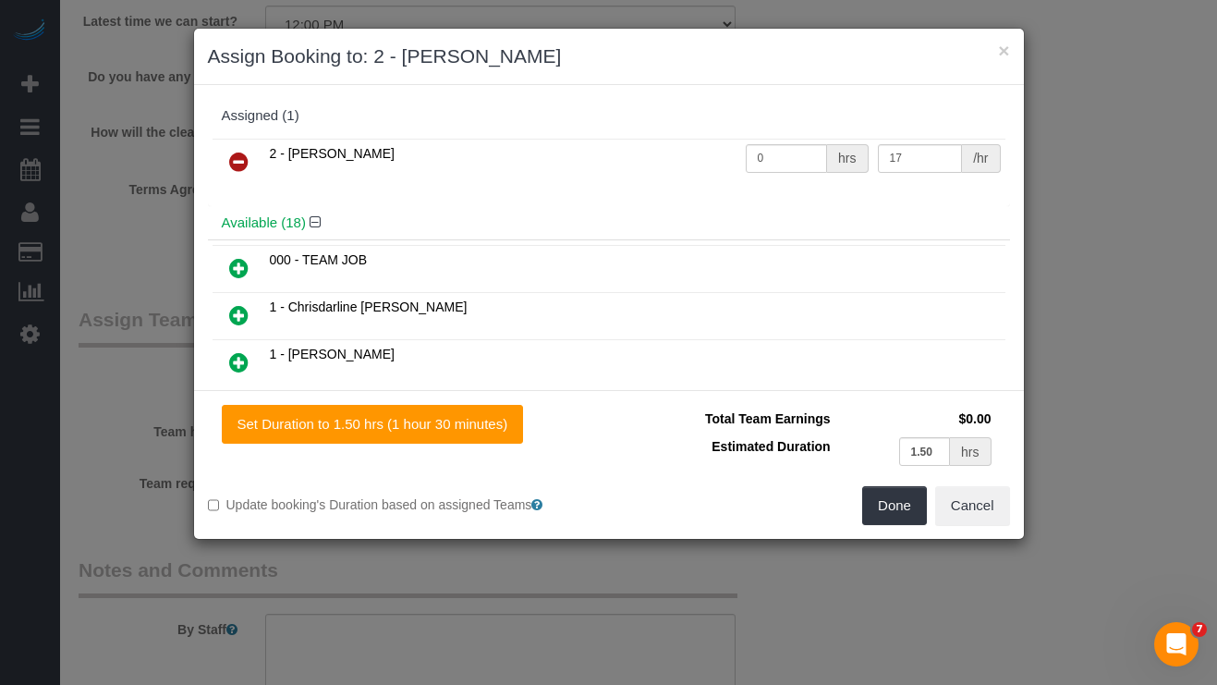
drag, startPoint x: 237, startPoint y: 158, endPoint x: 245, endPoint y: 164, distance: 10.0
click at [238, 159] on icon at bounding box center [238, 162] width 19 height 22
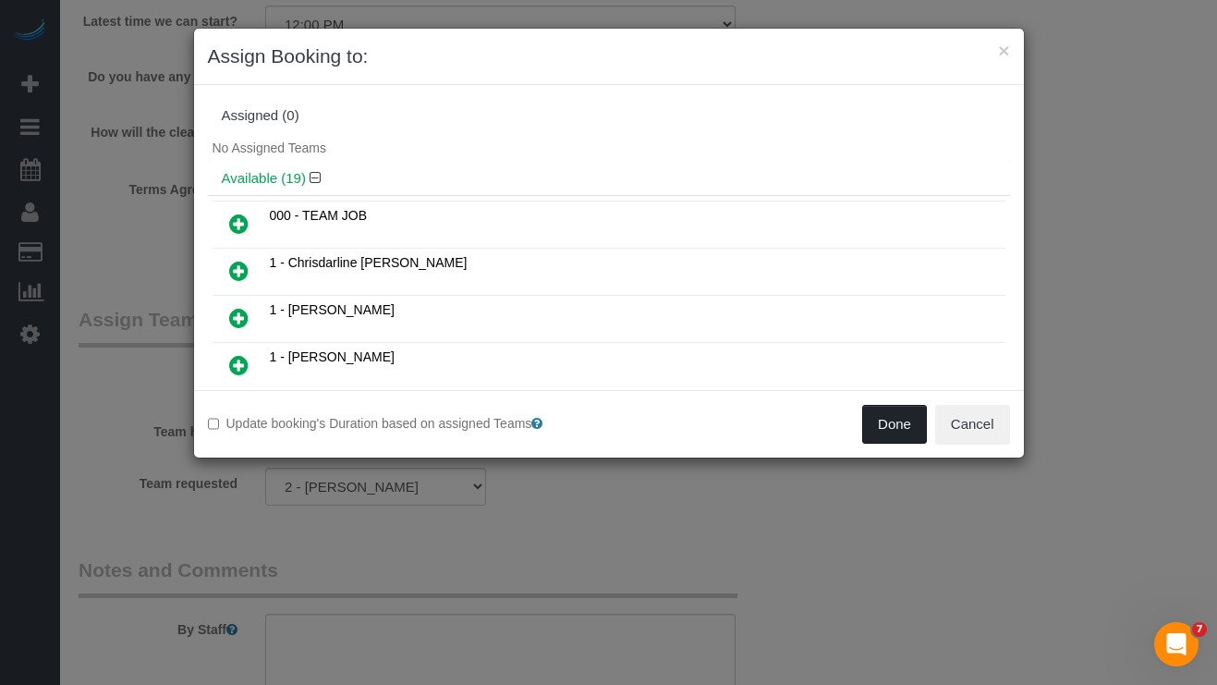
click at [888, 431] on button "Done" at bounding box center [894, 424] width 65 height 39
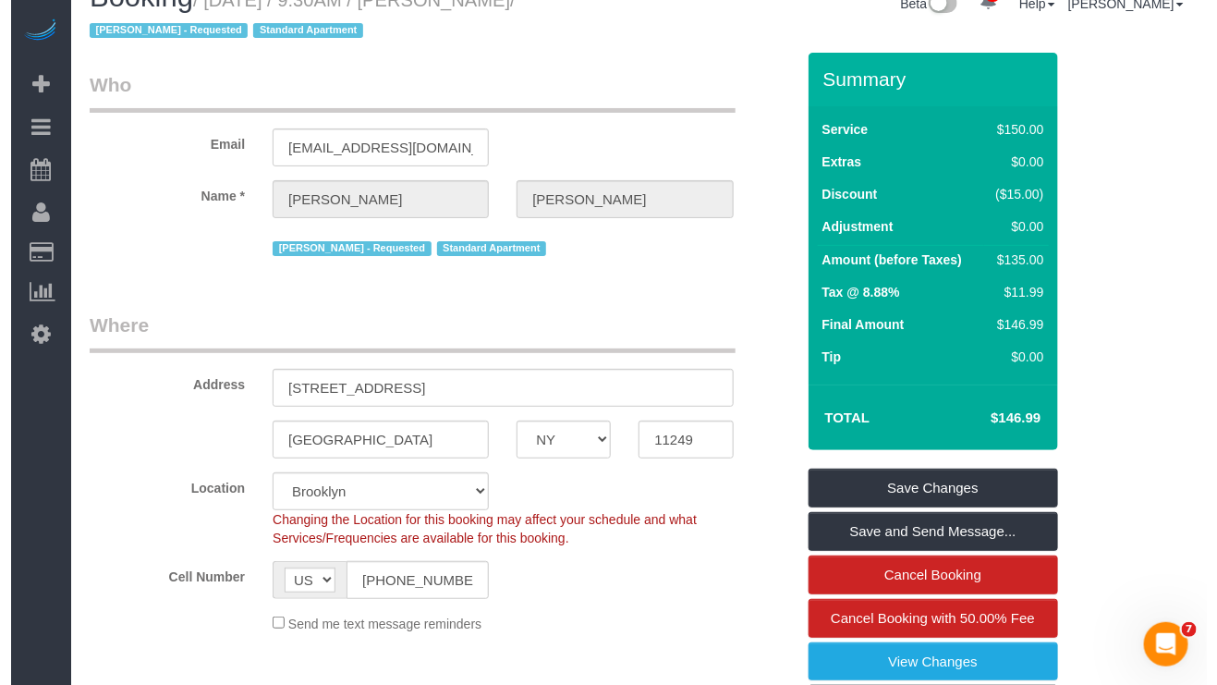
scroll to position [0, 0]
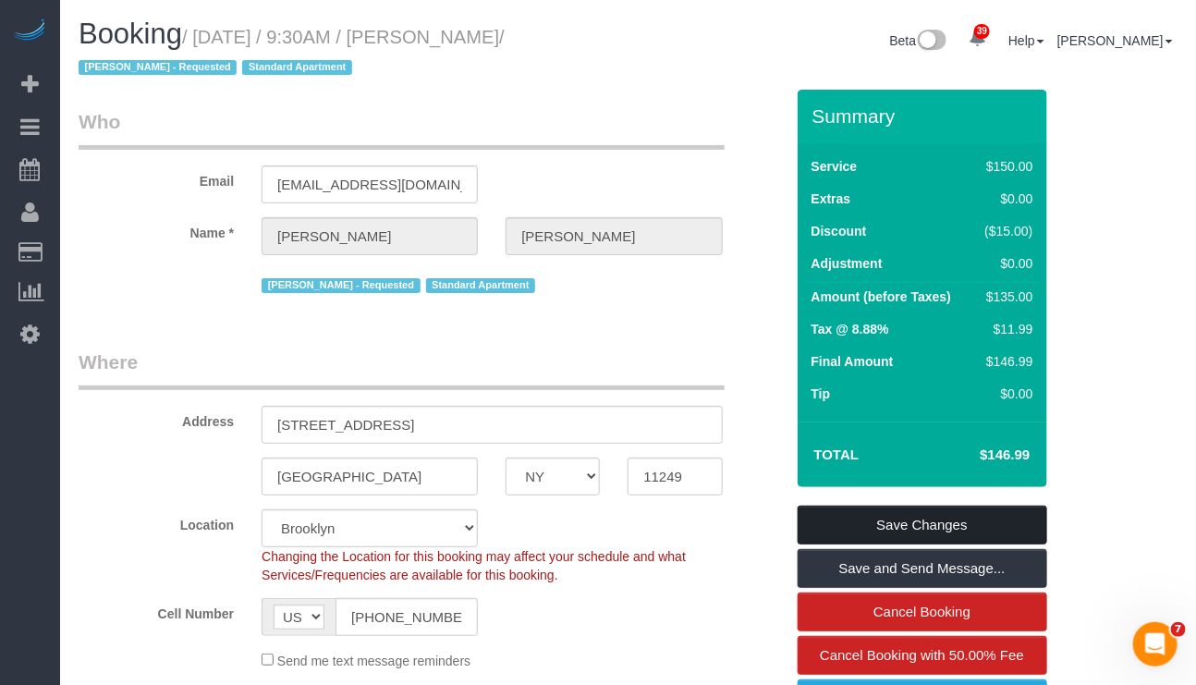
click at [930, 521] on link "Save Changes" at bounding box center [923, 524] width 250 height 39
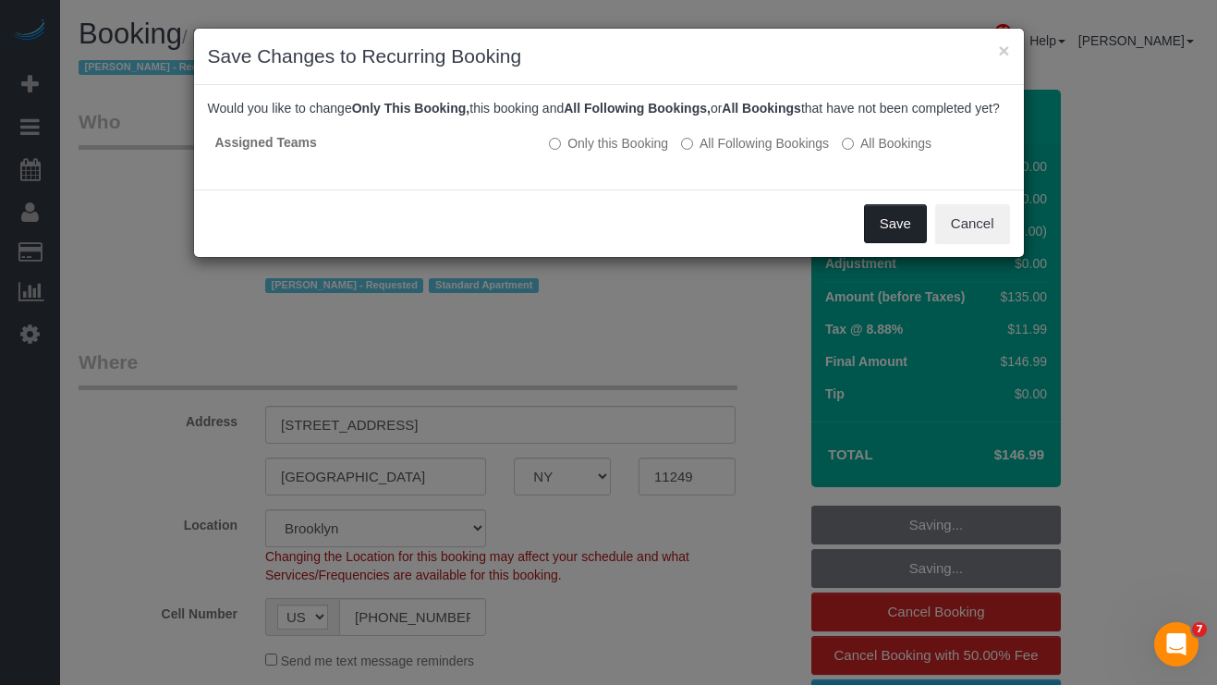
click at [879, 243] on button "Save" at bounding box center [895, 223] width 63 height 39
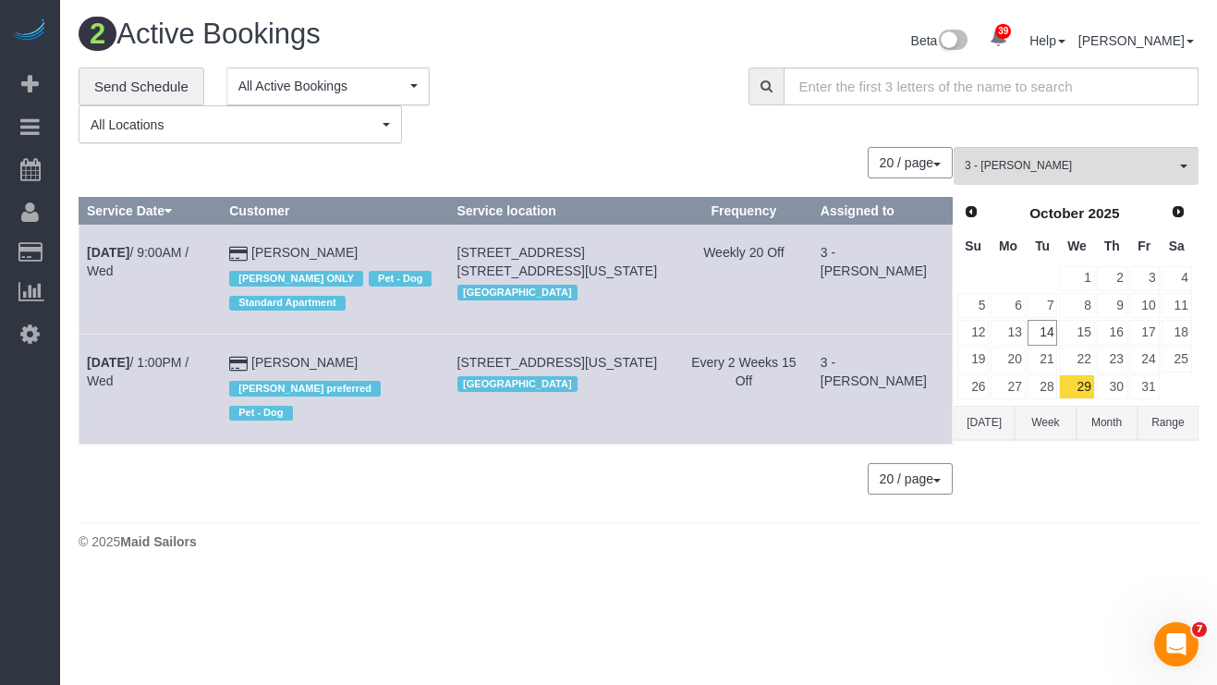
click at [646, 654] on body "39 Beta Your Notifications You have 0 alerts × You have 5 to charge for 10/13/2…" at bounding box center [608, 342] width 1217 height 685
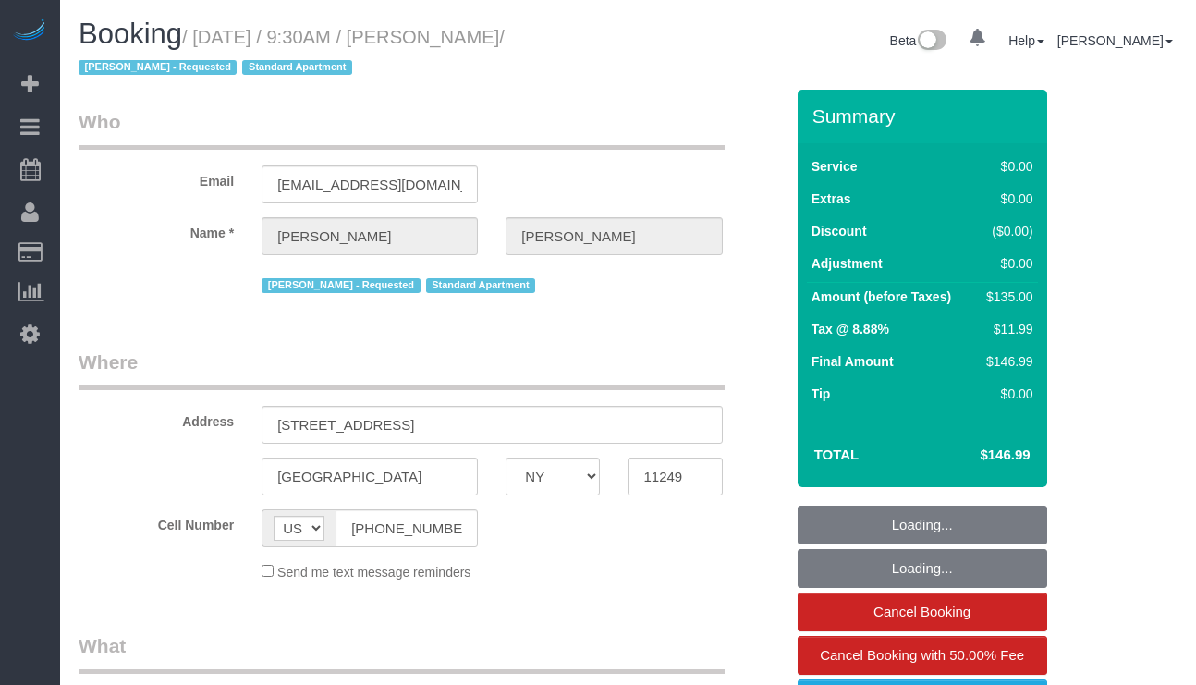
select select "NY"
select select "string:stripe-pm_1Rd9yJ4VGloSiKo7NDpFeJum"
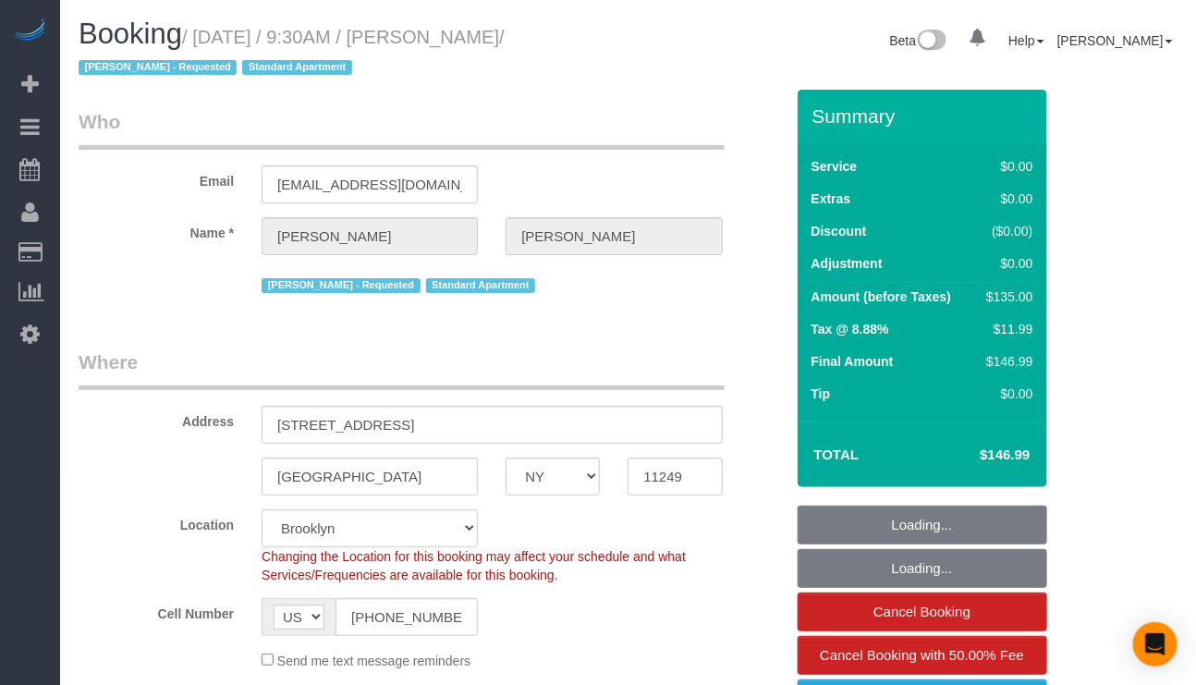
select select "object:823"
select select "number:58"
select select "number:72"
select select "number:15"
select select "number:5"
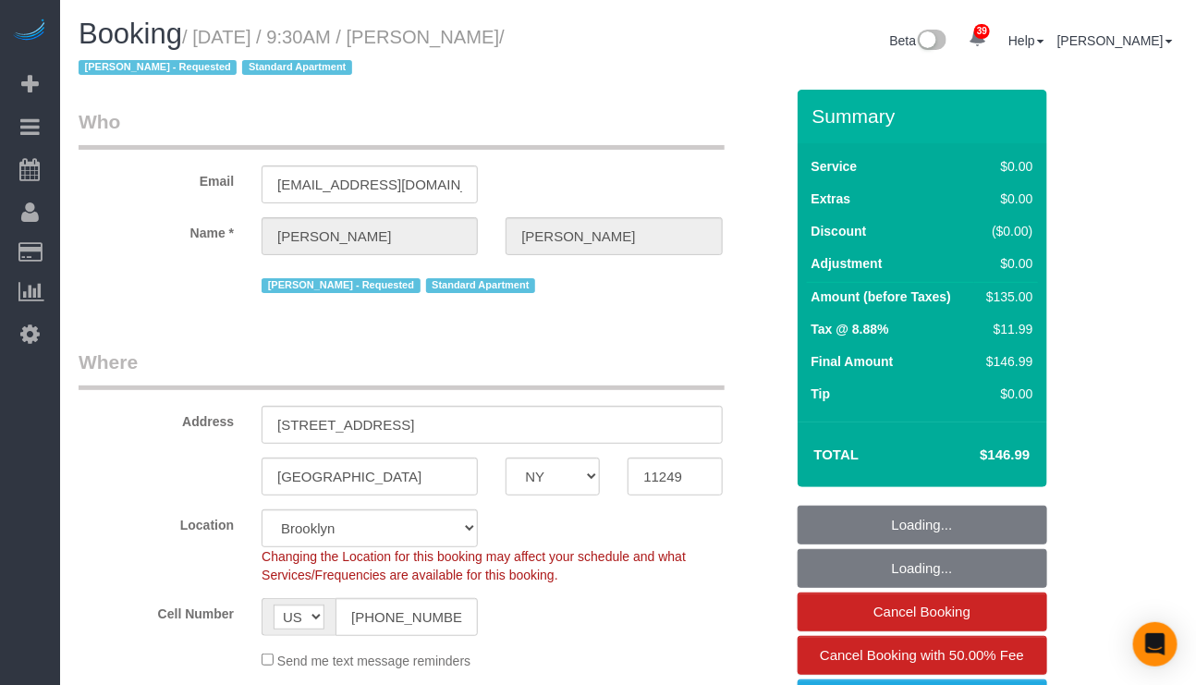
select select "object:1449"
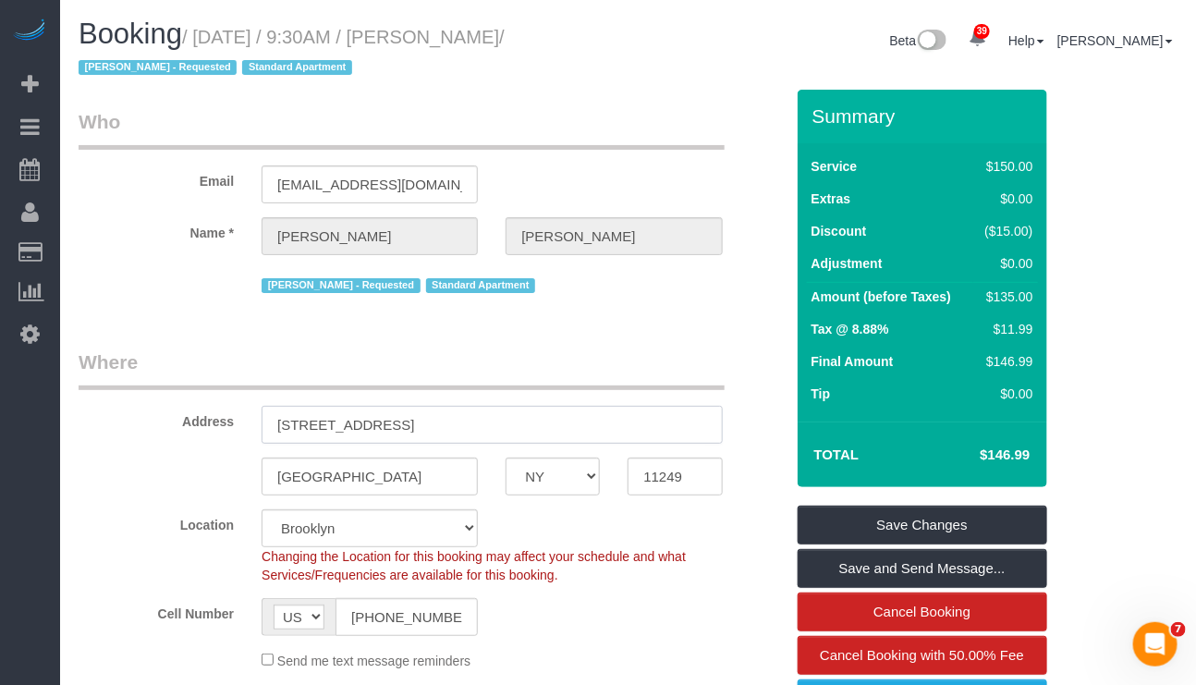
drag, startPoint x: 273, startPoint y: 427, endPoint x: 386, endPoint y: 422, distance: 113.8
click at [386, 422] on input "[STREET_ADDRESS]" at bounding box center [492, 425] width 460 height 38
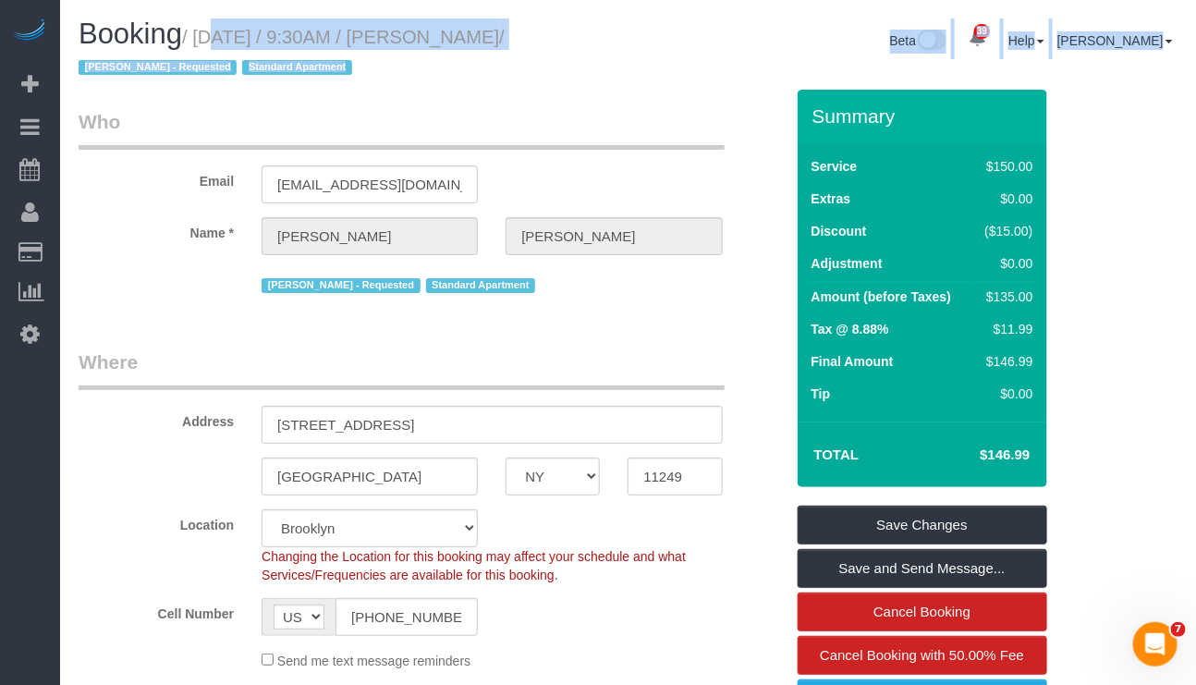
drag, startPoint x: 191, startPoint y: 34, endPoint x: 399, endPoint y: 17, distance: 208.7
click at [424, 65] on h1 "Booking / [DATE] / 9:30AM / [PERSON_NAME] / [PERSON_NAME] - Requested Standard …" at bounding box center [347, 49] width 536 height 63
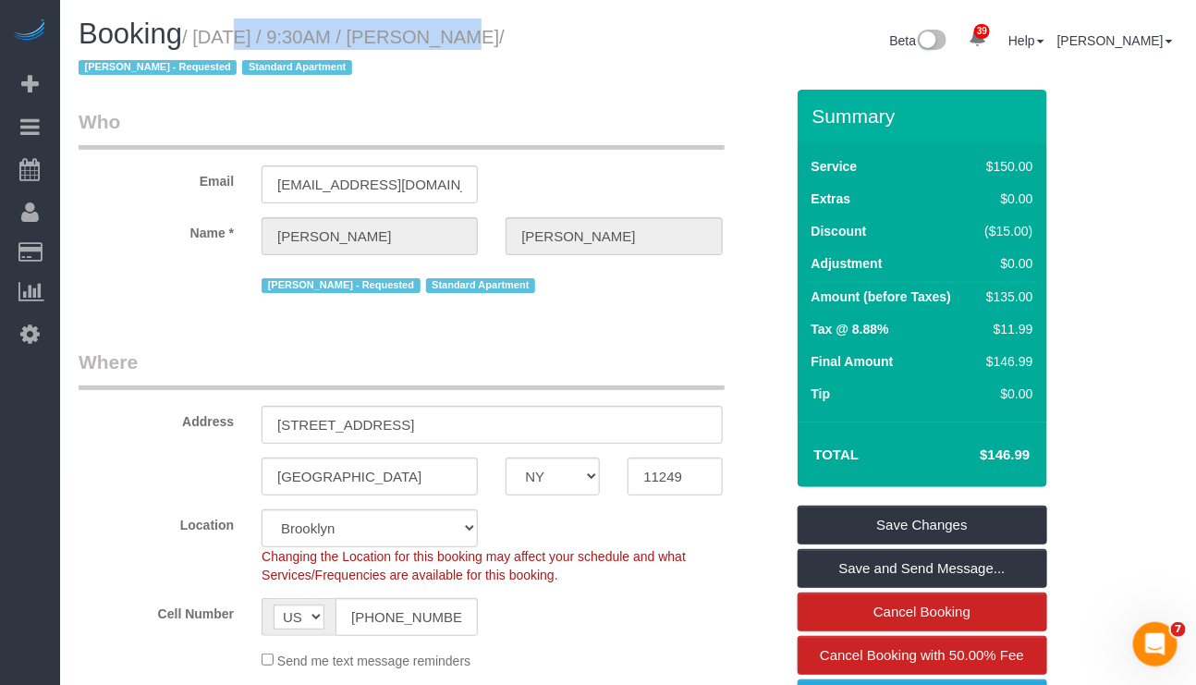
drag, startPoint x: 200, startPoint y: 33, endPoint x: 425, endPoint y: 30, distance: 225.5
click at [425, 30] on small "/ October 15, 2025 / 9:30AM / Richard Rosenthal / Alton Jasper - Requested Stan…" at bounding box center [292, 53] width 426 height 52
copy small "October 15, 2025 / 9:30AM"
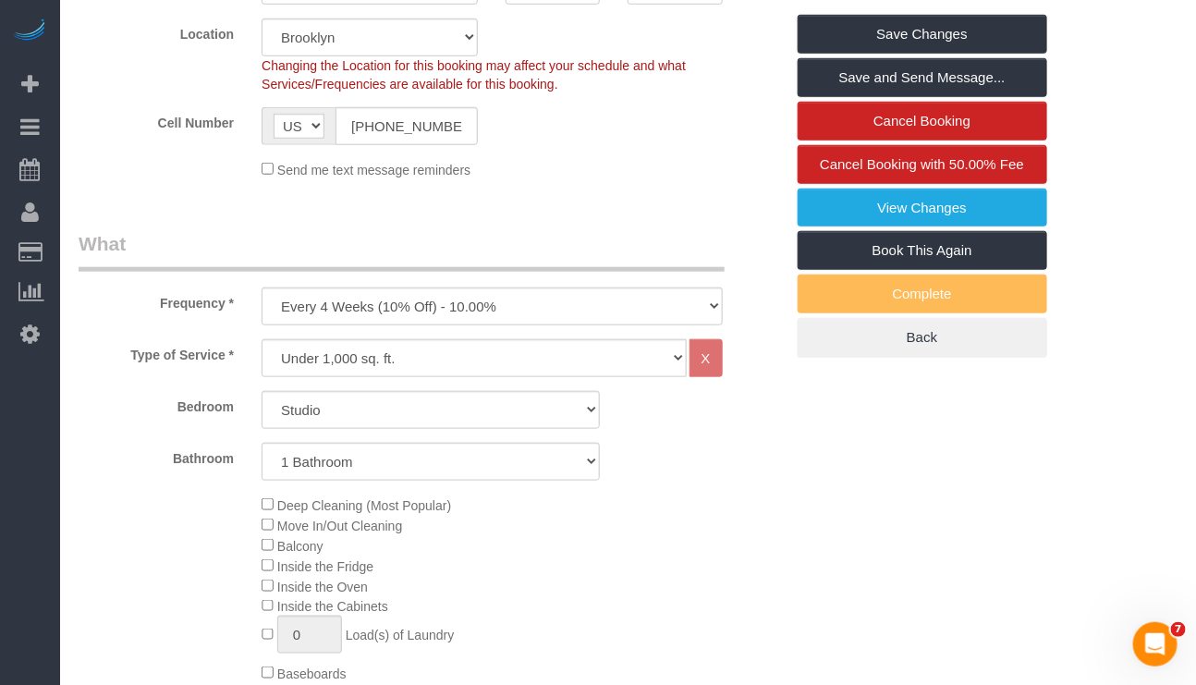
scroll to position [554, 0]
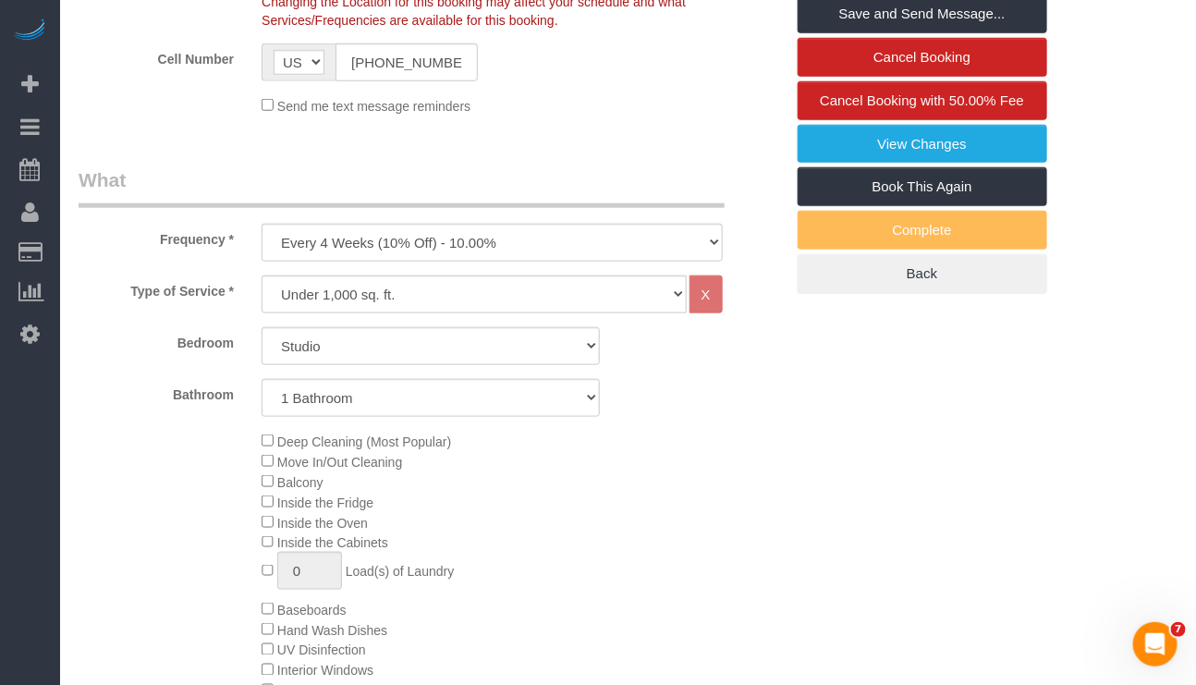
click at [650, 627] on div "Deep Cleaning (Most Popular) Move In/Out Cleaning Balcony Inside the Fridge Ins…" at bounding box center [522, 610] width 549 height 358
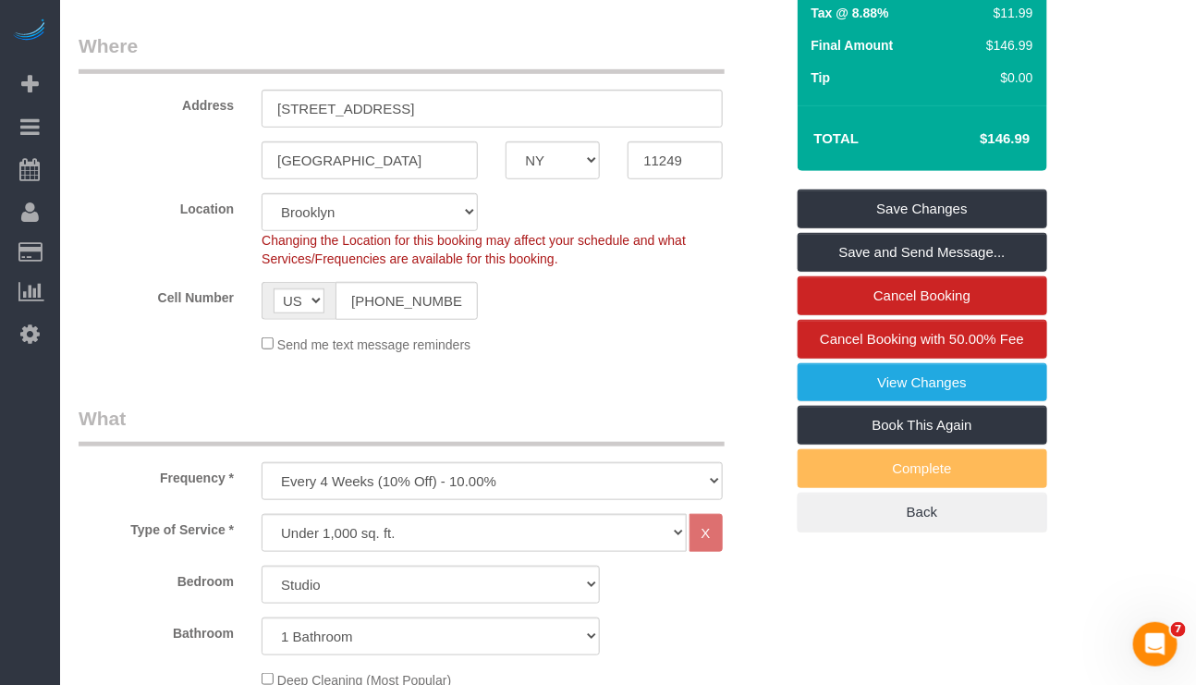
scroll to position [0, 0]
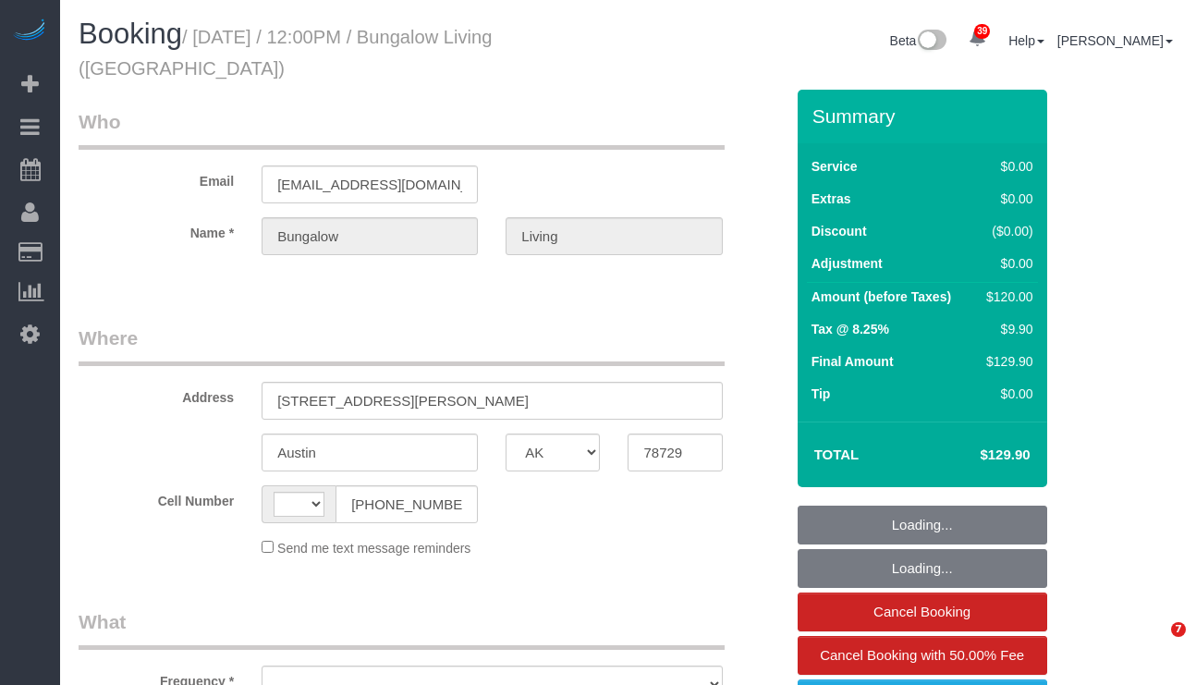
select select "[GEOGRAPHIC_DATA]"
select select "string:[GEOGRAPHIC_DATA]"
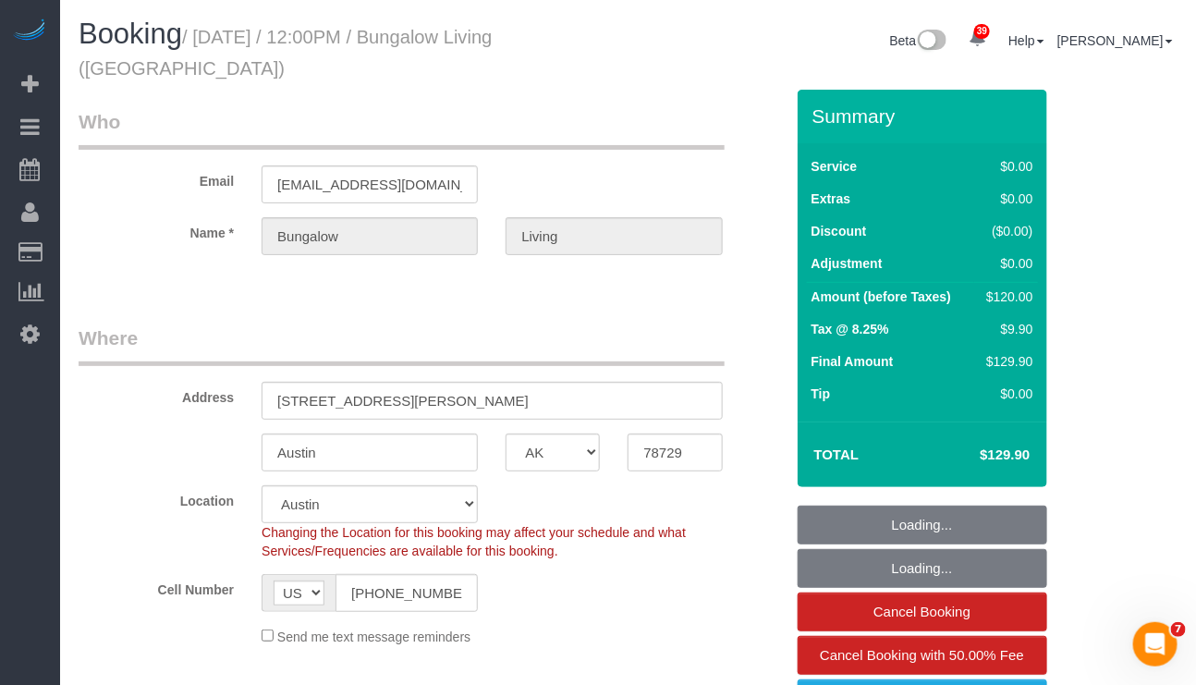
select select "spot1"
select select "number:89"
select select "number:90"
select select "number:15"
select select "number:7"
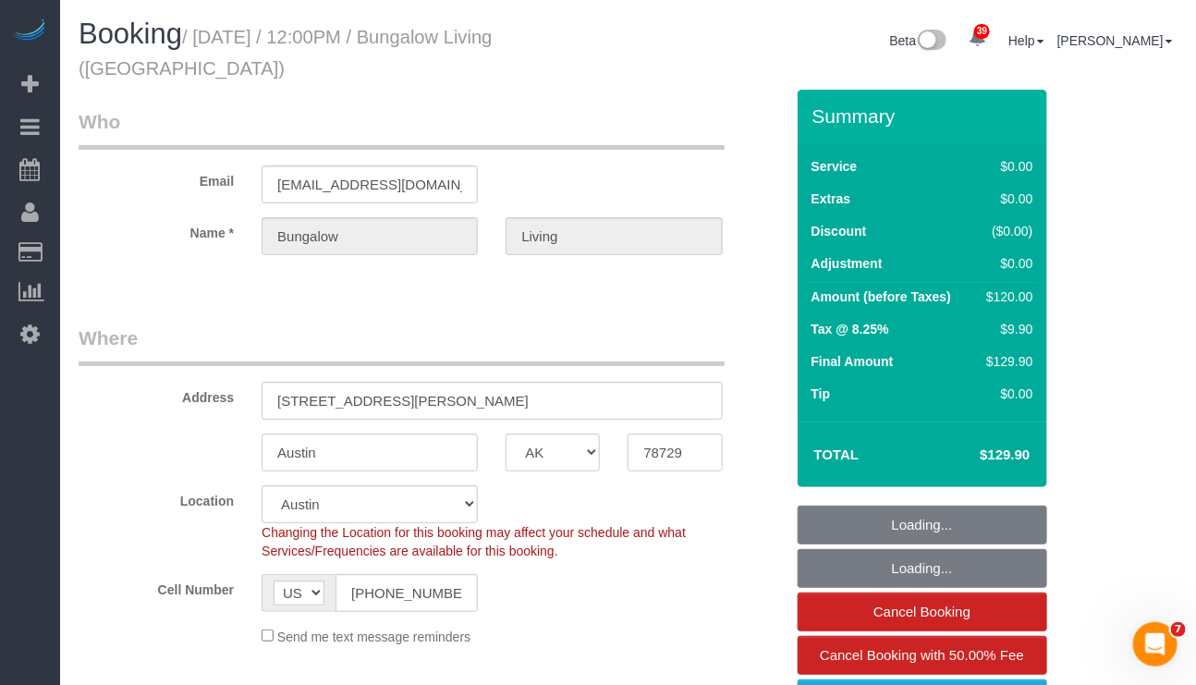
select select "object:987"
select select "7"
select select "object:1088"
select select "7"
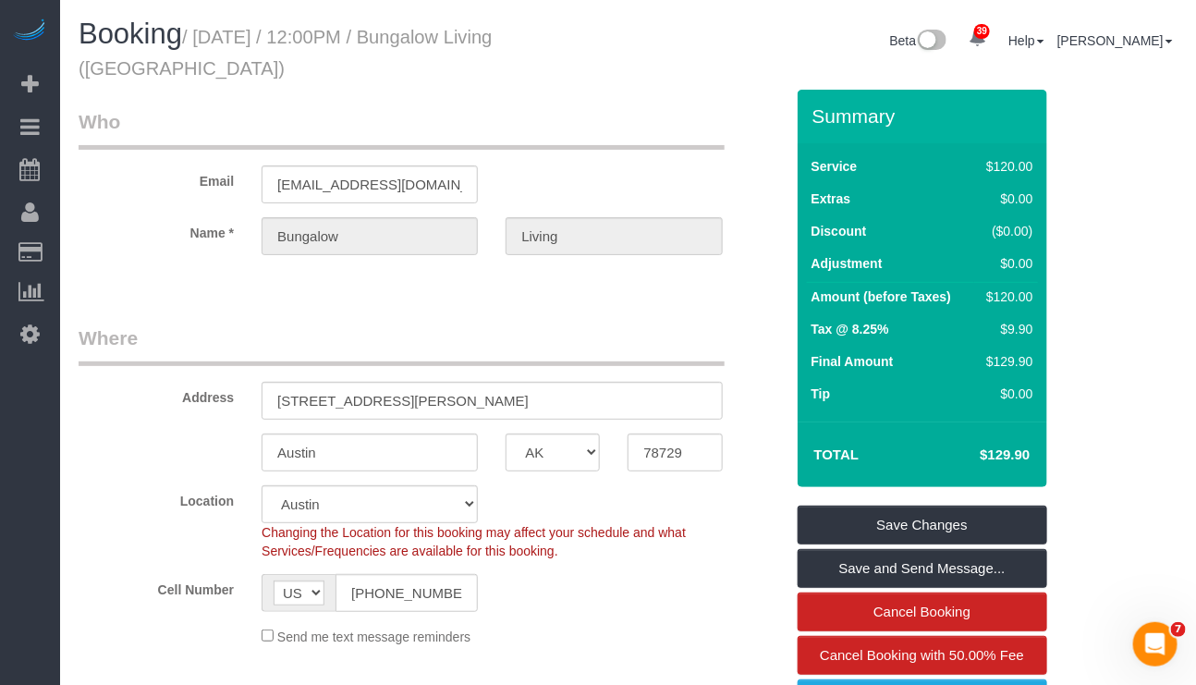
click at [682, 177] on div "Email [EMAIL_ADDRESS][DOMAIN_NAME]" at bounding box center [431, 155] width 733 height 95
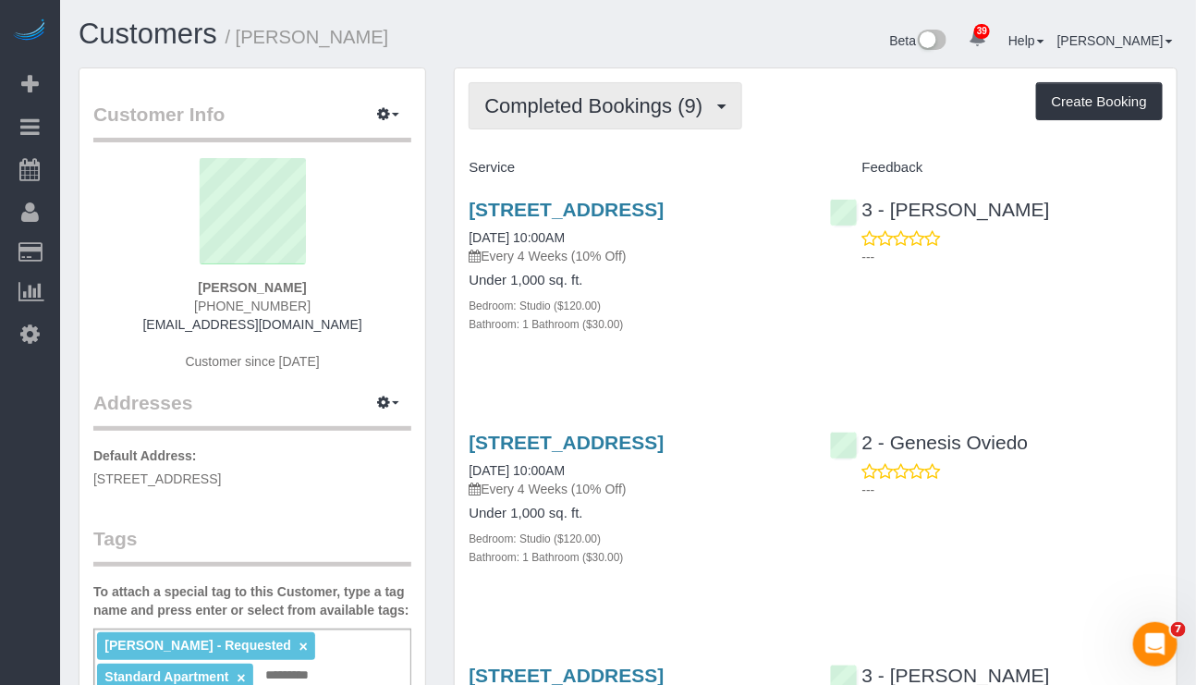
click at [669, 112] on span "Completed Bookings (9)" at bounding box center [597, 105] width 227 height 23
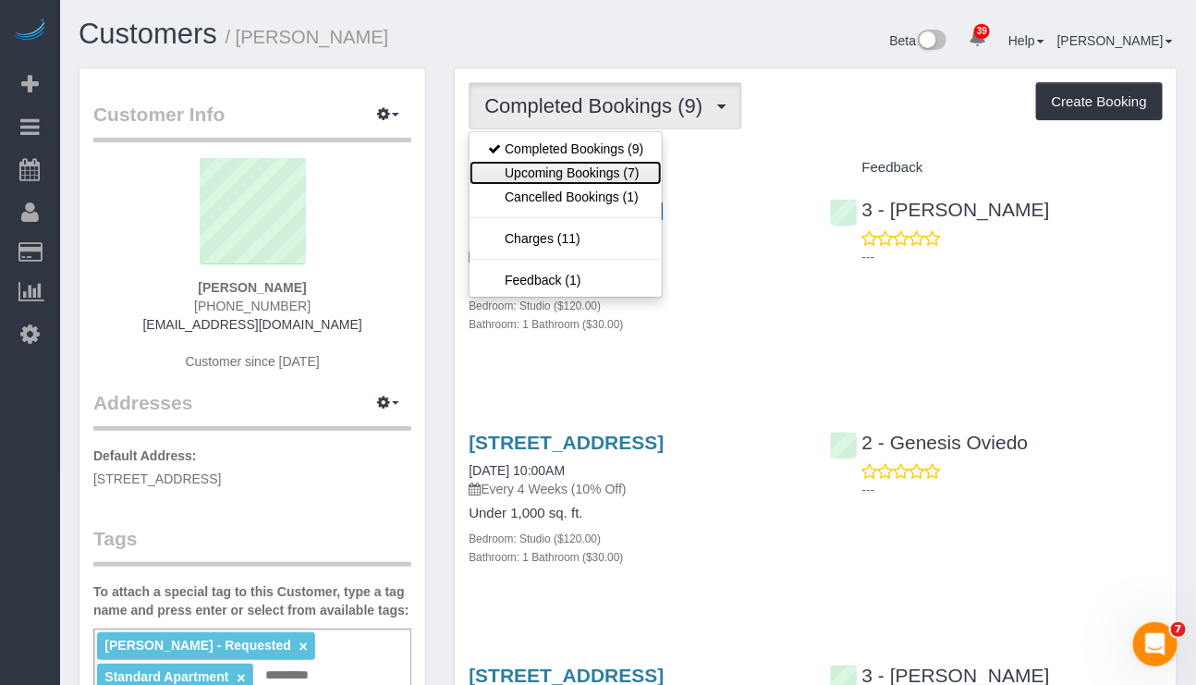
click at [638, 166] on link "Upcoming Bookings (7)" at bounding box center [565, 173] width 192 height 24
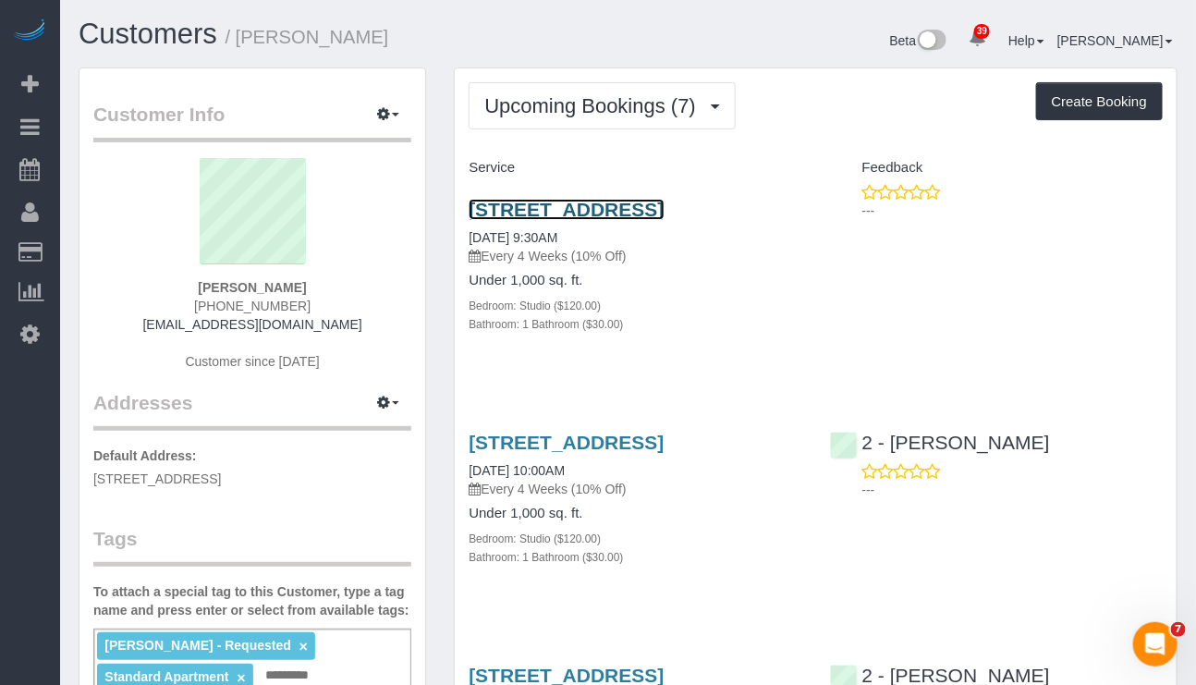
click at [627, 214] on link "[STREET_ADDRESS]" at bounding box center [566, 209] width 195 height 21
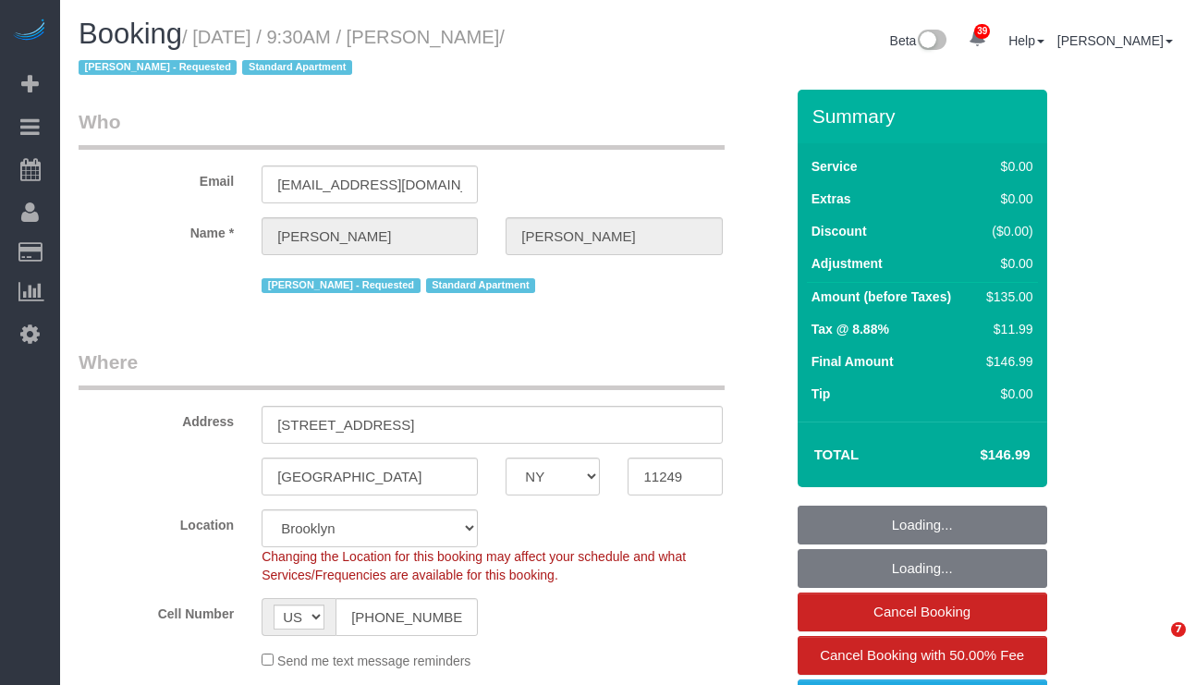
select select "NY"
select select "object:930"
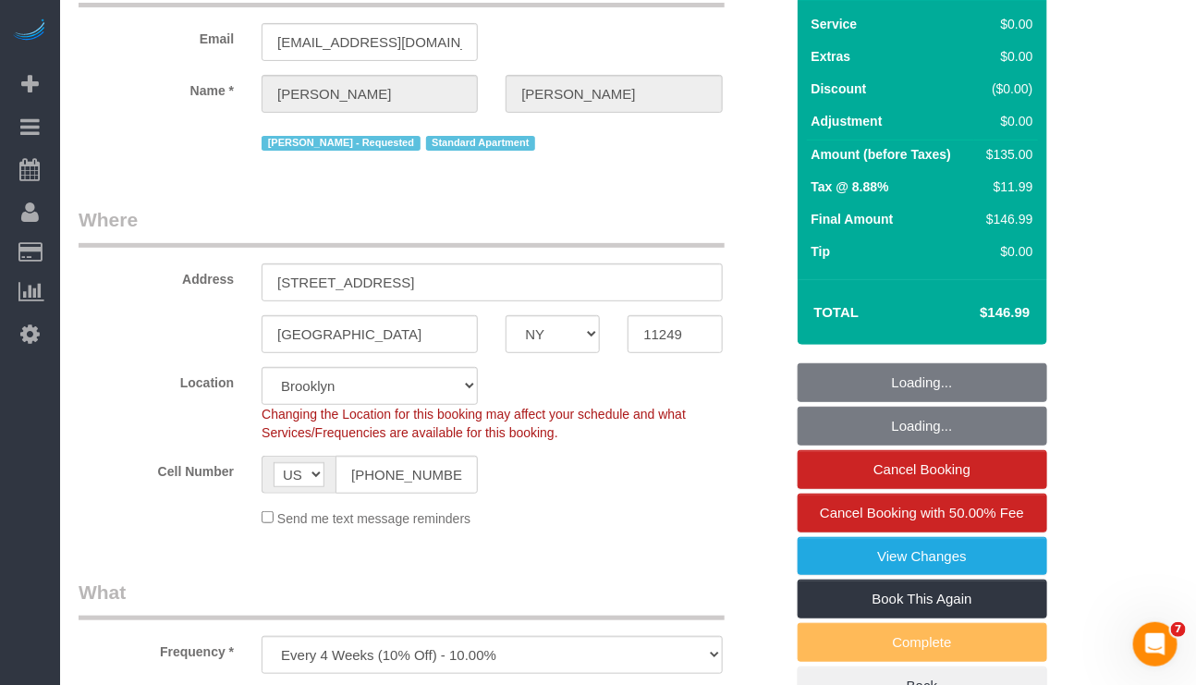
select select "string:stripe-pm_1Rd9yJ4VGloSiKo7NDpFeJum"
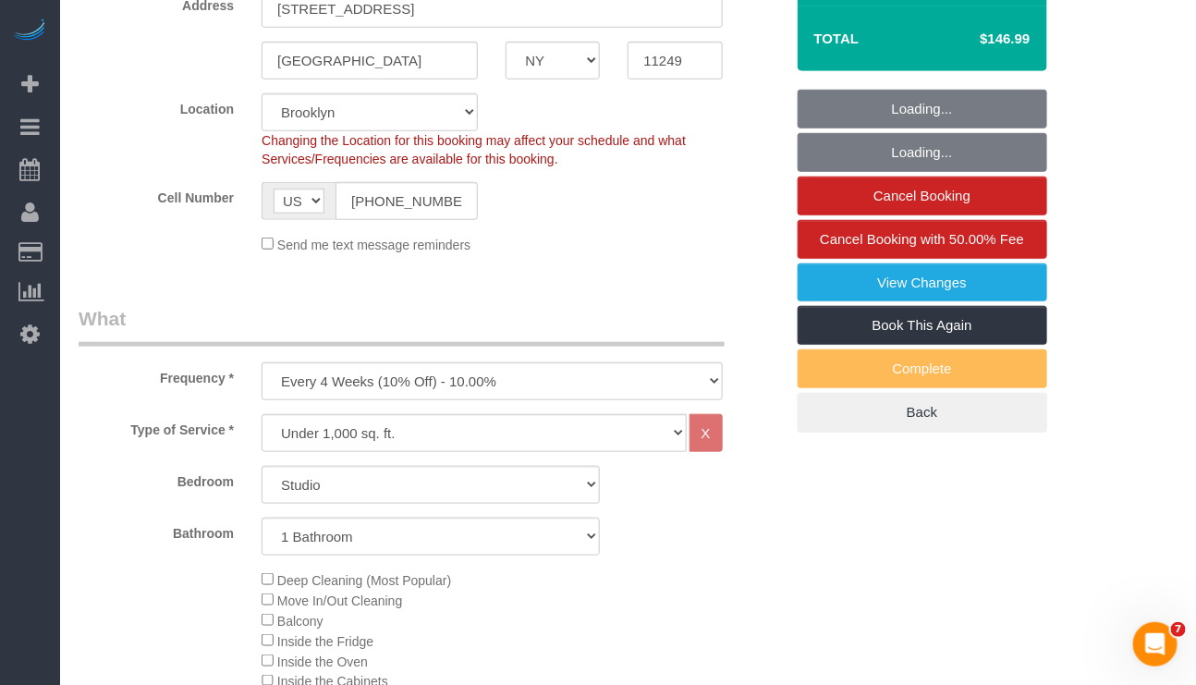
select select "number:58"
select select "number:72"
select select "number:15"
select select "number:5"
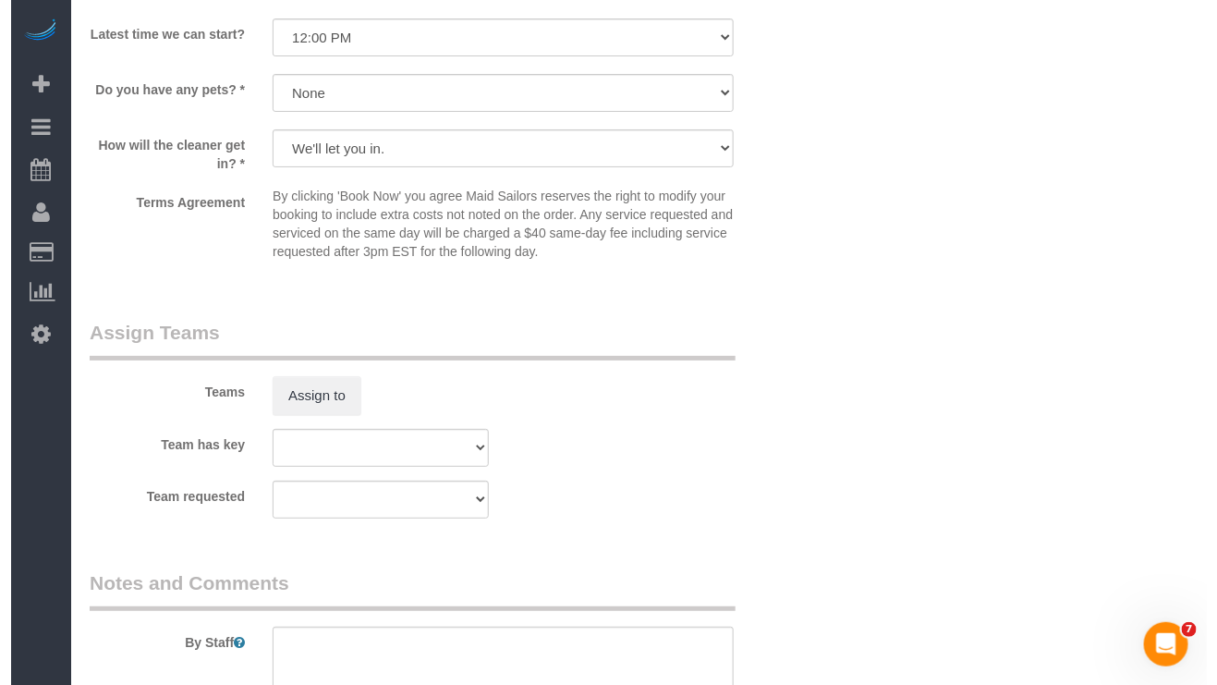
scroll to position [2356, 0]
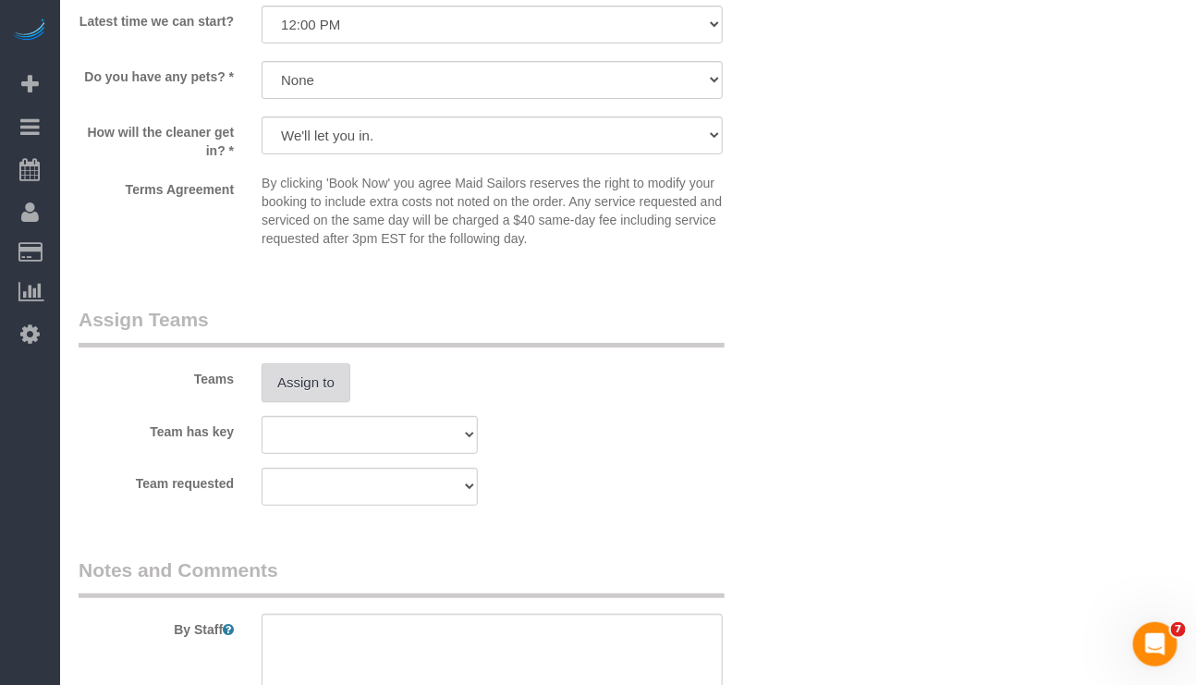
click at [300, 394] on button "Assign to" at bounding box center [306, 382] width 89 height 39
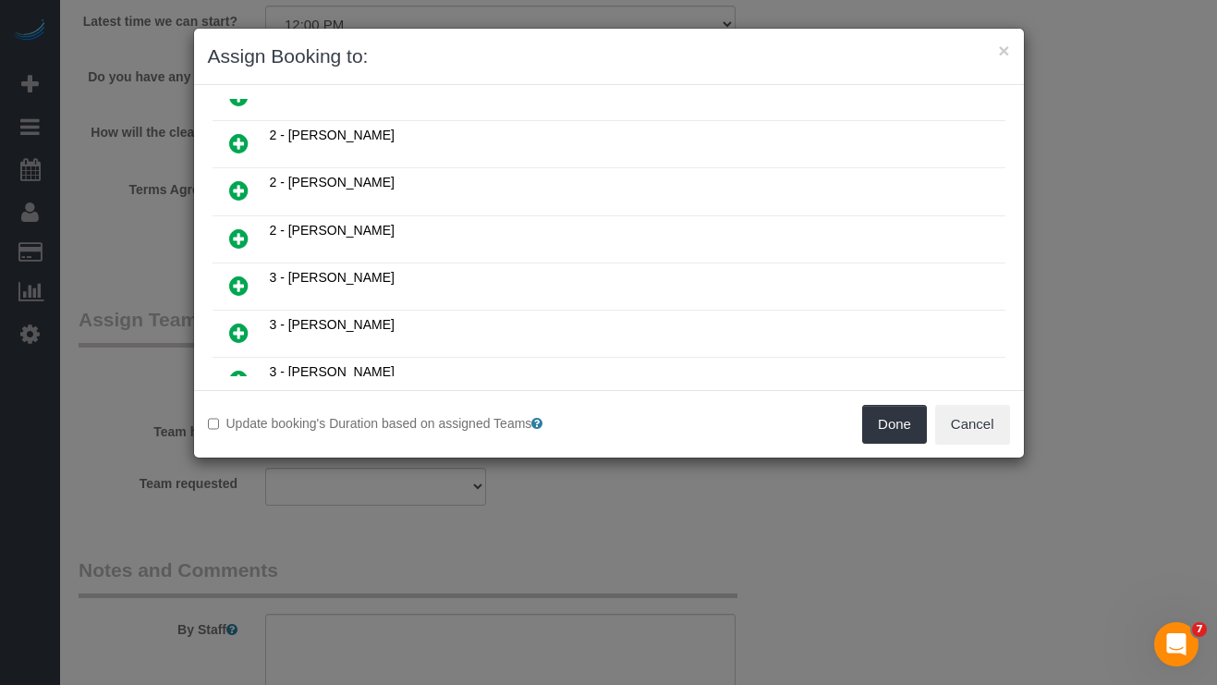
scroll to position [554, 0]
click at [244, 201] on icon at bounding box center [238, 189] width 19 height 22
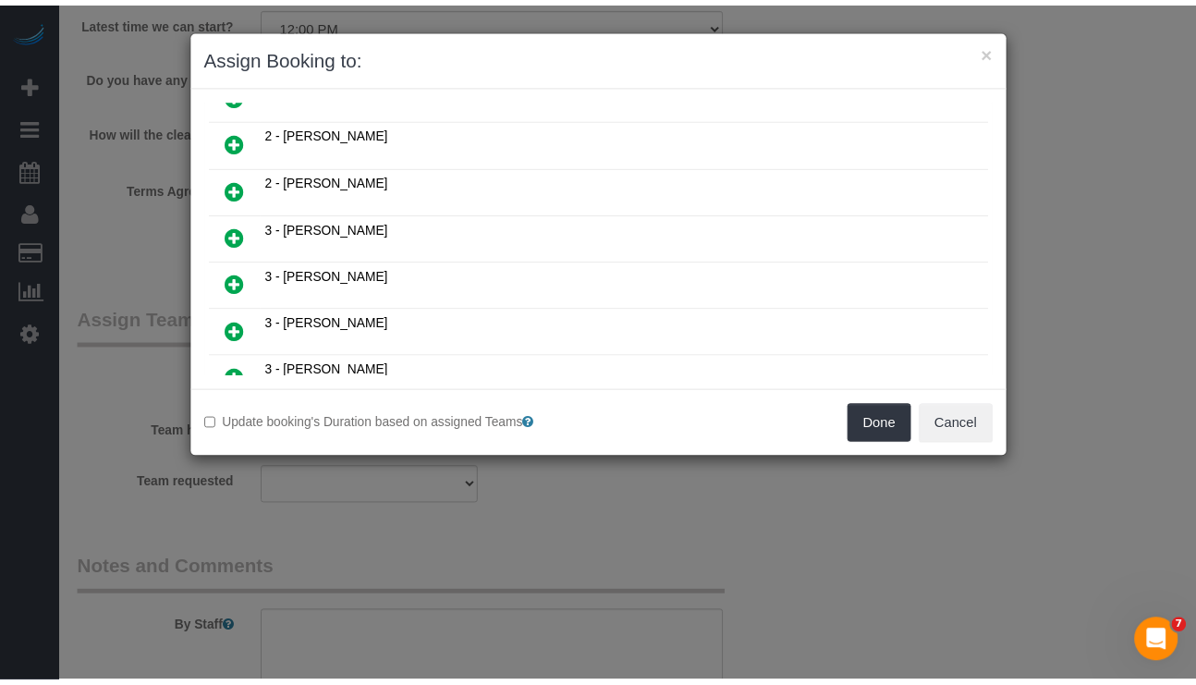
scroll to position [600, 0]
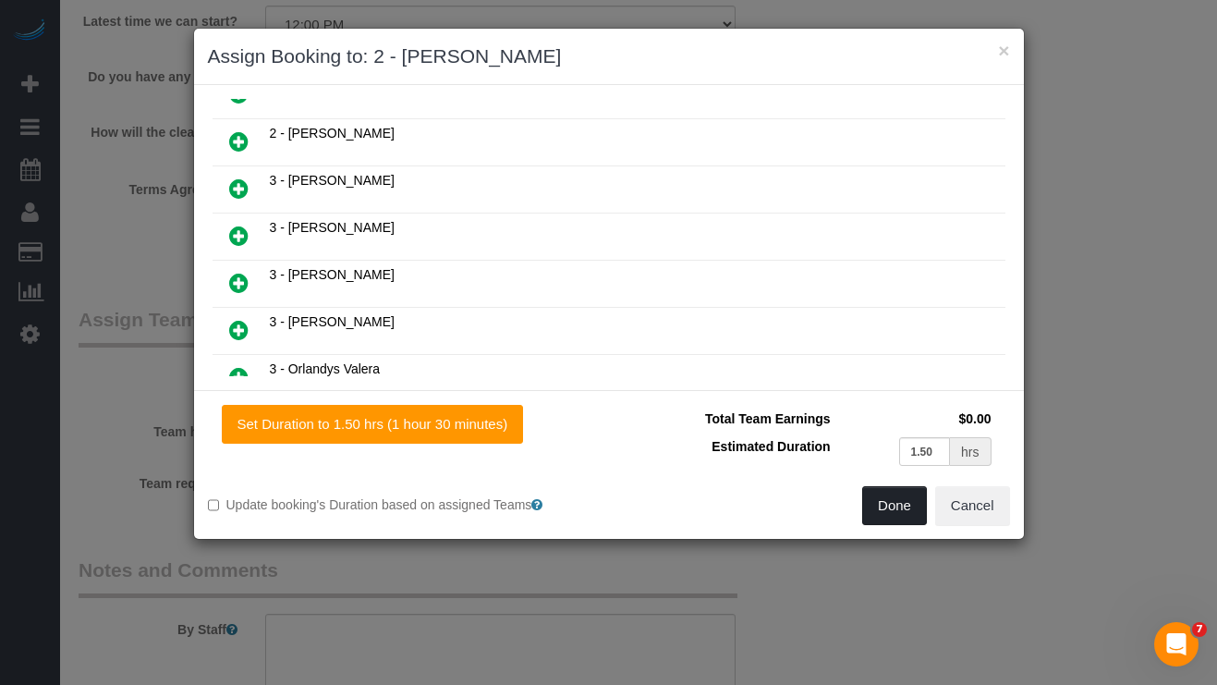
click at [898, 497] on button "Done" at bounding box center [894, 505] width 65 height 39
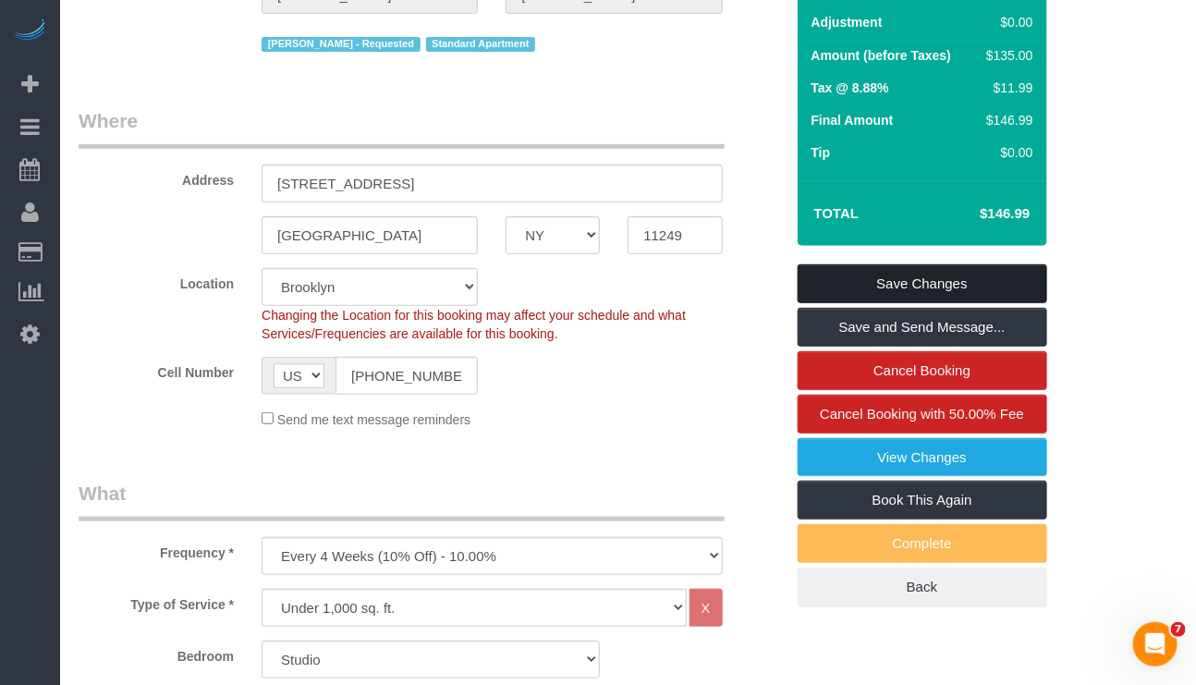
scroll to position [139, 0]
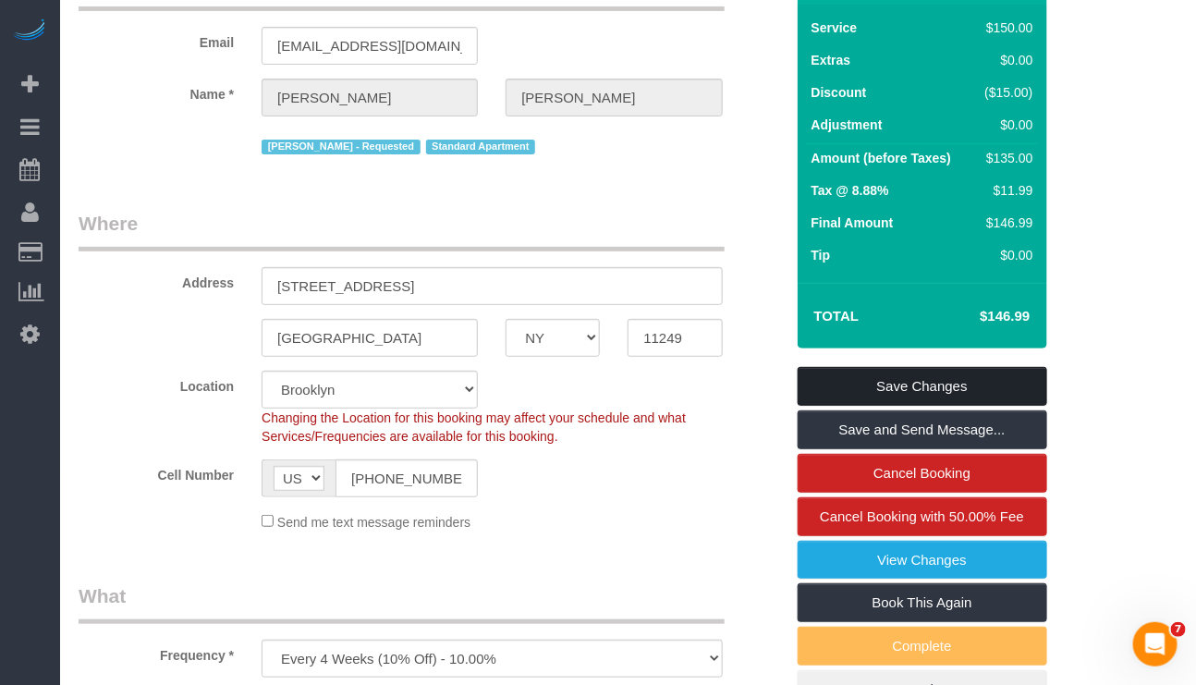
click at [971, 383] on link "Save Changes" at bounding box center [923, 386] width 250 height 39
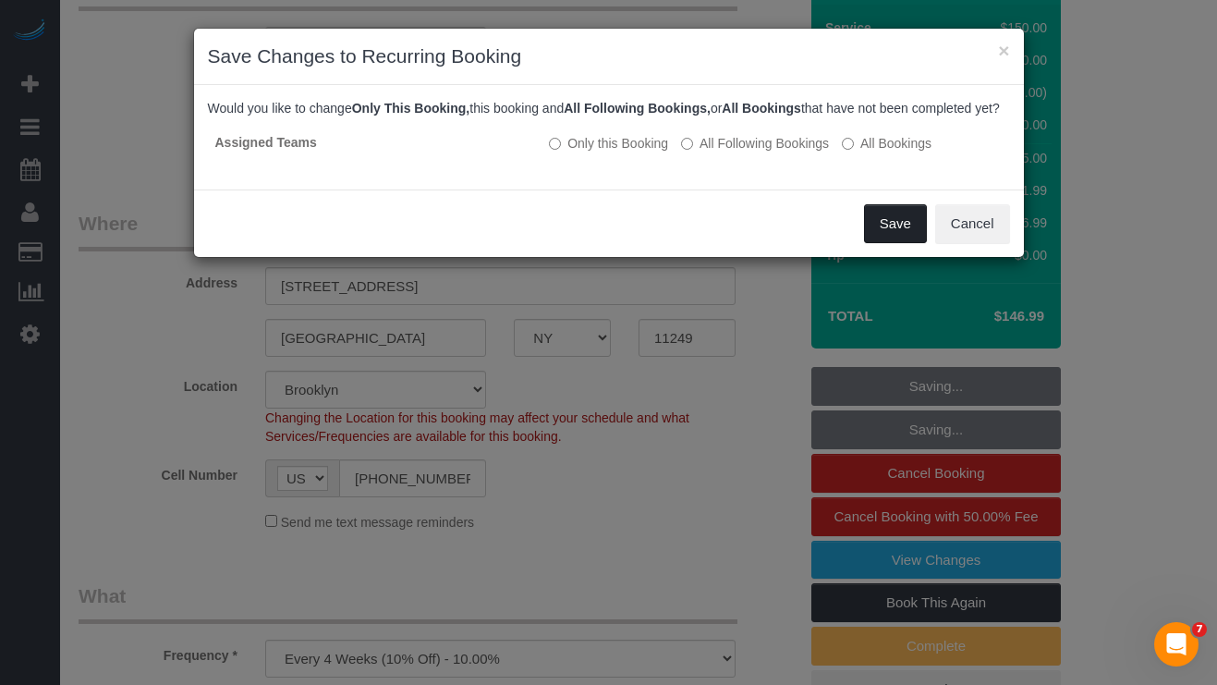
click at [905, 243] on button "Save" at bounding box center [895, 223] width 63 height 39
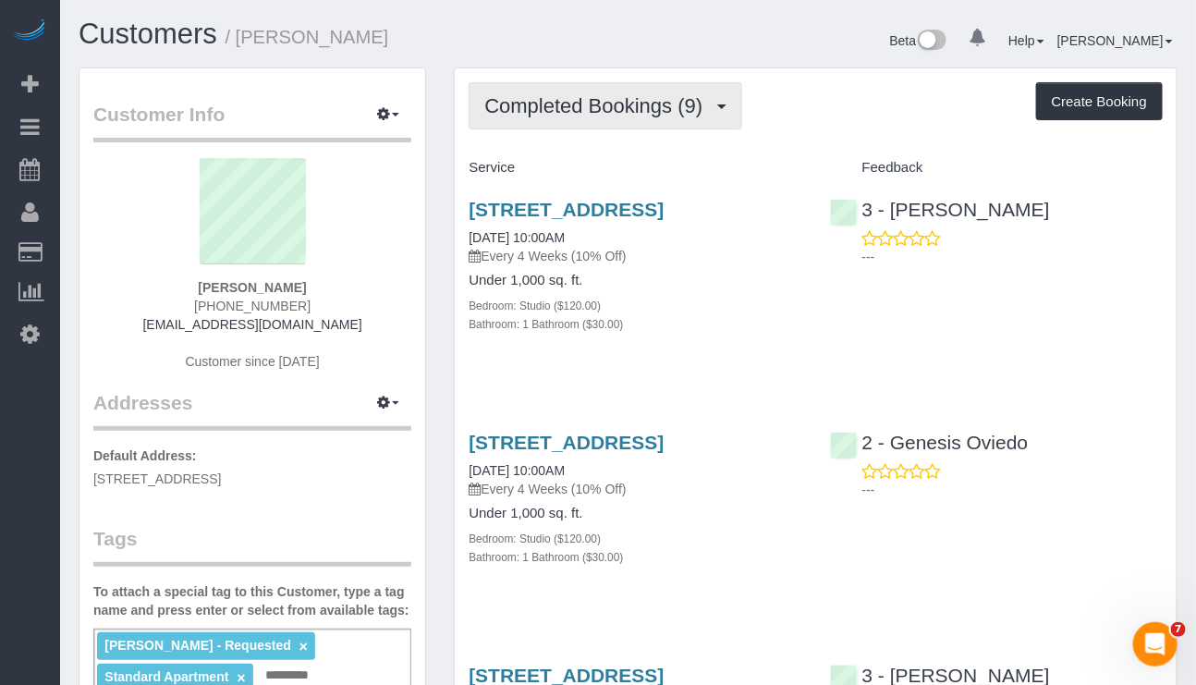
click at [647, 128] on button "Completed Bookings (9)" at bounding box center [606, 105] width 274 height 47
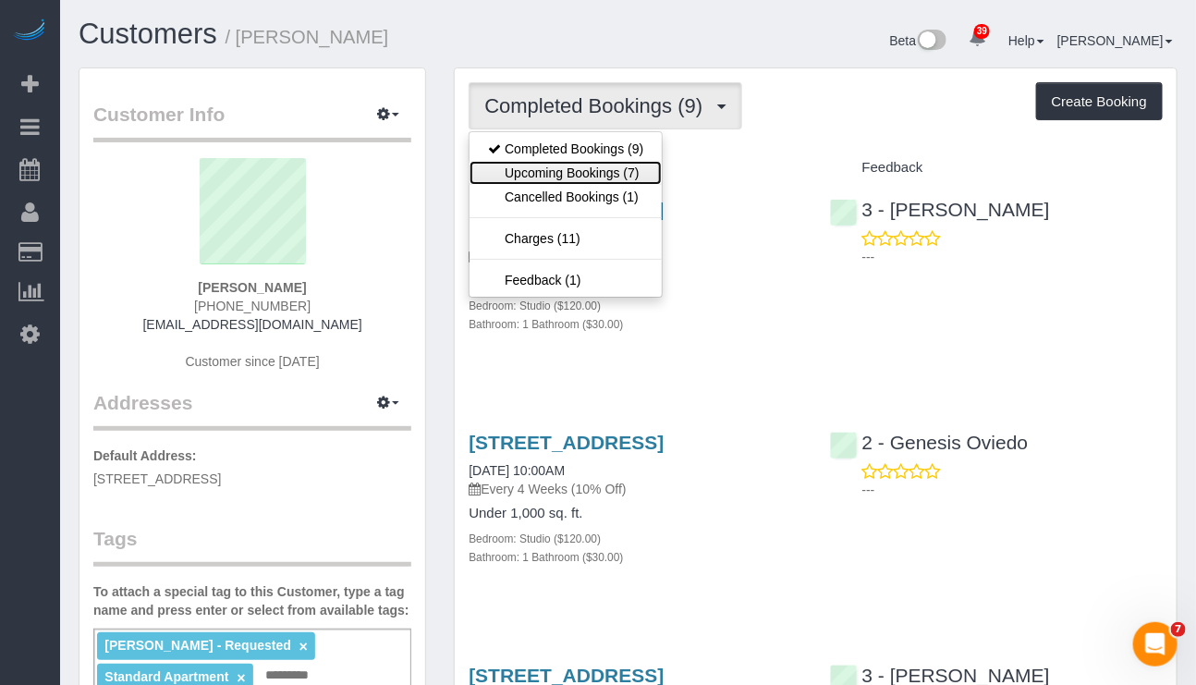
click at [622, 172] on link "Upcoming Bookings (7)" at bounding box center [565, 173] width 192 height 24
